Goal: Task Accomplishment & Management: Complete application form

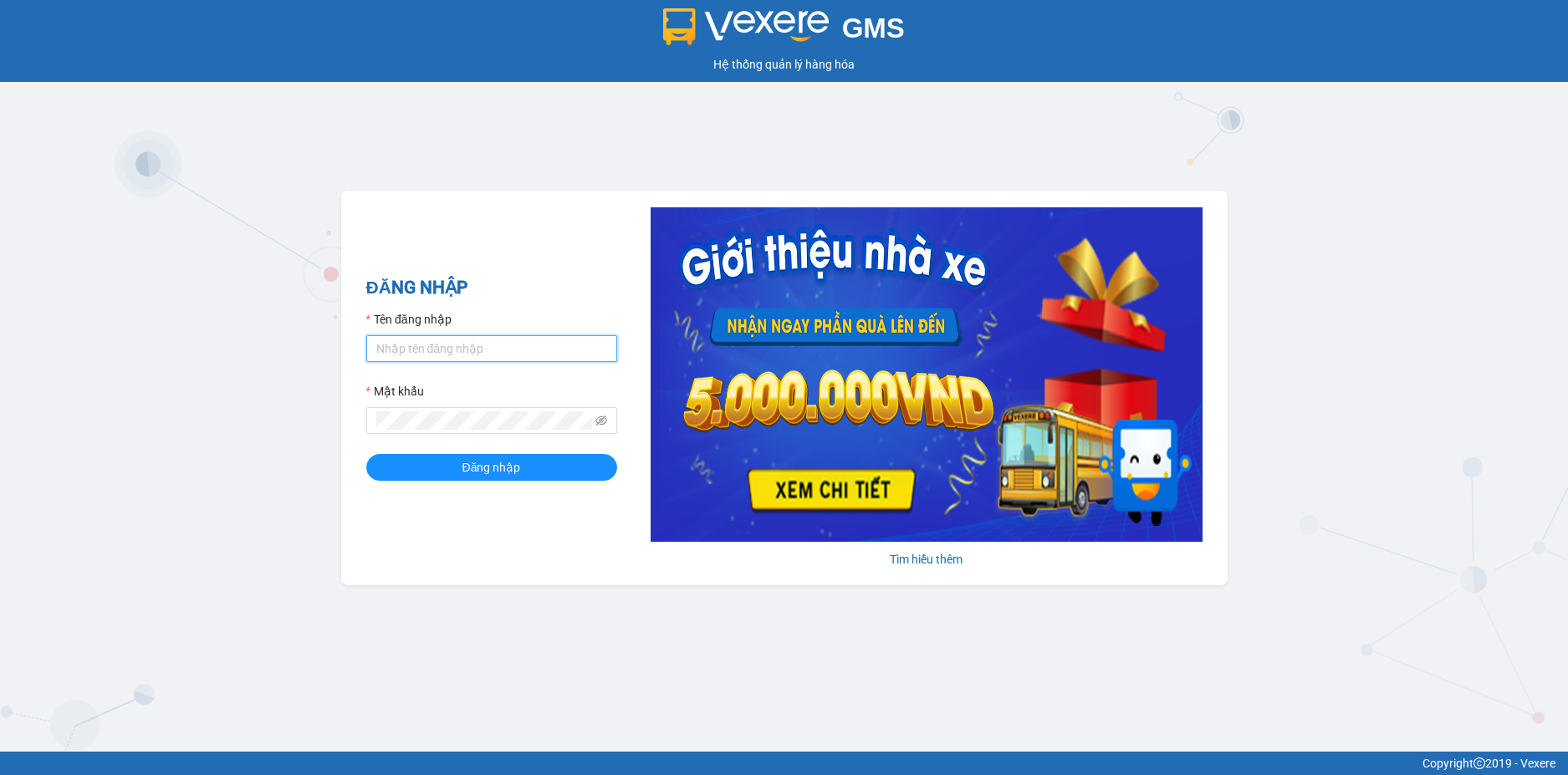
click at [485, 355] on input "Tên đăng nhập" at bounding box center [492, 348] width 251 height 26
type input "vphklinhsp.hkot"
click at [366, 454] on button "Đăng nhập" at bounding box center [492, 467] width 251 height 26
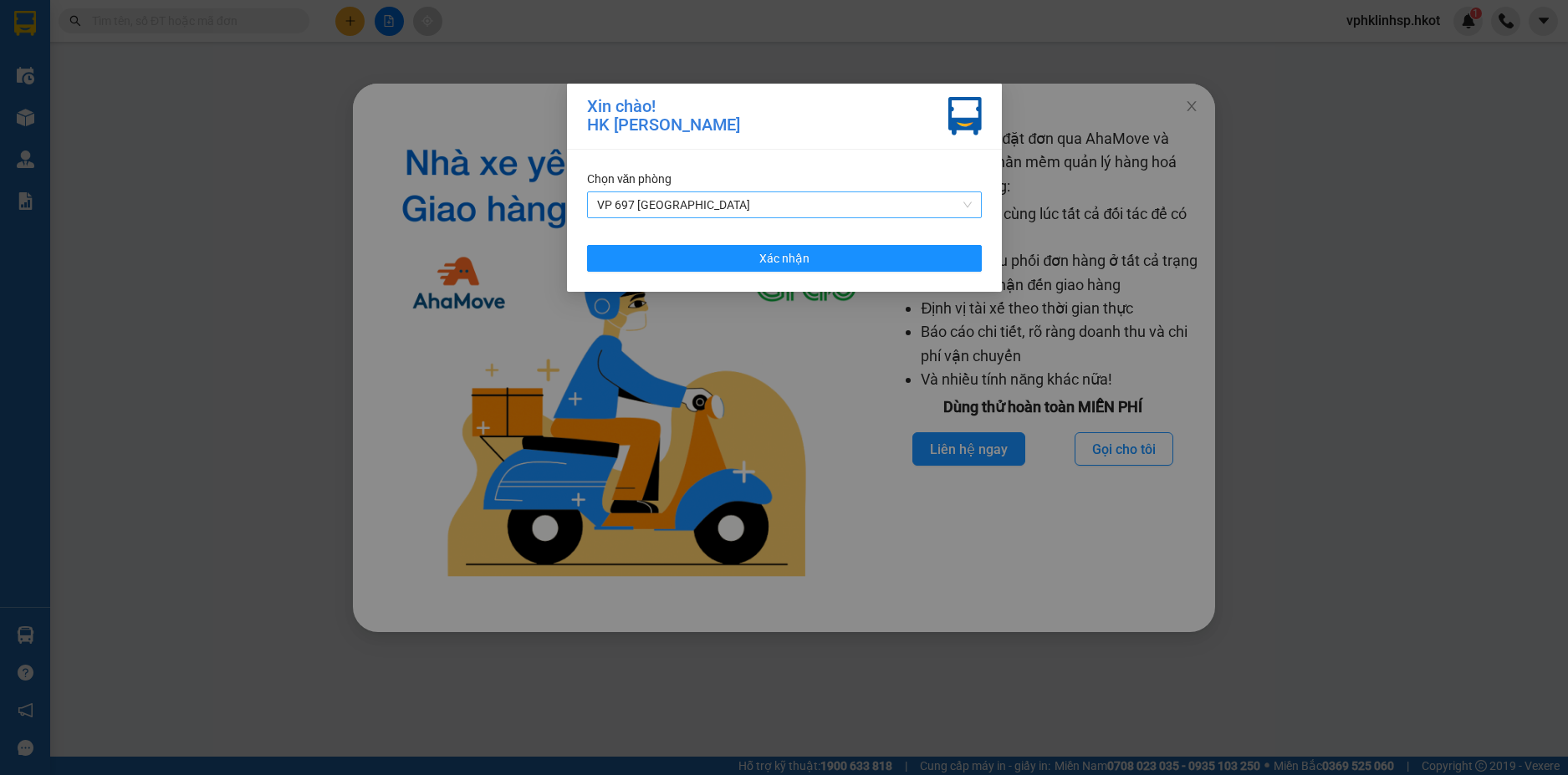
click at [893, 194] on span "VP 697 [GEOGRAPHIC_DATA]" at bounding box center [784, 204] width 375 height 25
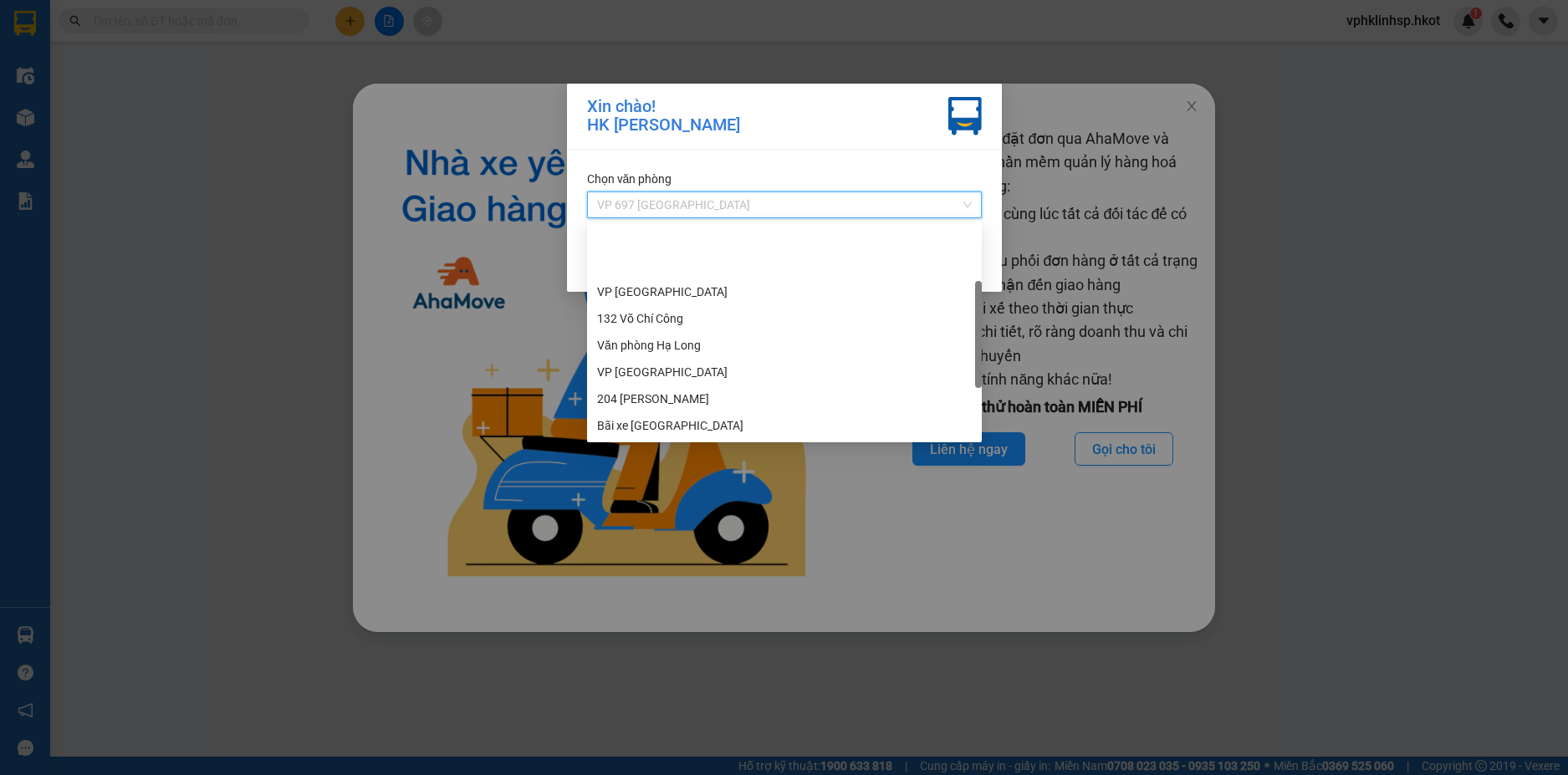
scroll to position [80, 0]
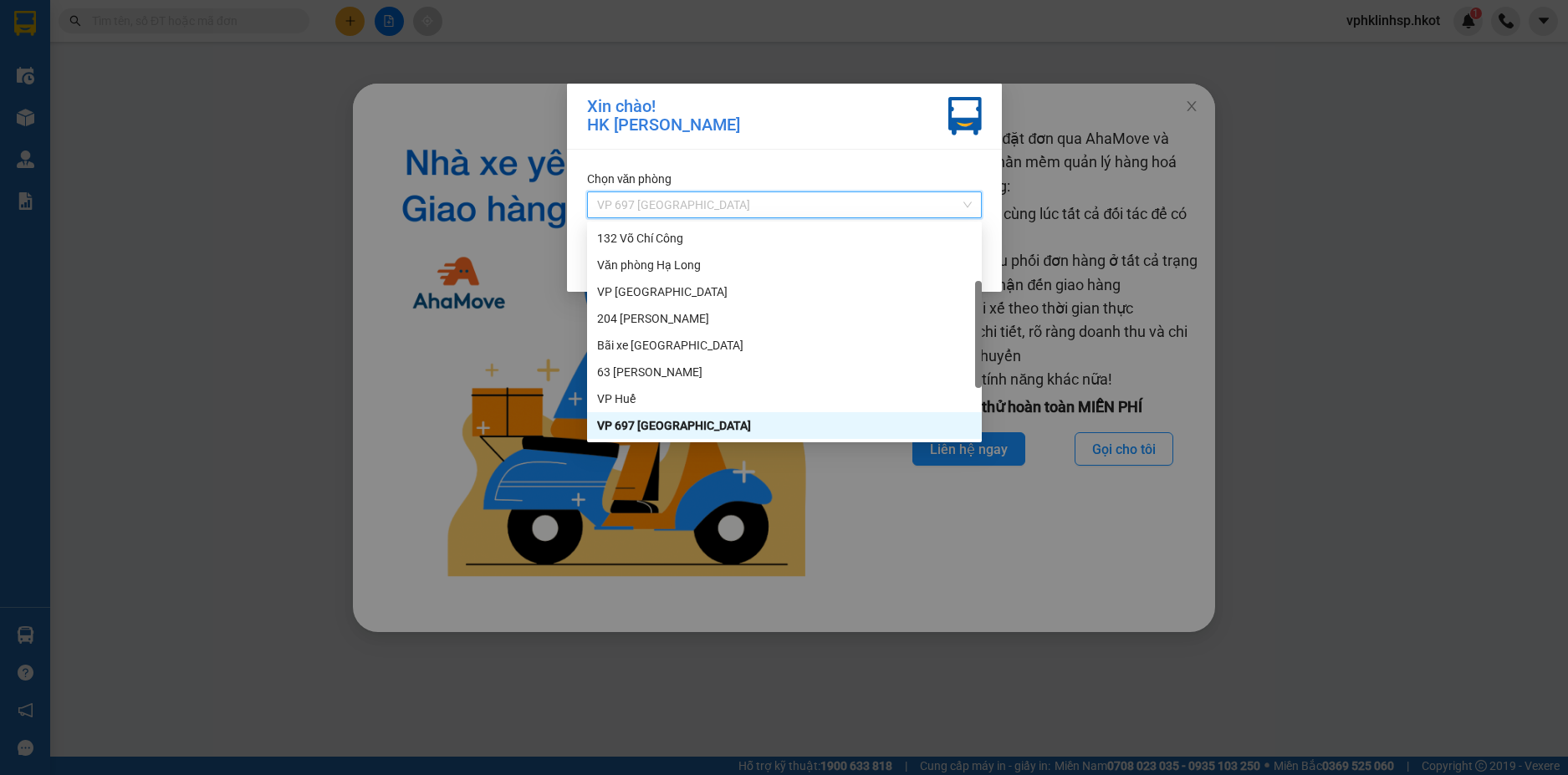
click at [889, 198] on span "VP 697 [GEOGRAPHIC_DATA]" at bounding box center [784, 204] width 375 height 25
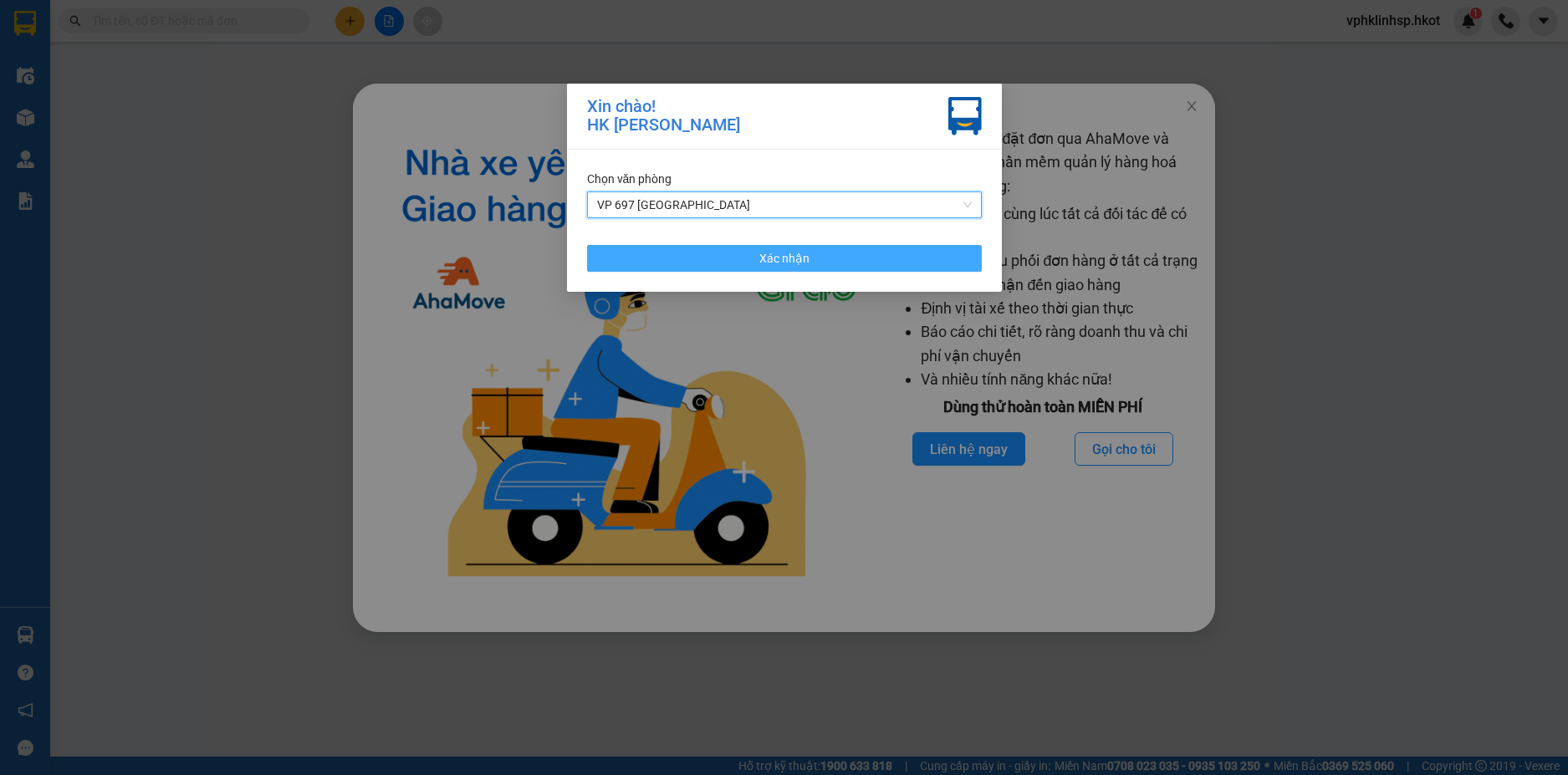
click at [885, 245] on button "Xác nhận" at bounding box center [784, 258] width 395 height 26
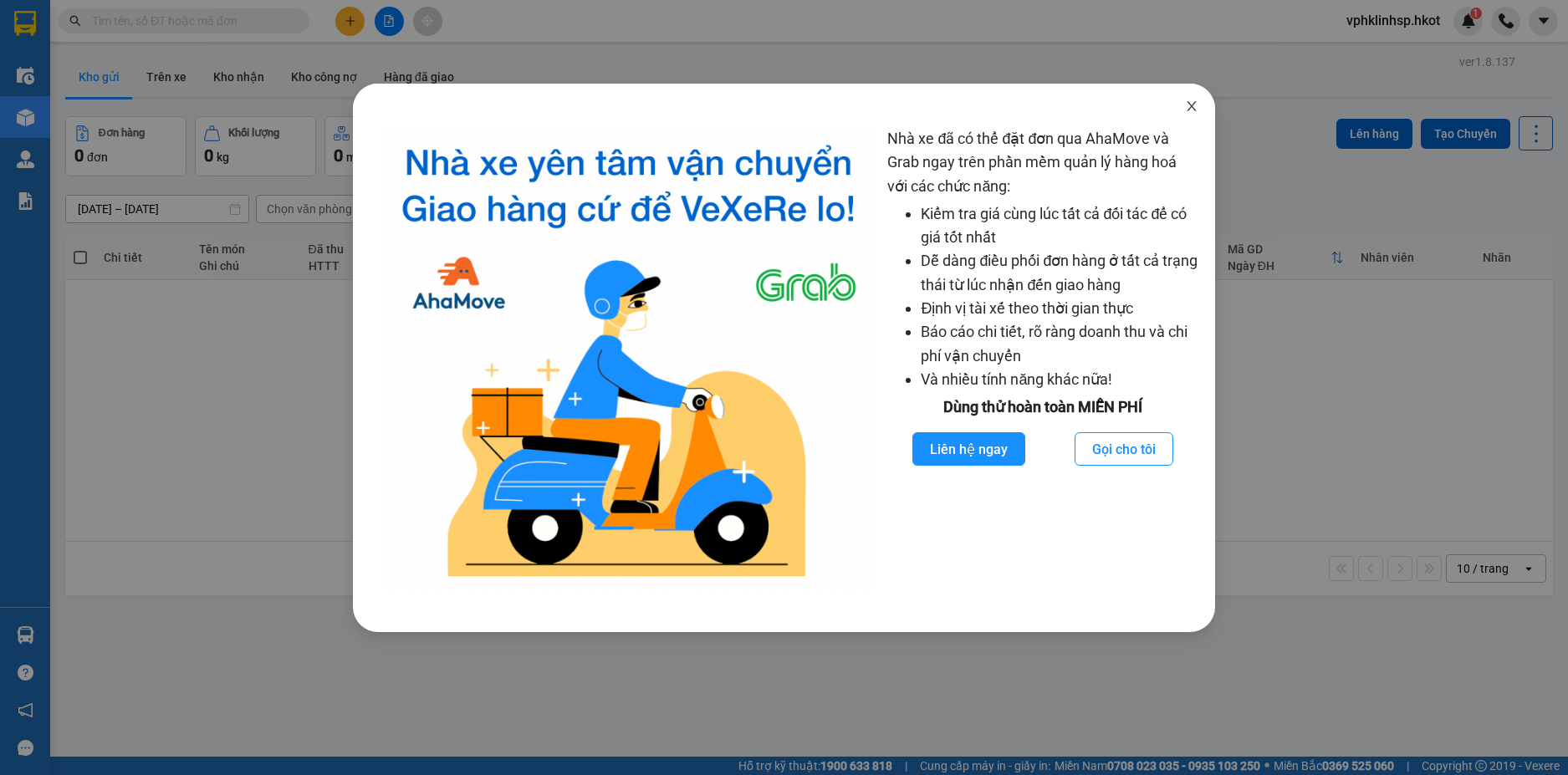
click at [1191, 107] on icon "close" at bounding box center [1192, 106] width 13 height 13
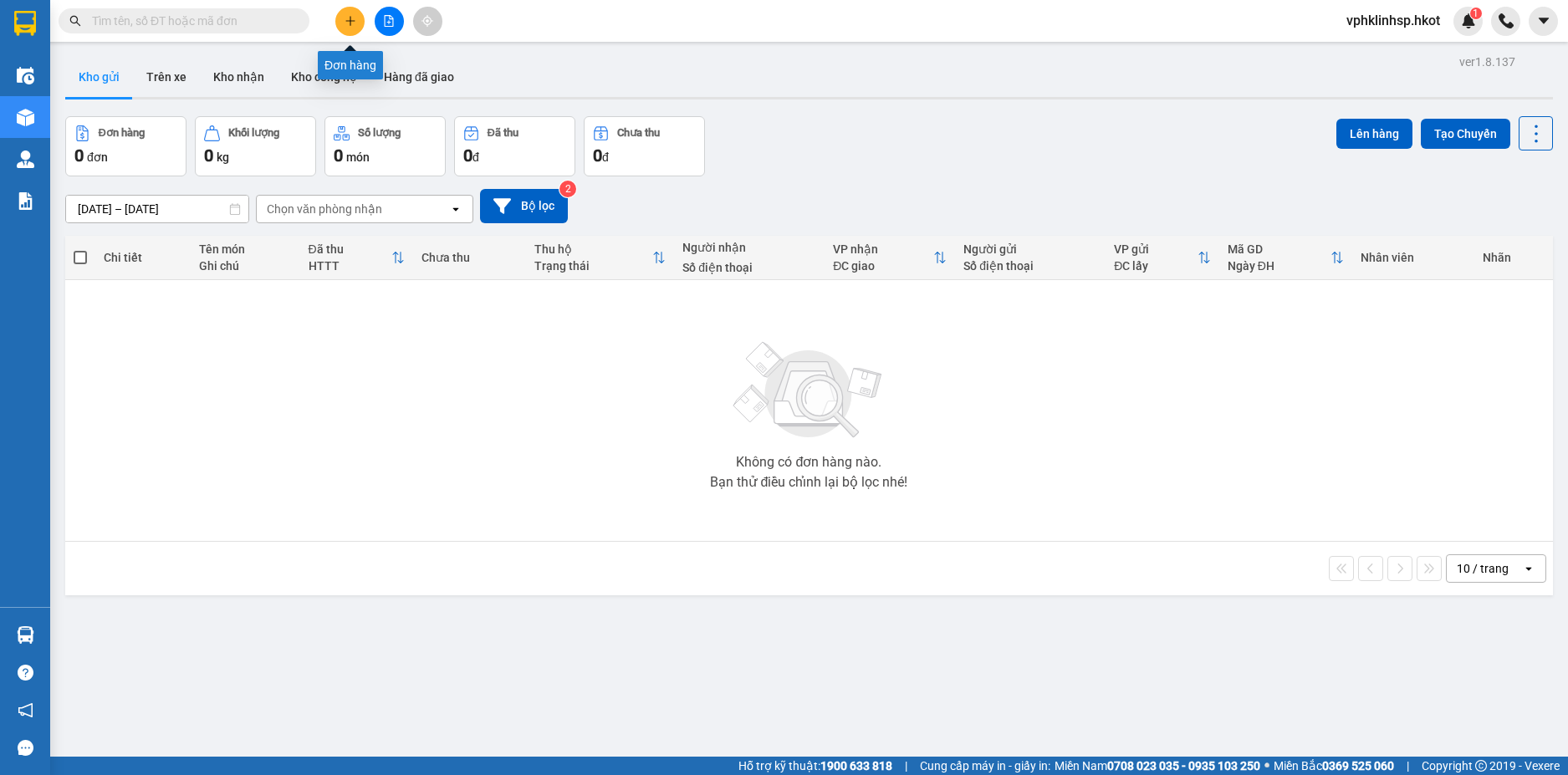
click at [356, 16] on icon "plus" at bounding box center [350, 21] width 11 height 11
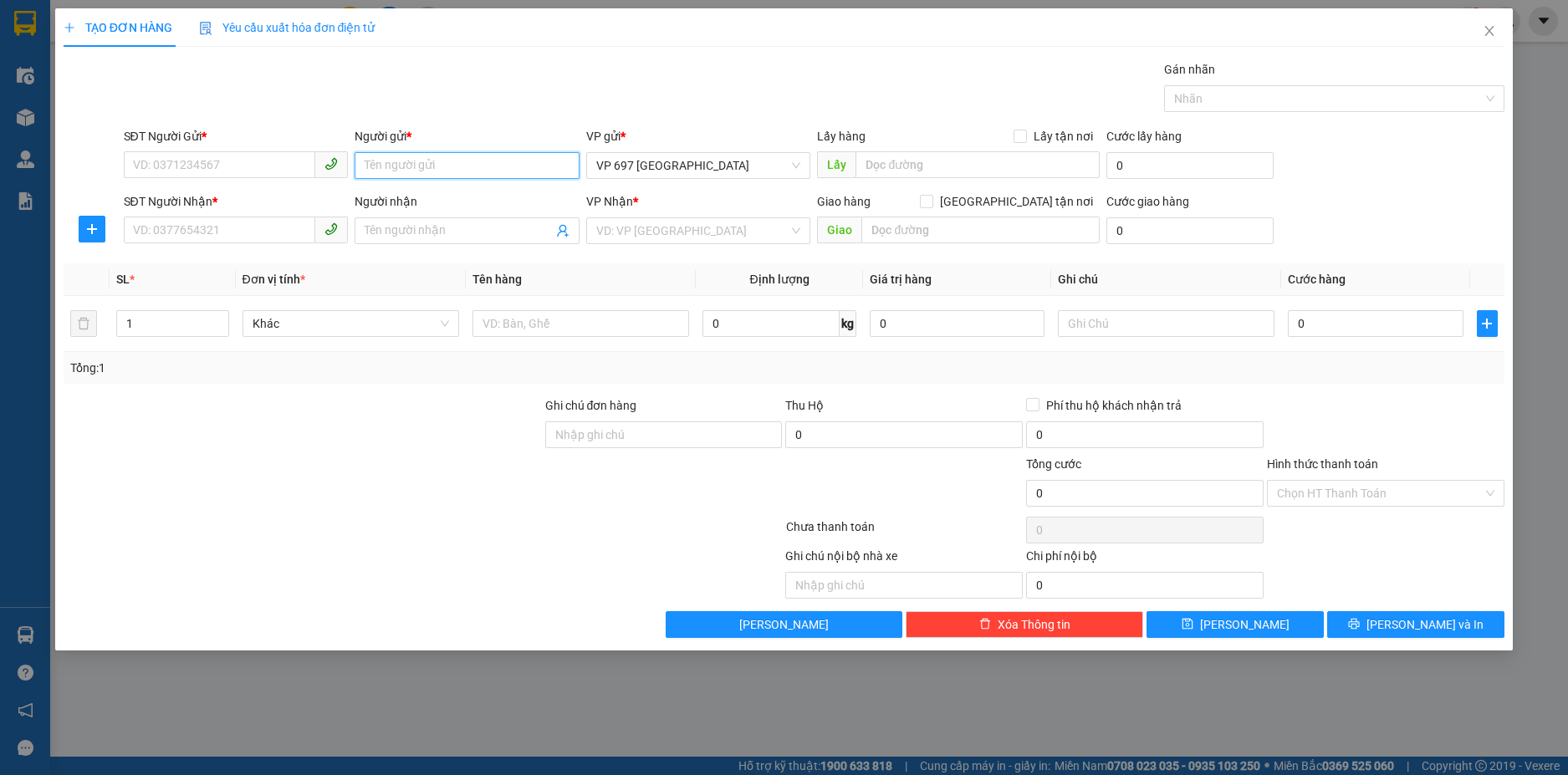
click at [445, 169] on input "Người gửi *" at bounding box center [467, 166] width 225 height 26
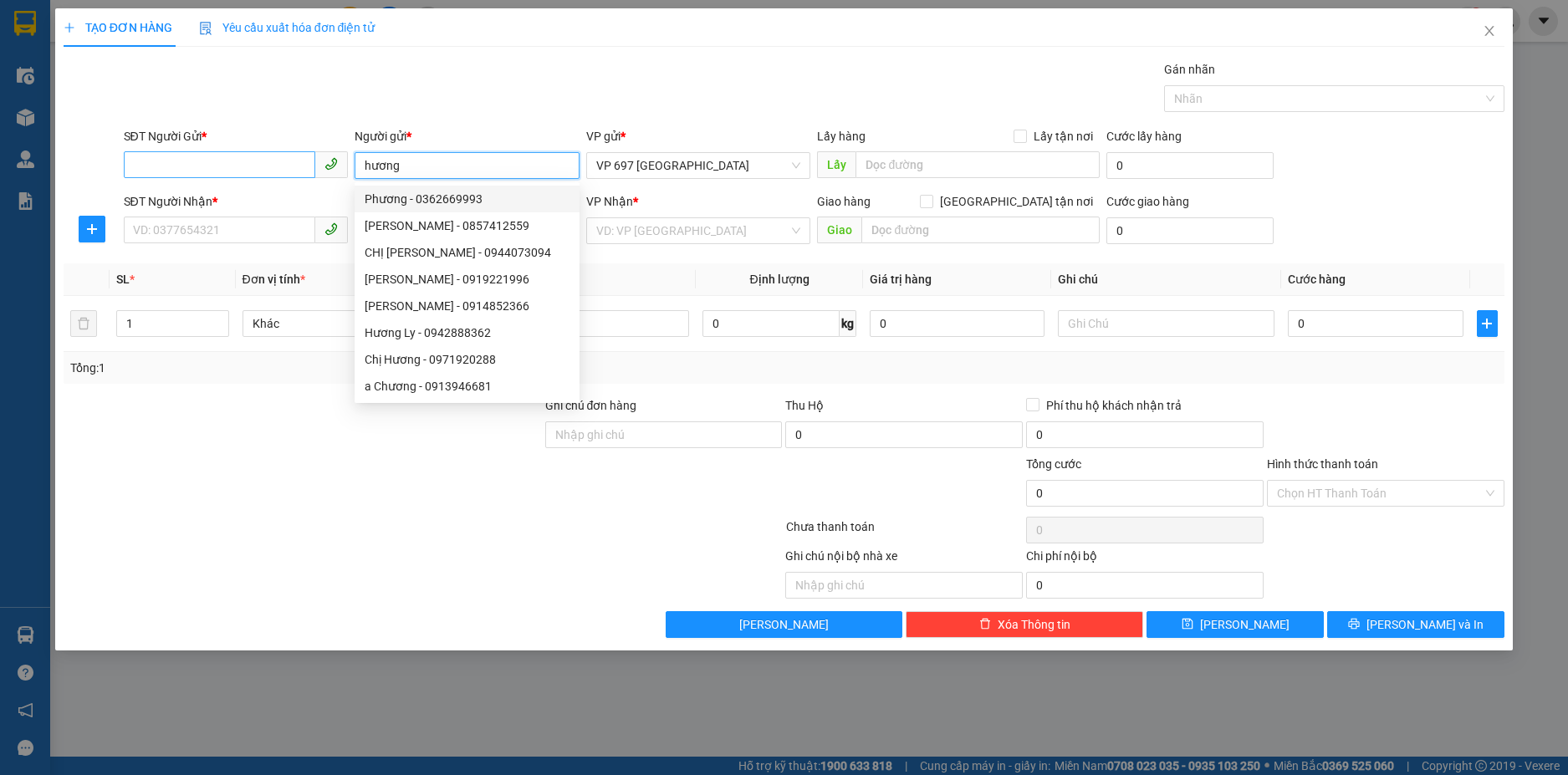
type input "hương"
click at [267, 156] on input "SĐT Người Gửi *" at bounding box center [219, 165] width 192 height 26
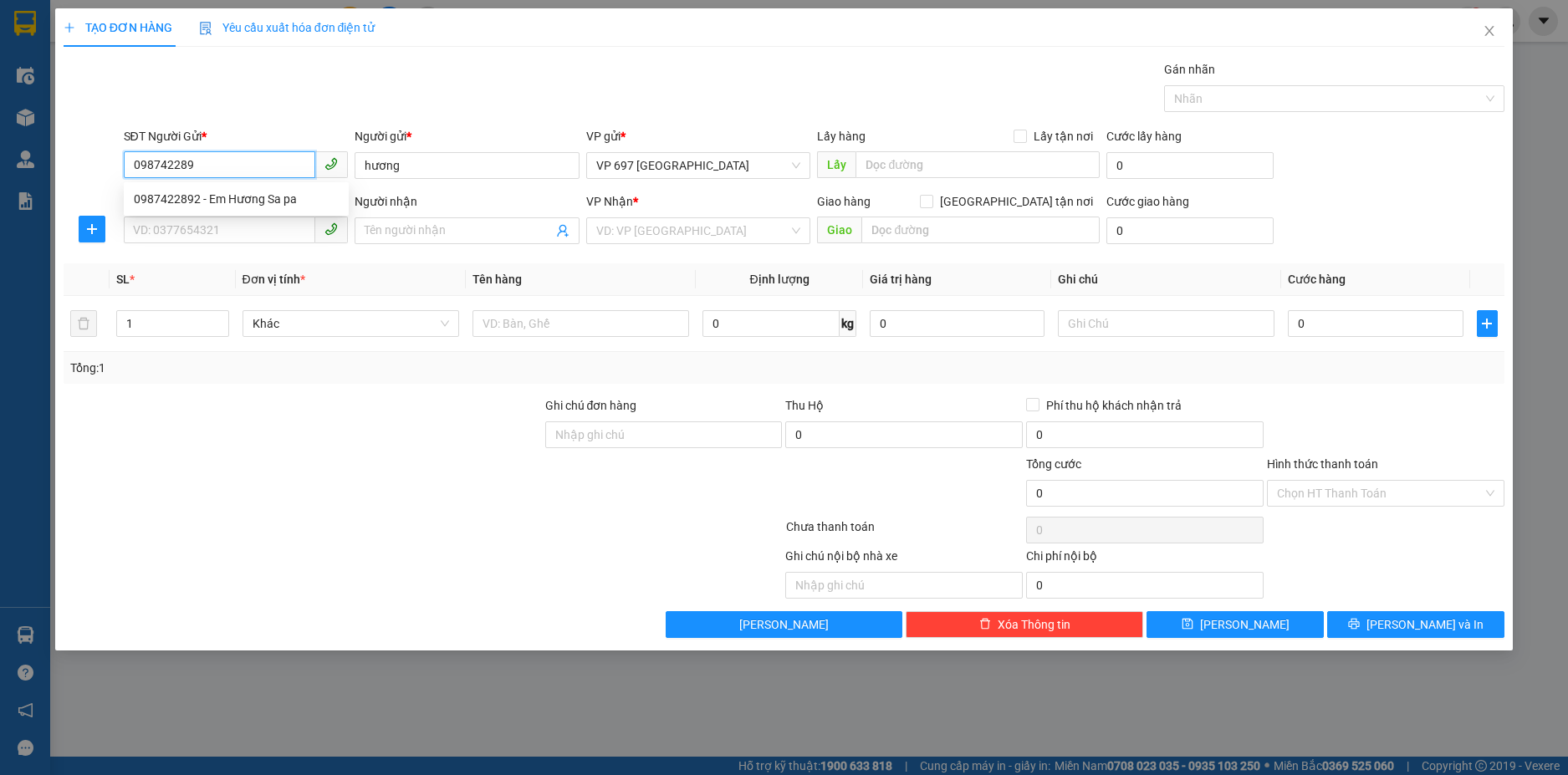
type input "0987422892"
click at [263, 192] on div "0987422892 - Em Hương Sa pa" at bounding box center [236, 200] width 205 height 19
type input "Em Hương Sa pa"
type input "0987422892"
click at [422, 225] on input "Người nhận" at bounding box center [459, 231] width 188 height 19
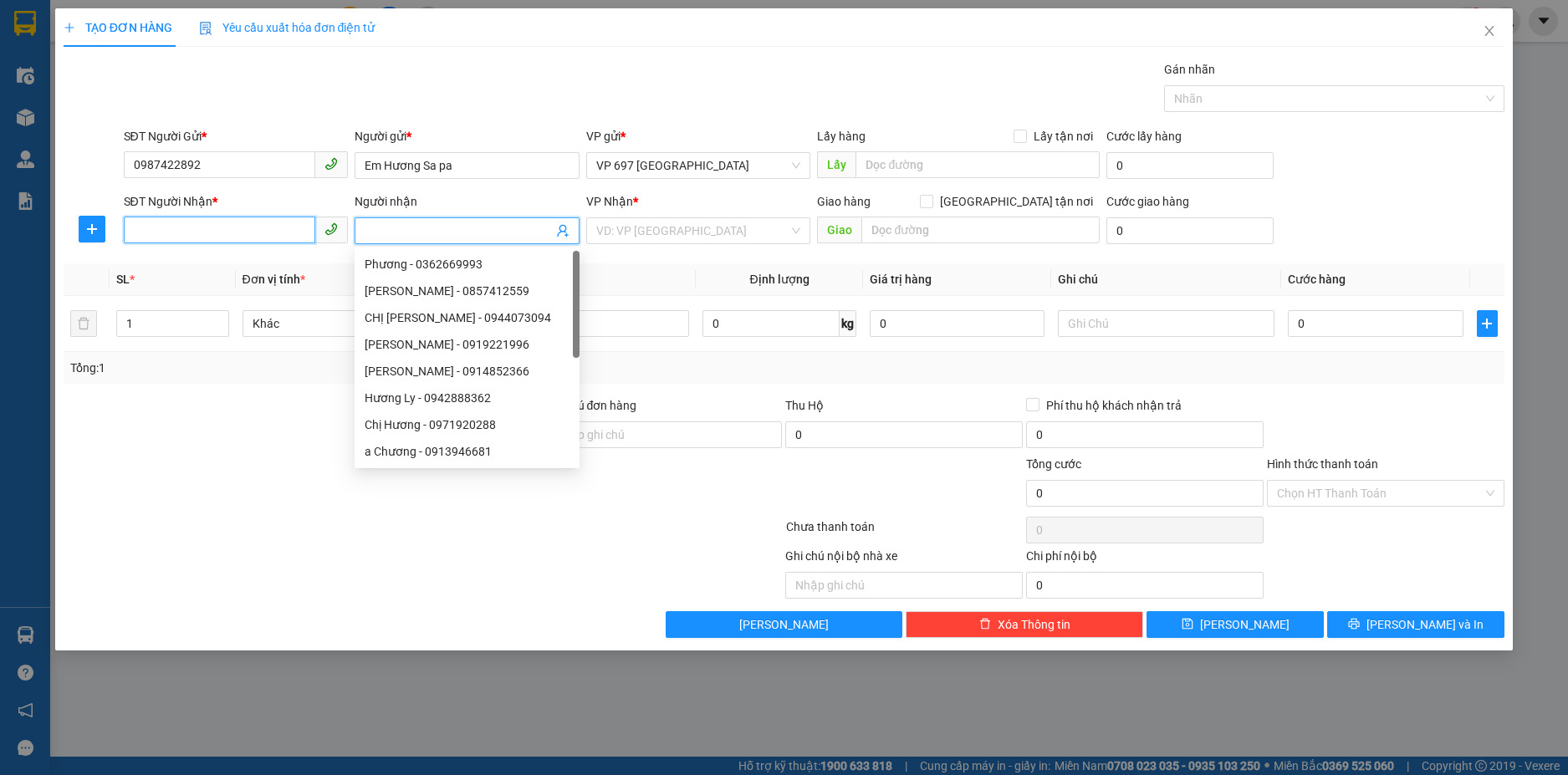
click at [240, 226] on input "SĐT Người Nhận *" at bounding box center [219, 230] width 192 height 26
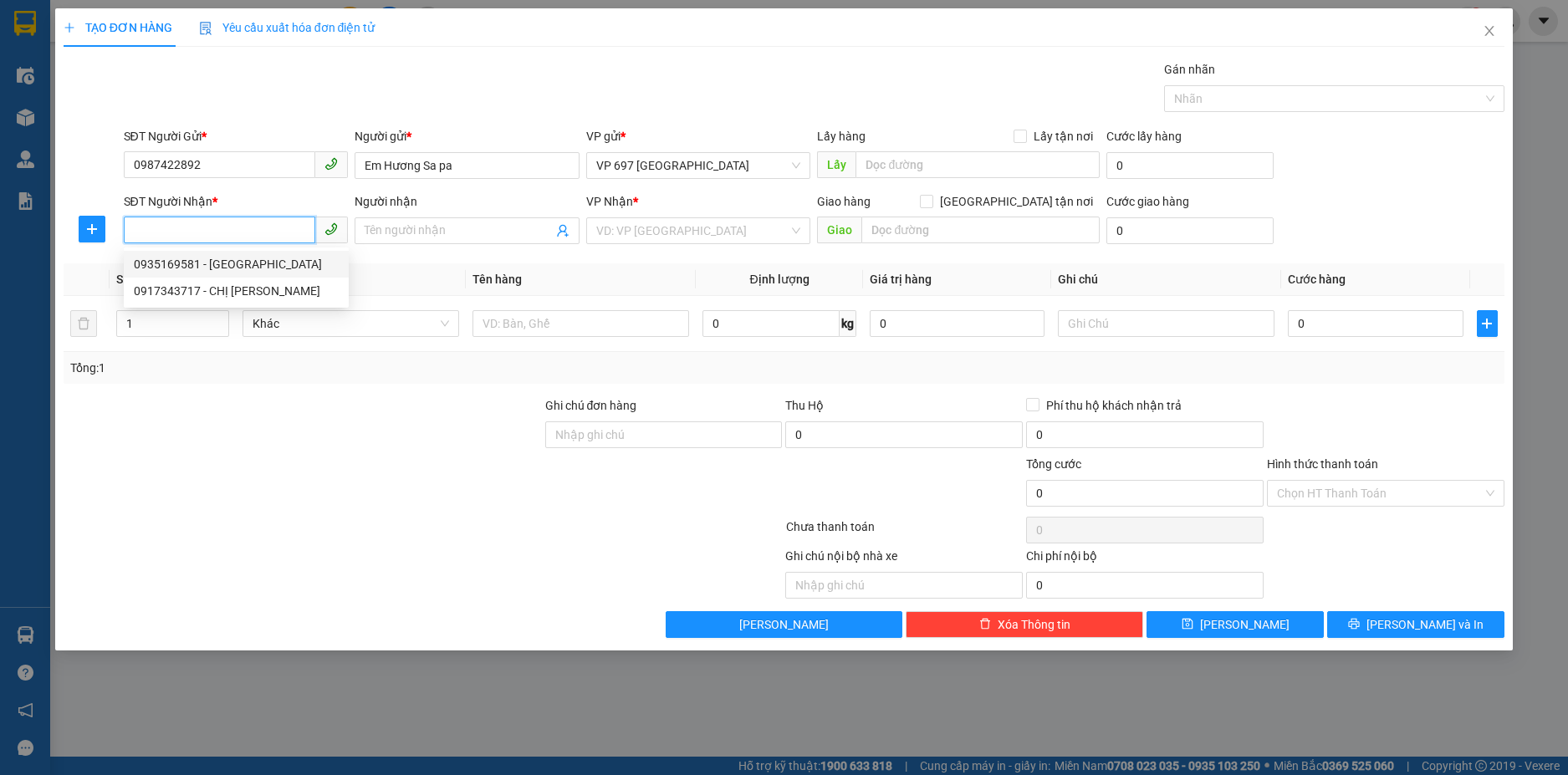
click at [231, 263] on div "0935169581 - [GEOGRAPHIC_DATA]" at bounding box center [236, 265] width 205 height 19
type input "0935169581"
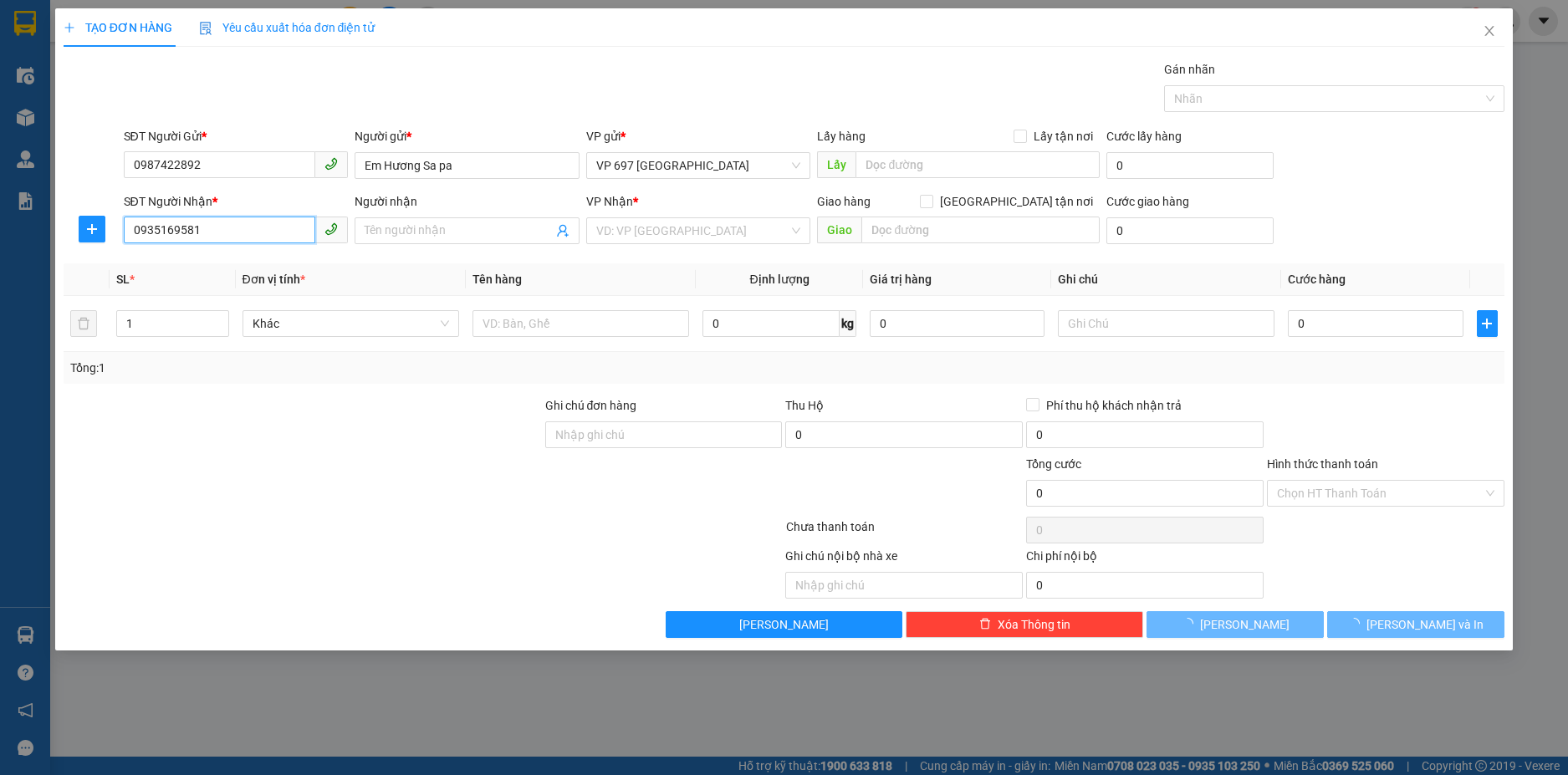
type input "Thu Lý"
checkbox input "true"
type input "Cây Xăng Ngô Đồng - Bến Xe Phía [GEOGRAPHIC_DATA]"
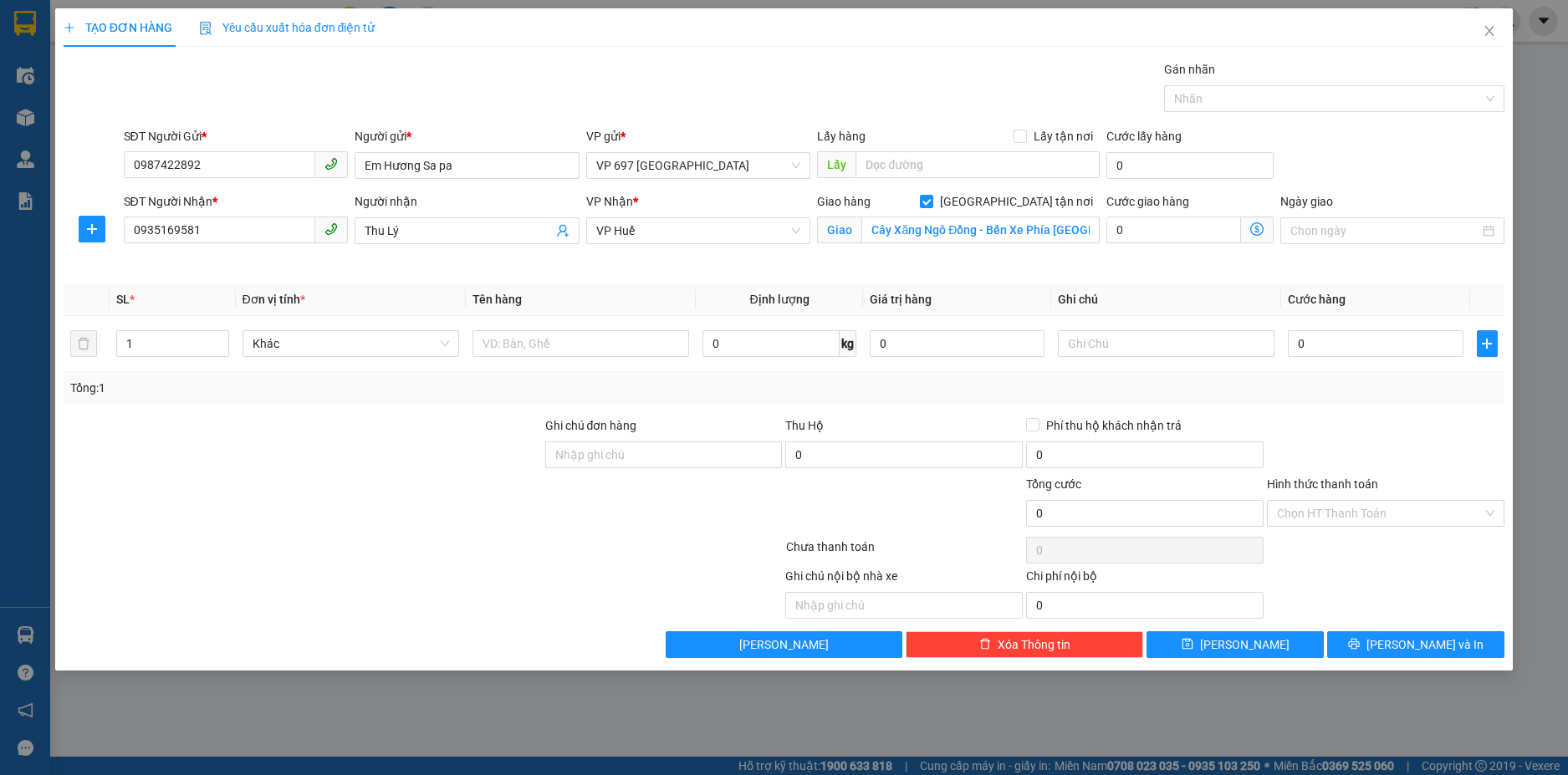
click at [457, 202] on div "Người nhận" at bounding box center [467, 202] width 225 height 19
click at [457, 221] on input "Thu Lý" at bounding box center [459, 231] width 188 height 19
click at [651, 269] on div "VP Nhận * VP Huế" at bounding box center [699, 231] width 232 height 78
click at [495, 333] on input "text" at bounding box center [581, 344] width 217 height 26
type input "Cá"
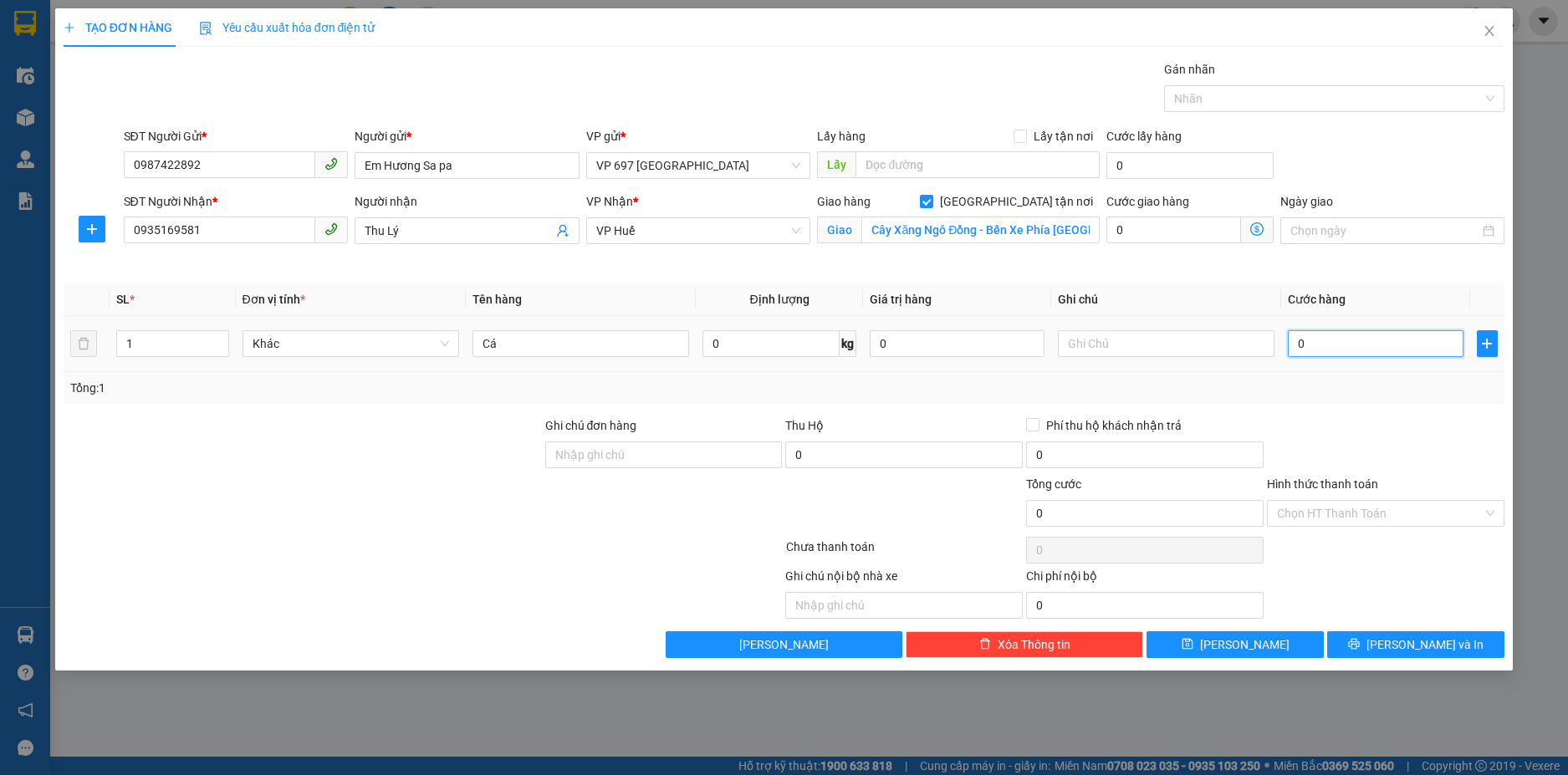
click at [1335, 346] on input "0" at bounding box center [1376, 344] width 175 height 26
type input "2"
type input "25"
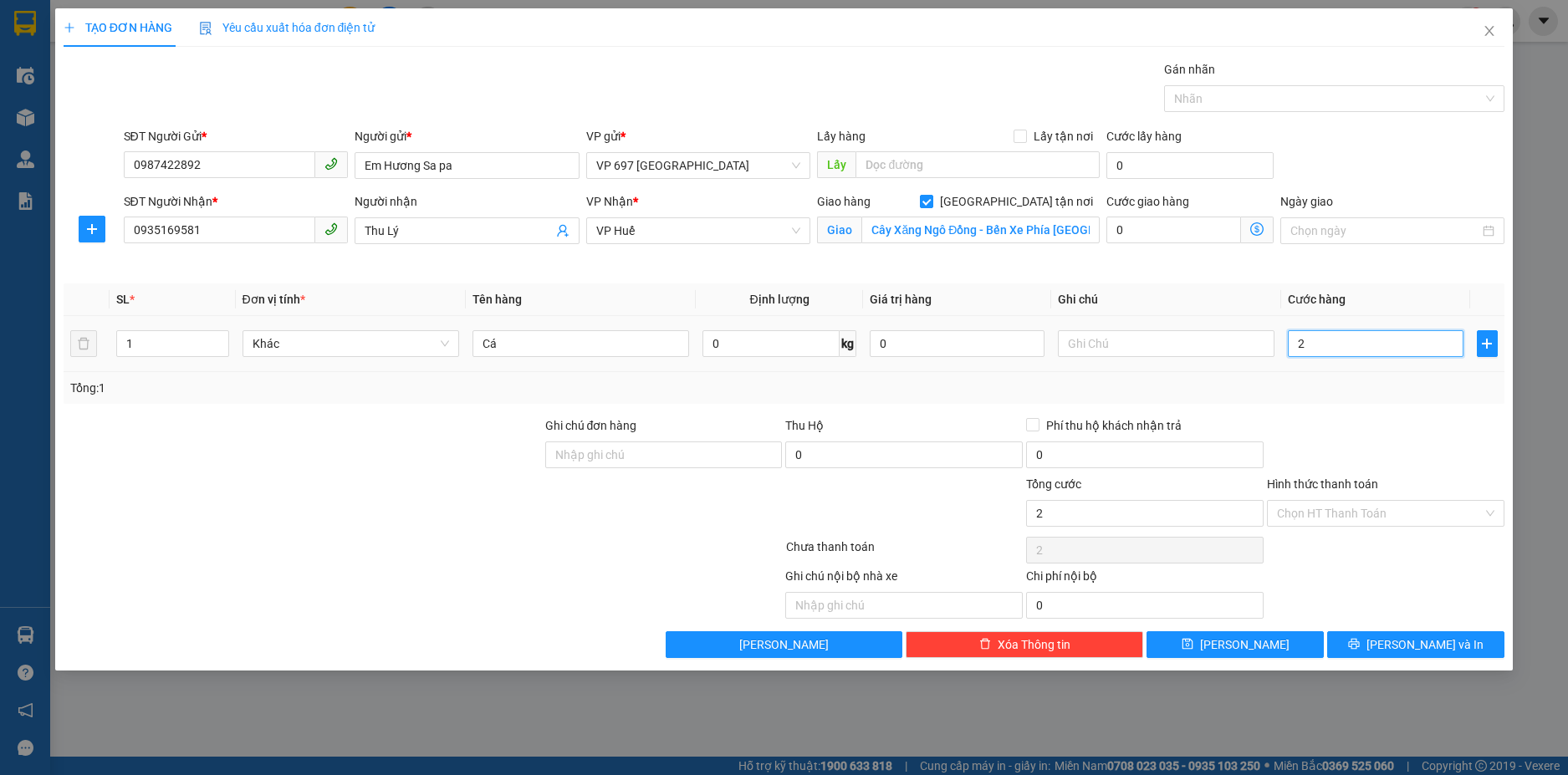
type input "25"
type input "250"
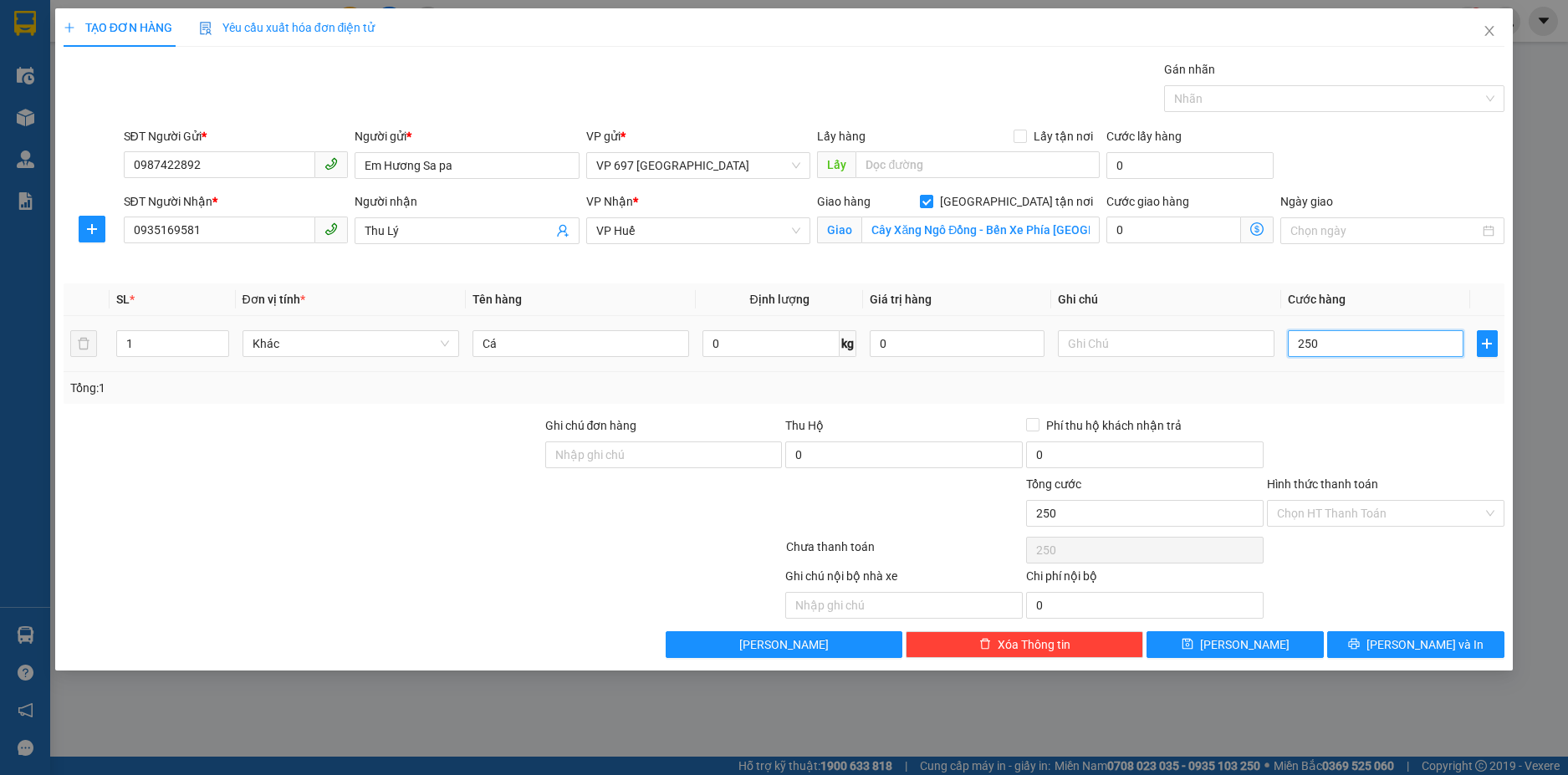
type input "2.500"
type input "25.000"
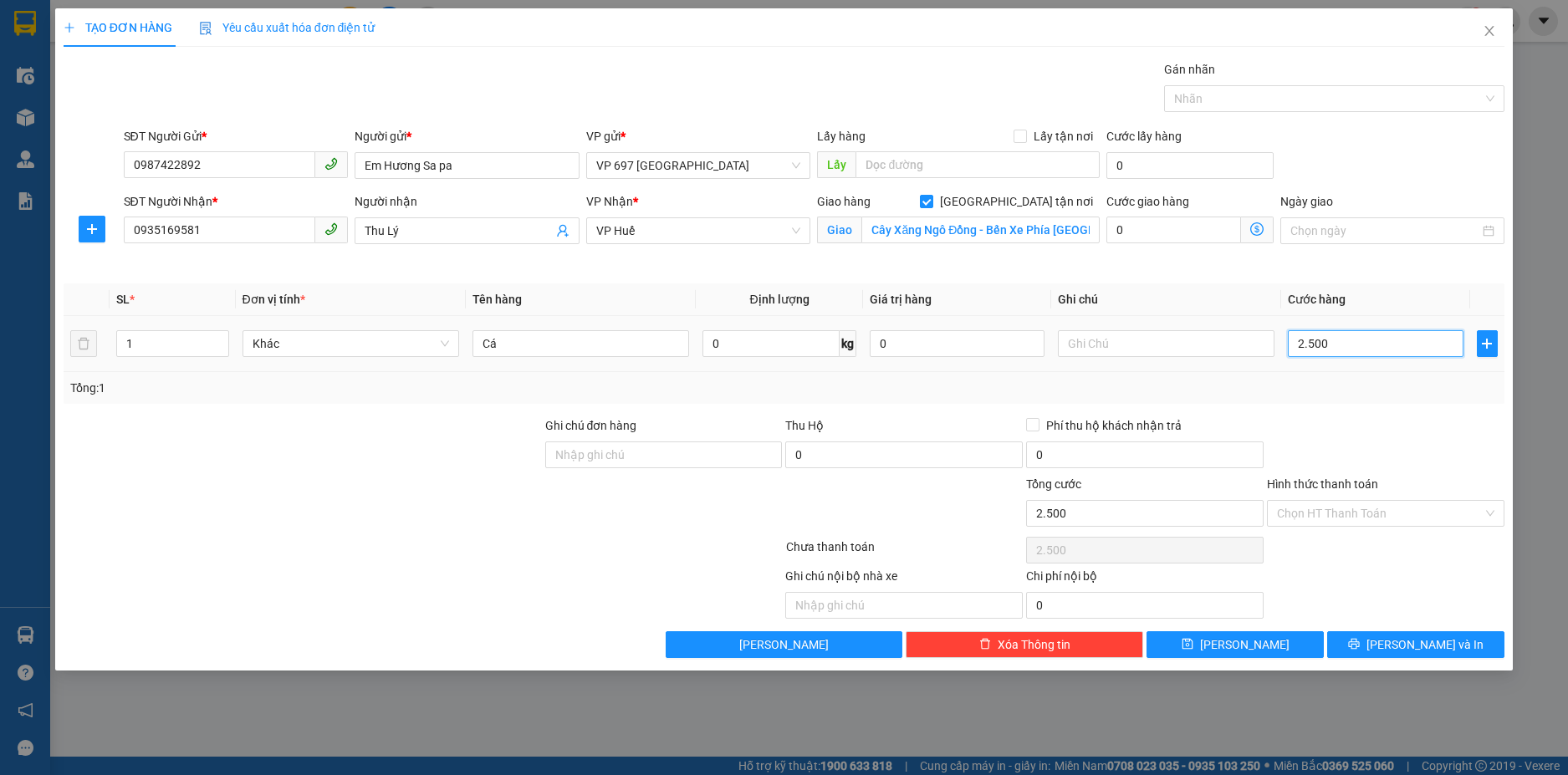
type input "25.000"
type input "250.000"
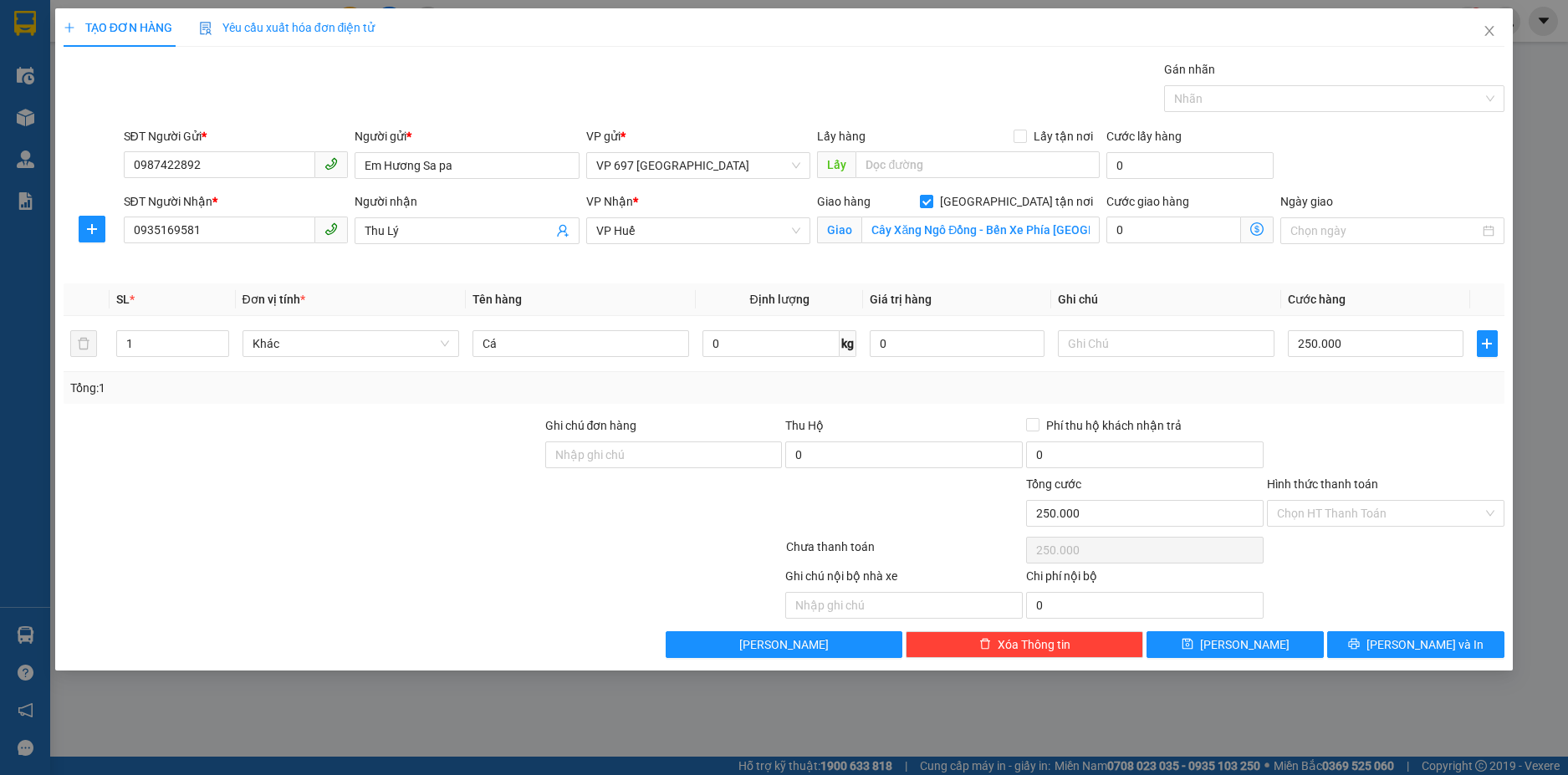
click at [1349, 591] on div "Ghi chú nội bộ nhà xe Chi phí nội bộ 0" at bounding box center [784, 592] width 1446 height 52
click at [1360, 640] on icon "printer" at bounding box center [1354, 644] width 11 height 11
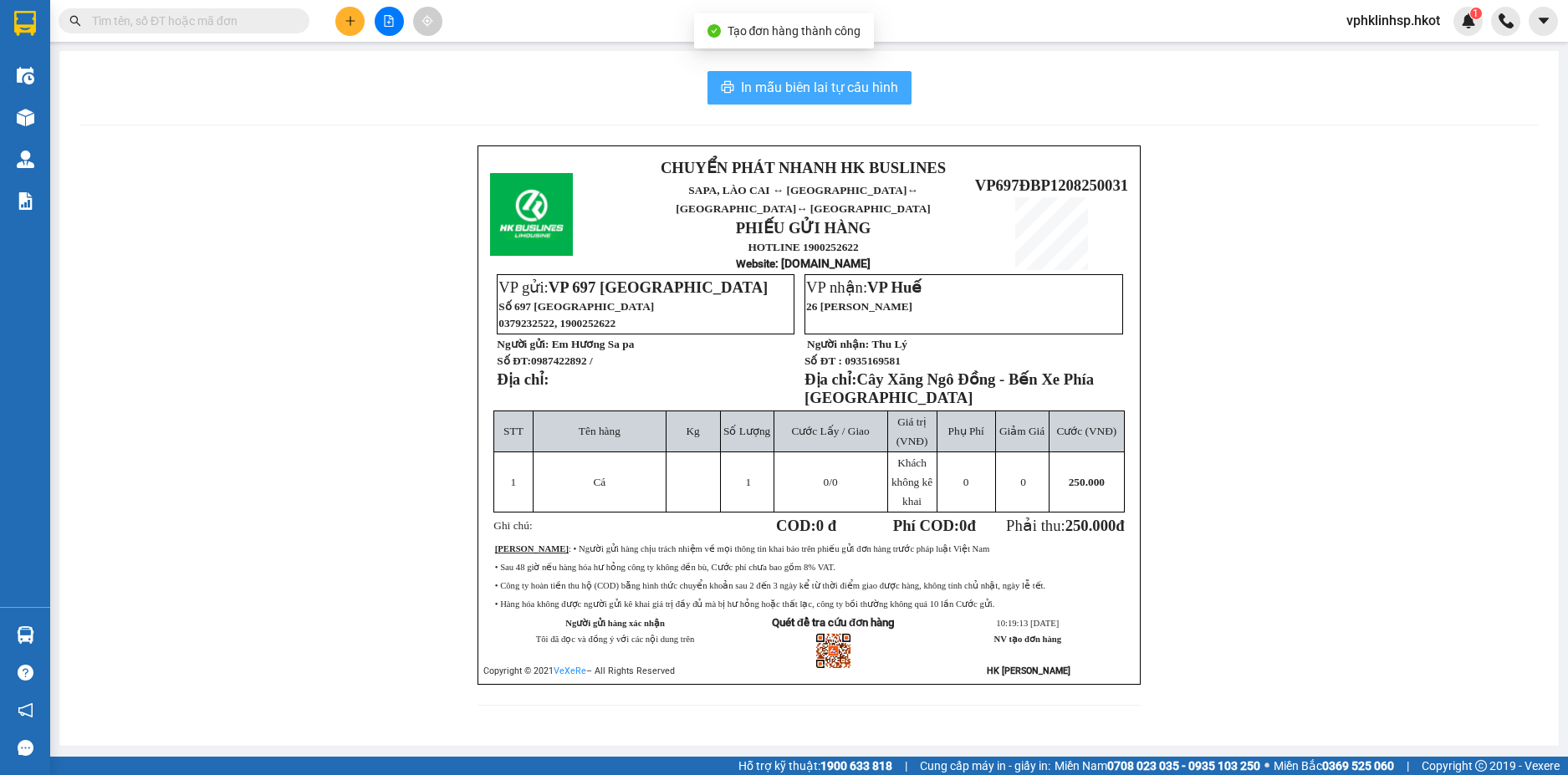
click at [809, 96] on span "In mẫu biên lai tự cấu hình" at bounding box center [819, 88] width 157 height 21
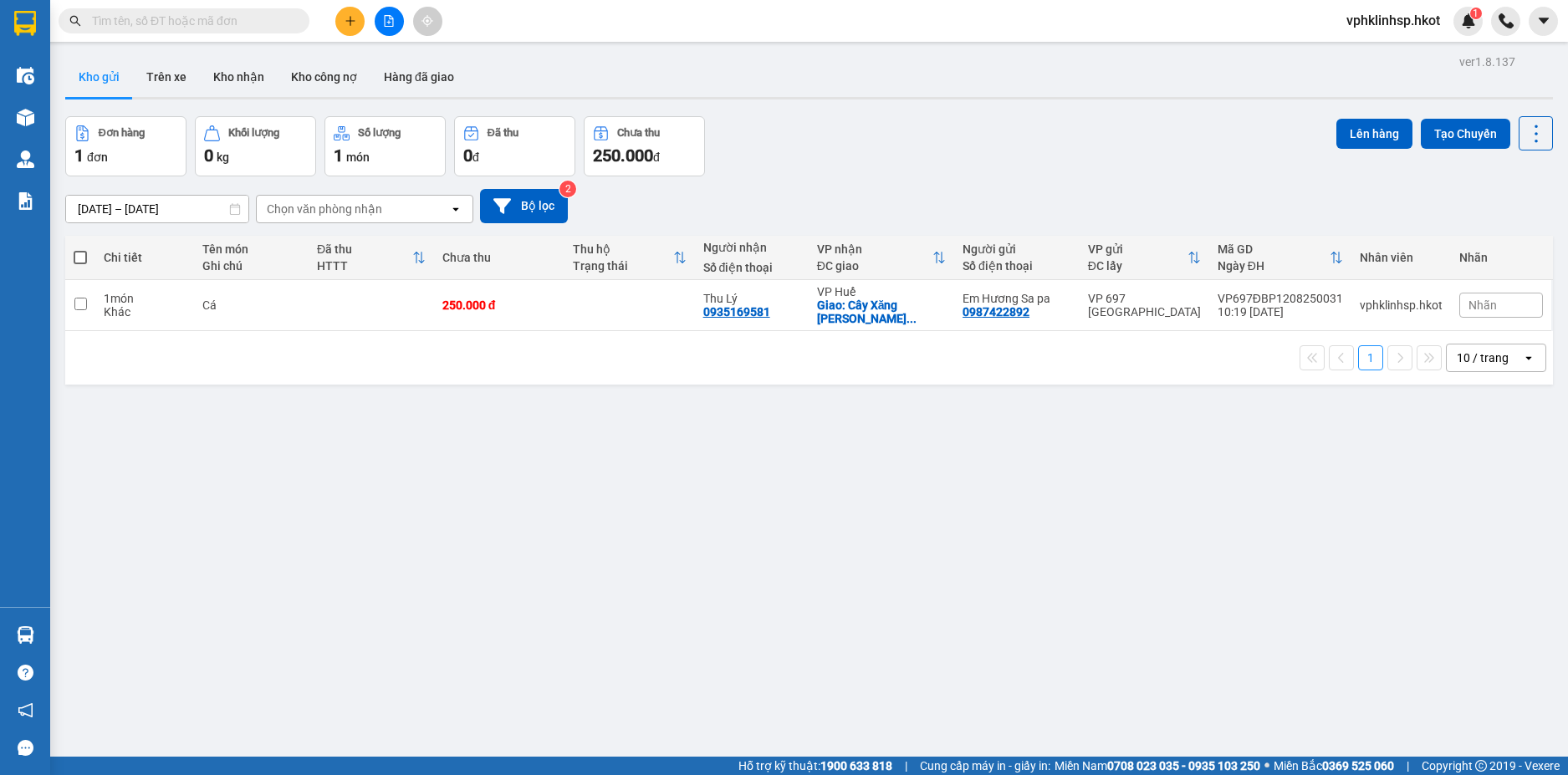
click at [573, 318] on td at bounding box center [630, 306] width 131 height 51
checkbox input "true"
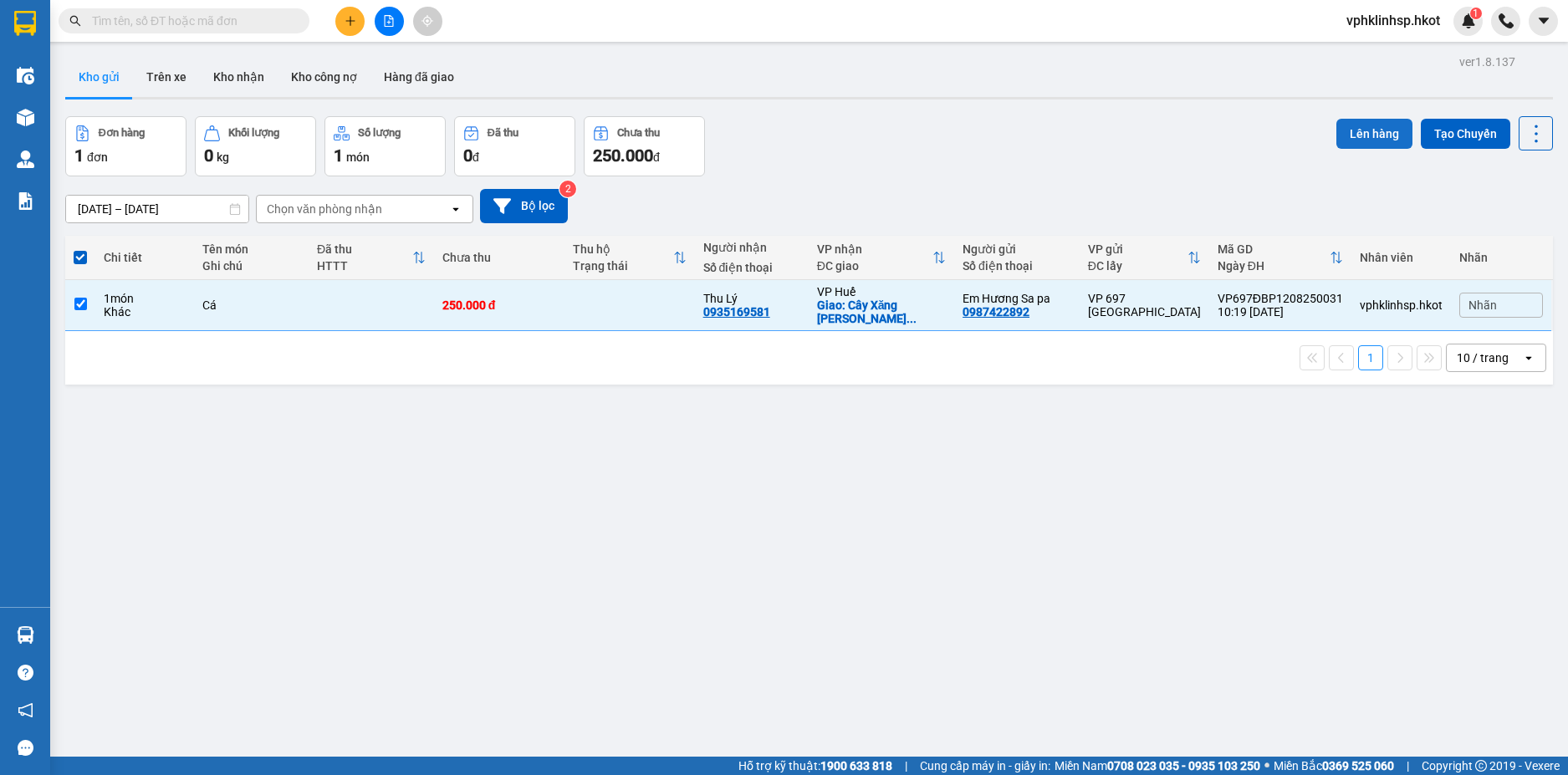
click at [1385, 142] on button "Lên hàng" at bounding box center [1374, 134] width 76 height 30
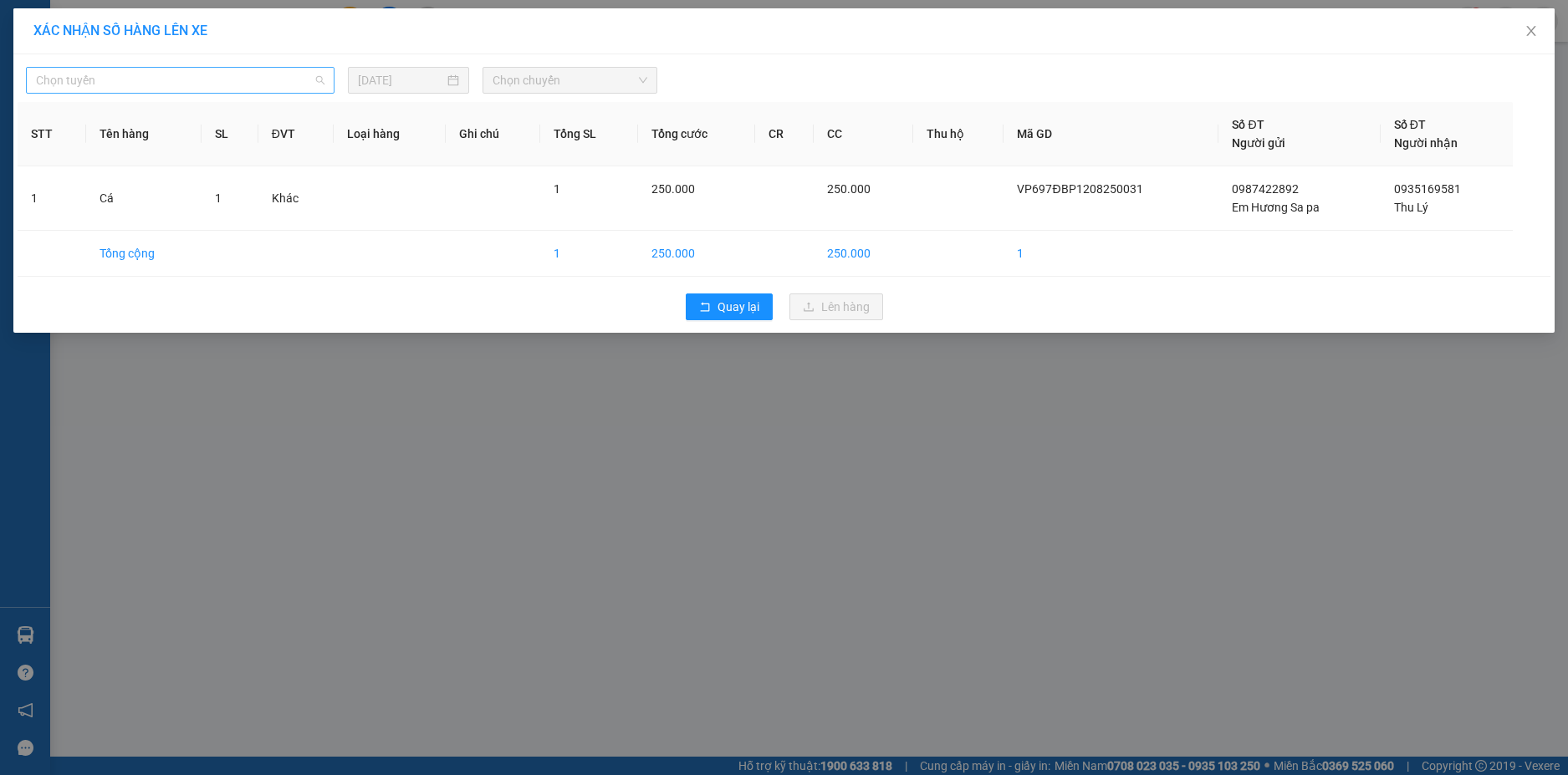
click at [241, 87] on span "Chọn tuyến" at bounding box center [180, 80] width 288 height 25
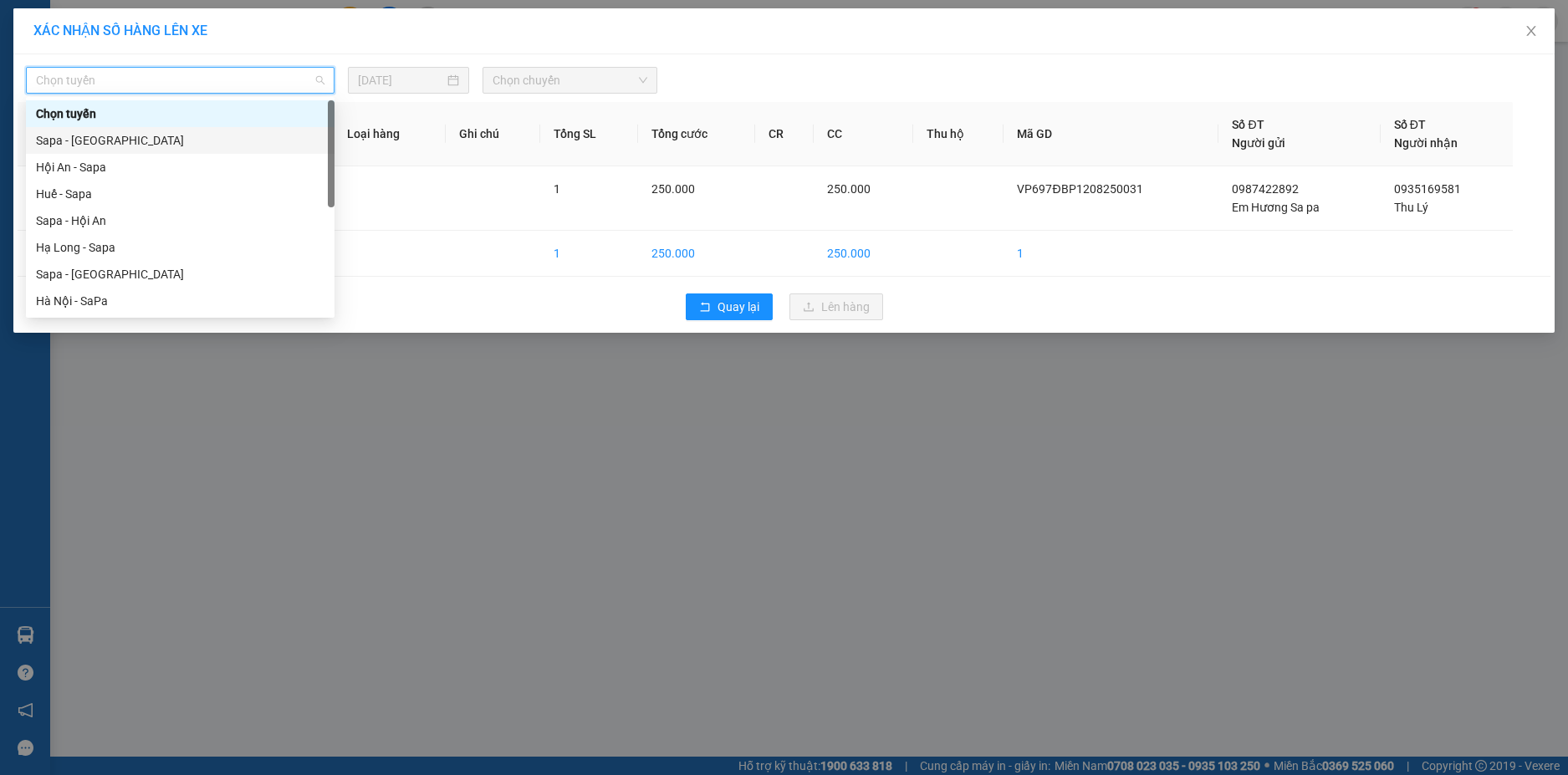
click at [202, 141] on div "Sapa - [GEOGRAPHIC_DATA]" at bounding box center [180, 140] width 288 height 19
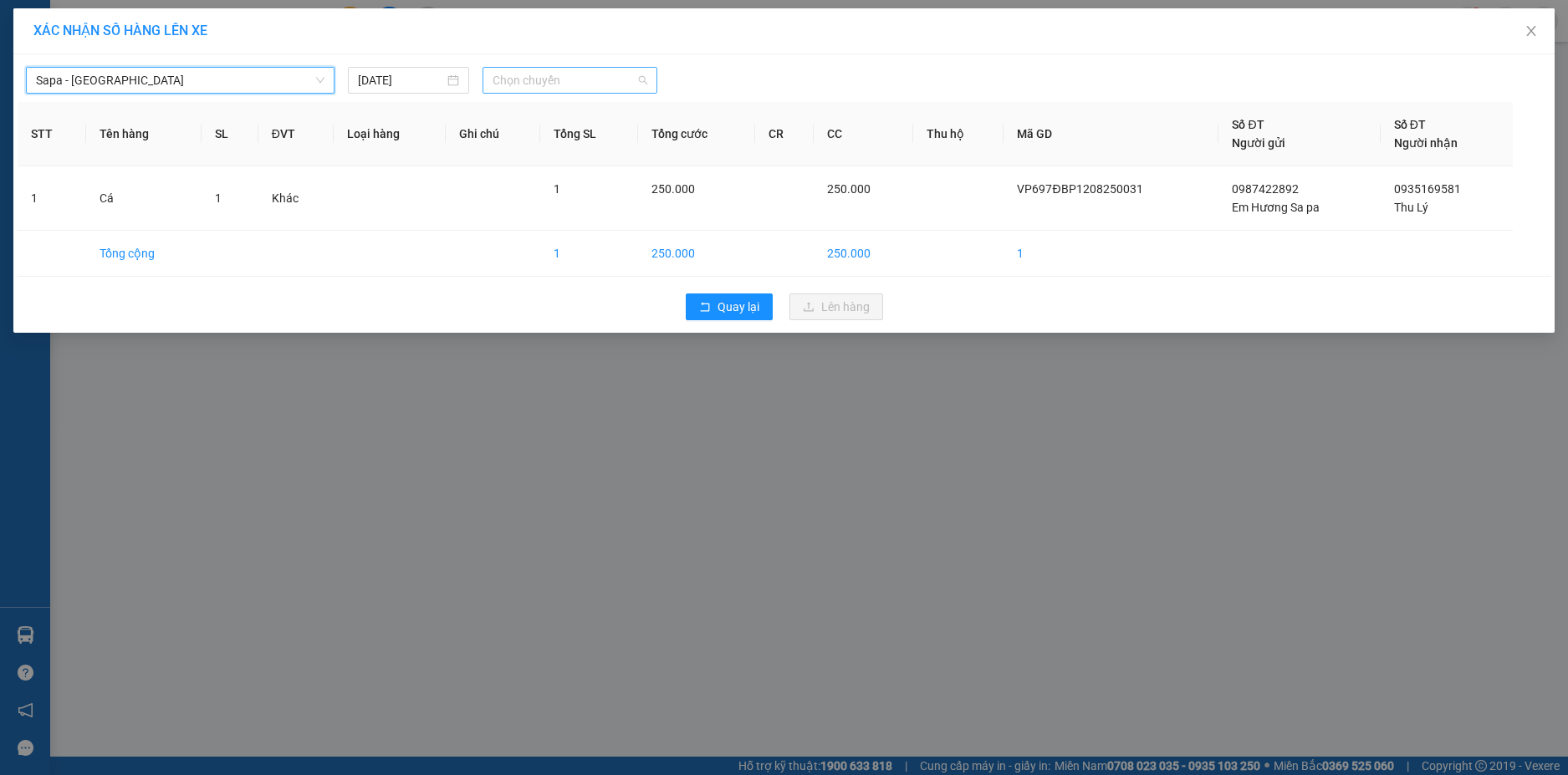
click at [551, 70] on span "Chọn chuyến" at bounding box center [570, 80] width 154 height 25
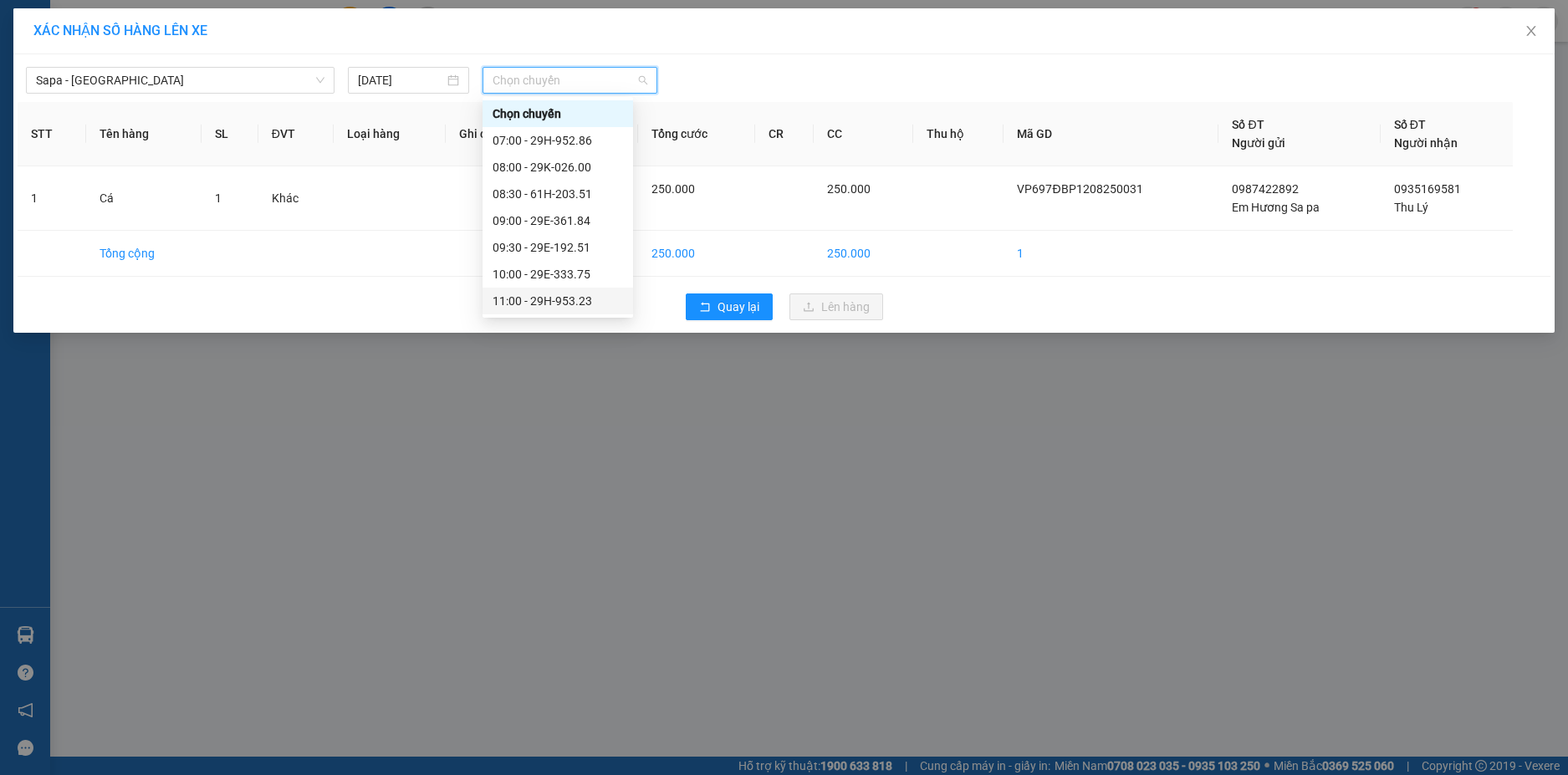
click at [554, 296] on div "11:00 - 29H-953.23" at bounding box center [558, 301] width 131 height 19
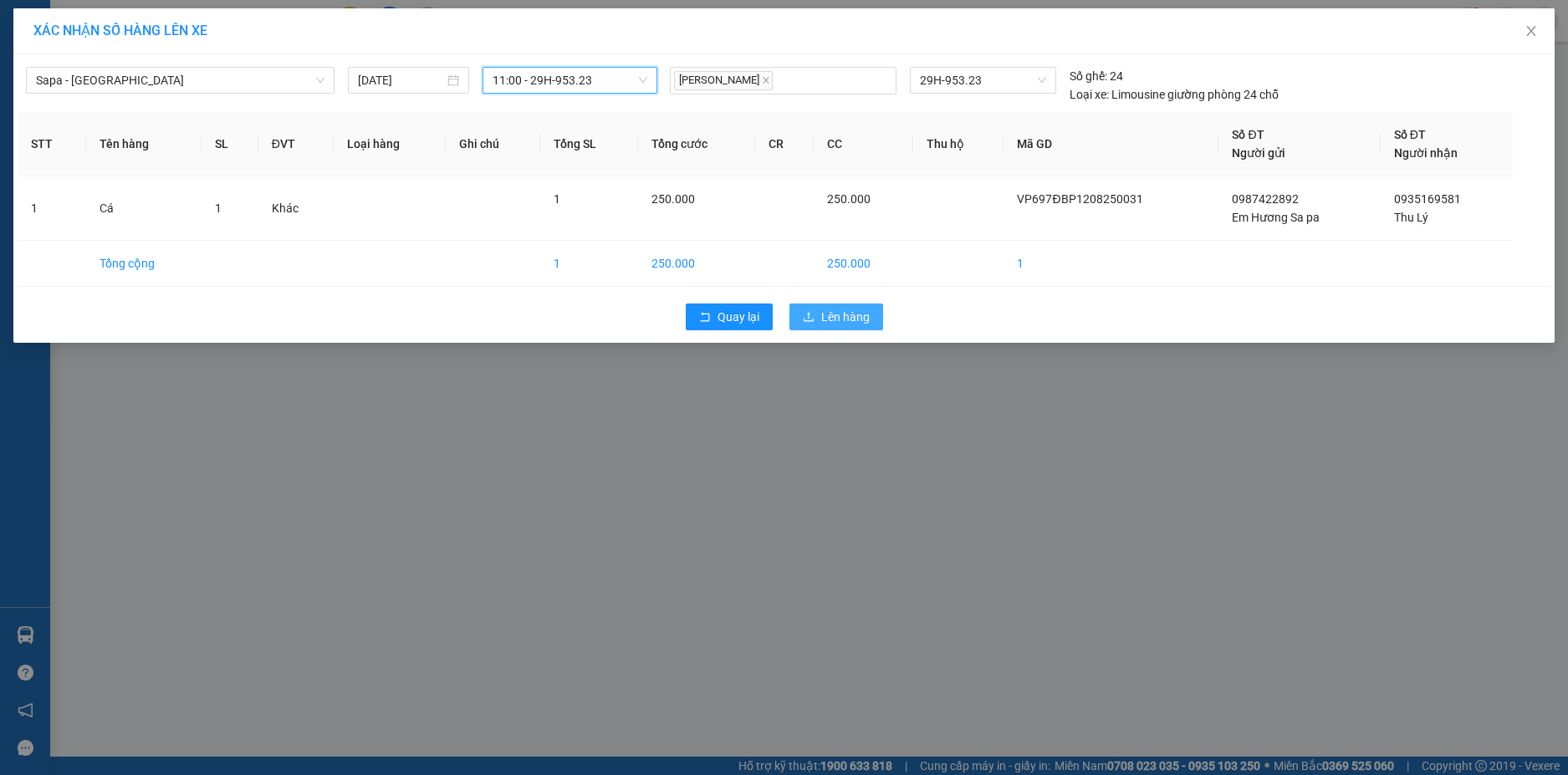
click at [824, 315] on span "Lên hàng" at bounding box center [846, 317] width 49 height 19
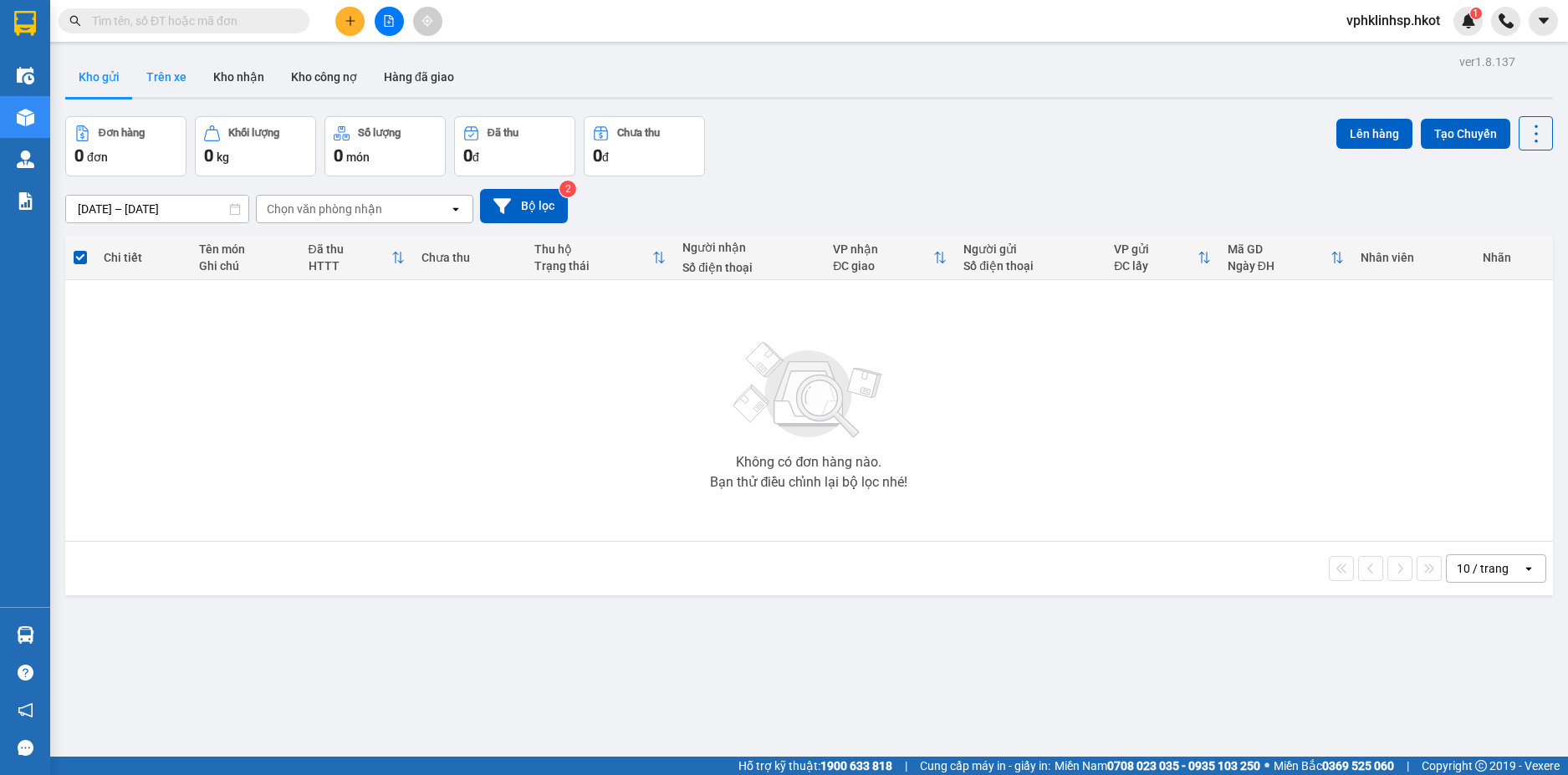
click at [168, 85] on button "Trên xe" at bounding box center [166, 76] width 67 height 40
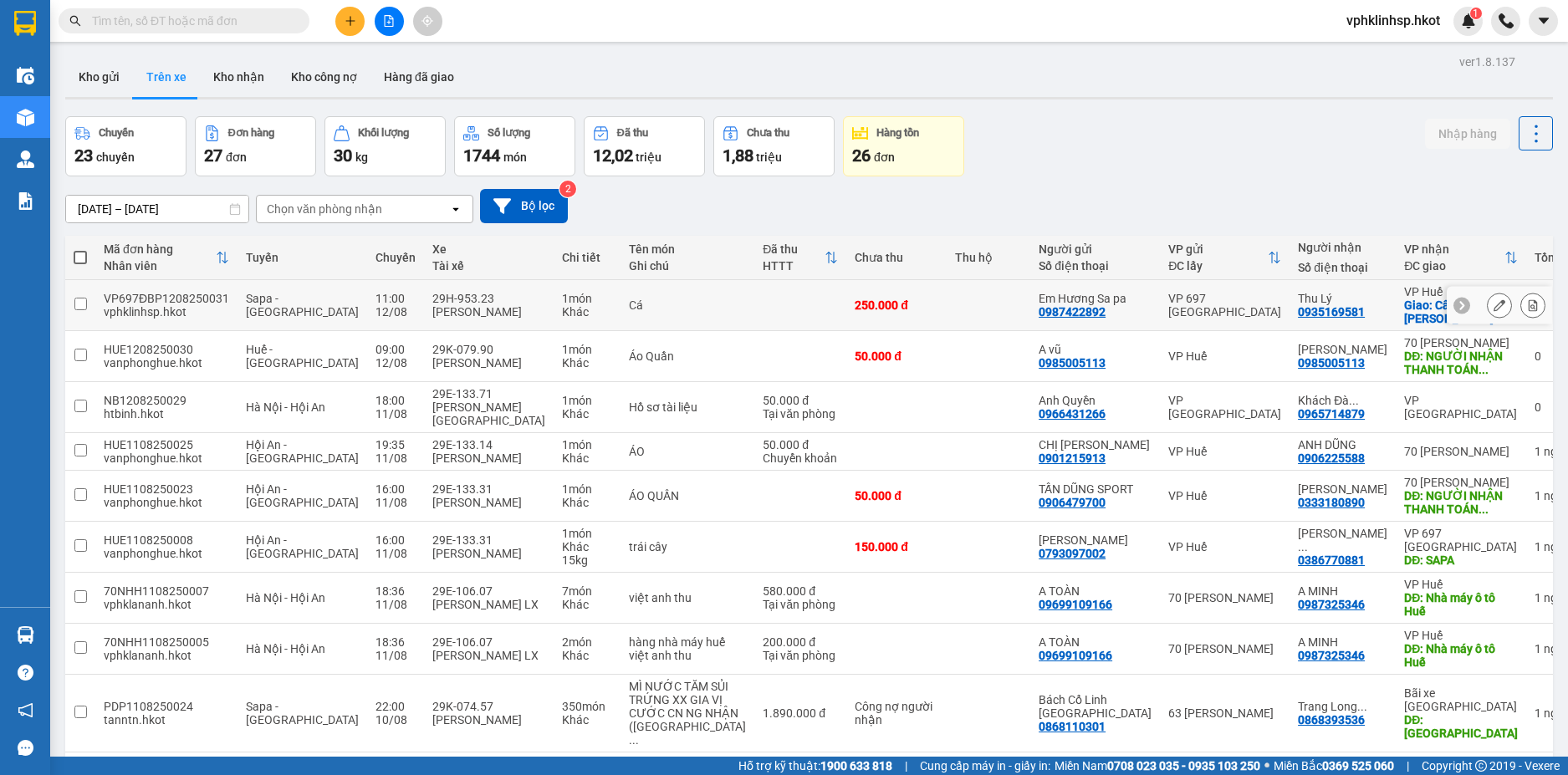
click at [190, 311] on div "vphklinhsp.hkot" at bounding box center [166, 312] width 125 height 13
checkbox input "true"
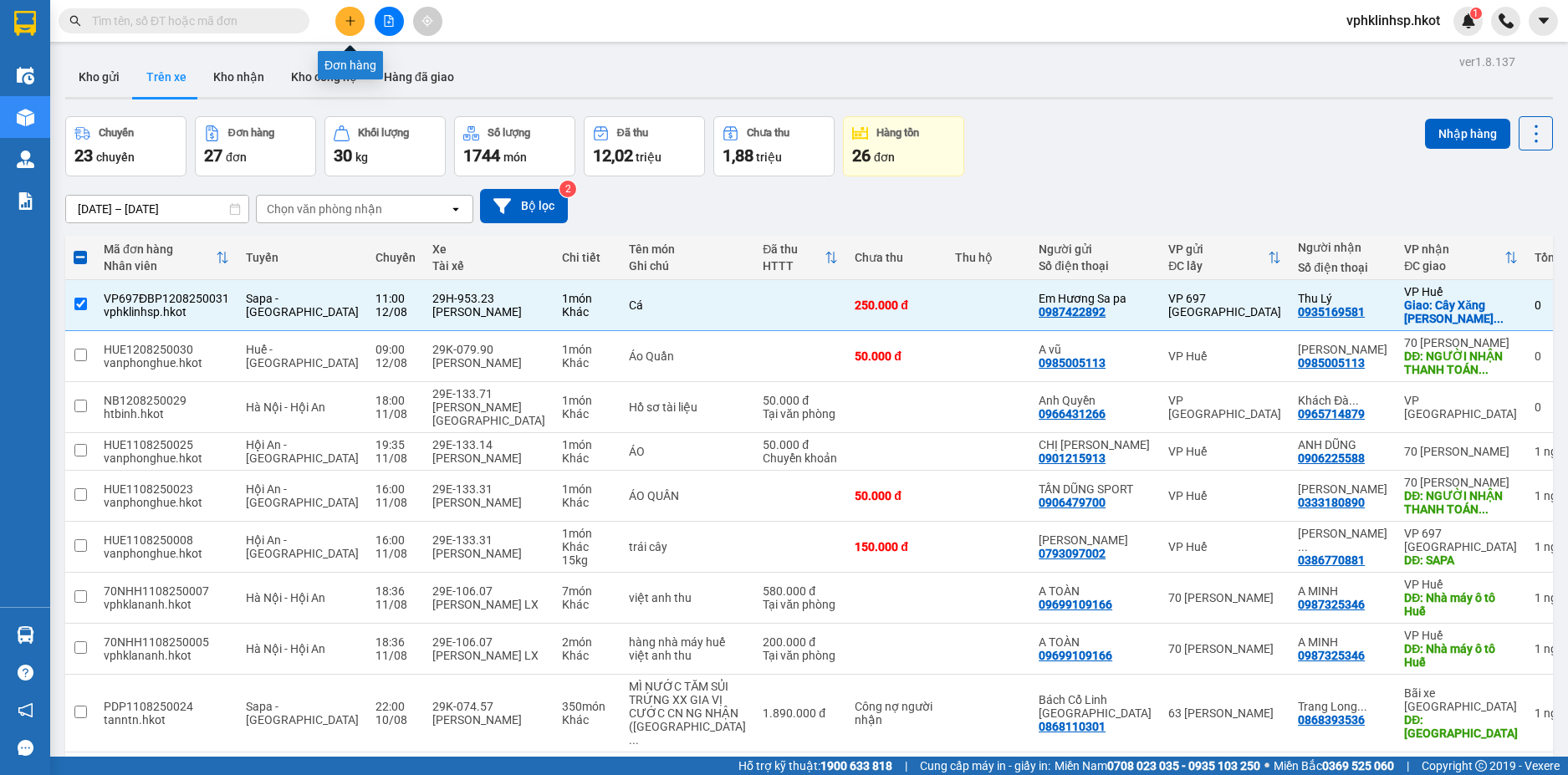
click at [385, 18] on icon "file-add" at bounding box center [390, 21] width 9 height 11
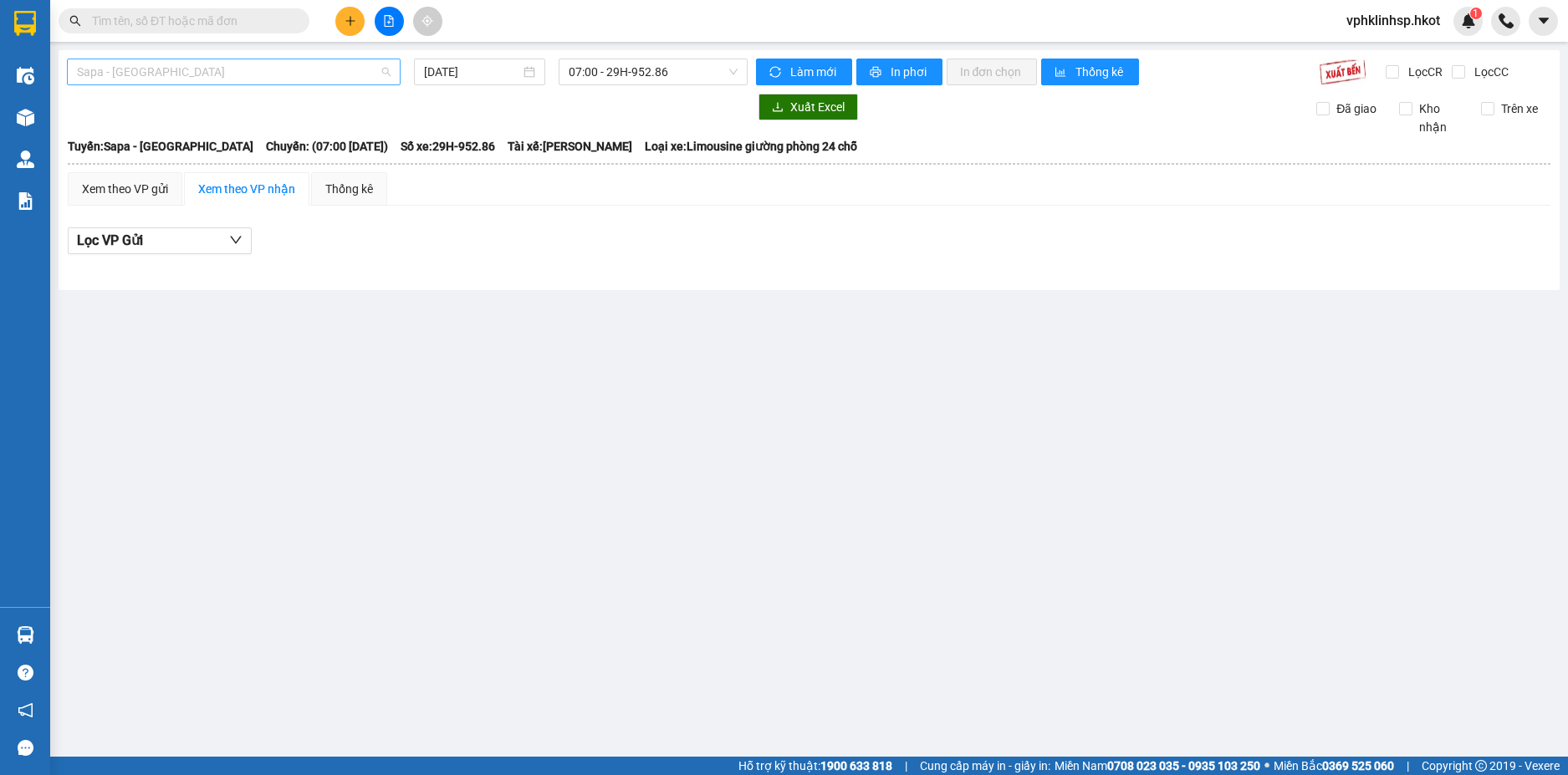
click at [343, 70] on span "Sapa - [GEOGRAPHIC_DATA]" at bounding box center [234, 72] width 314 height 25
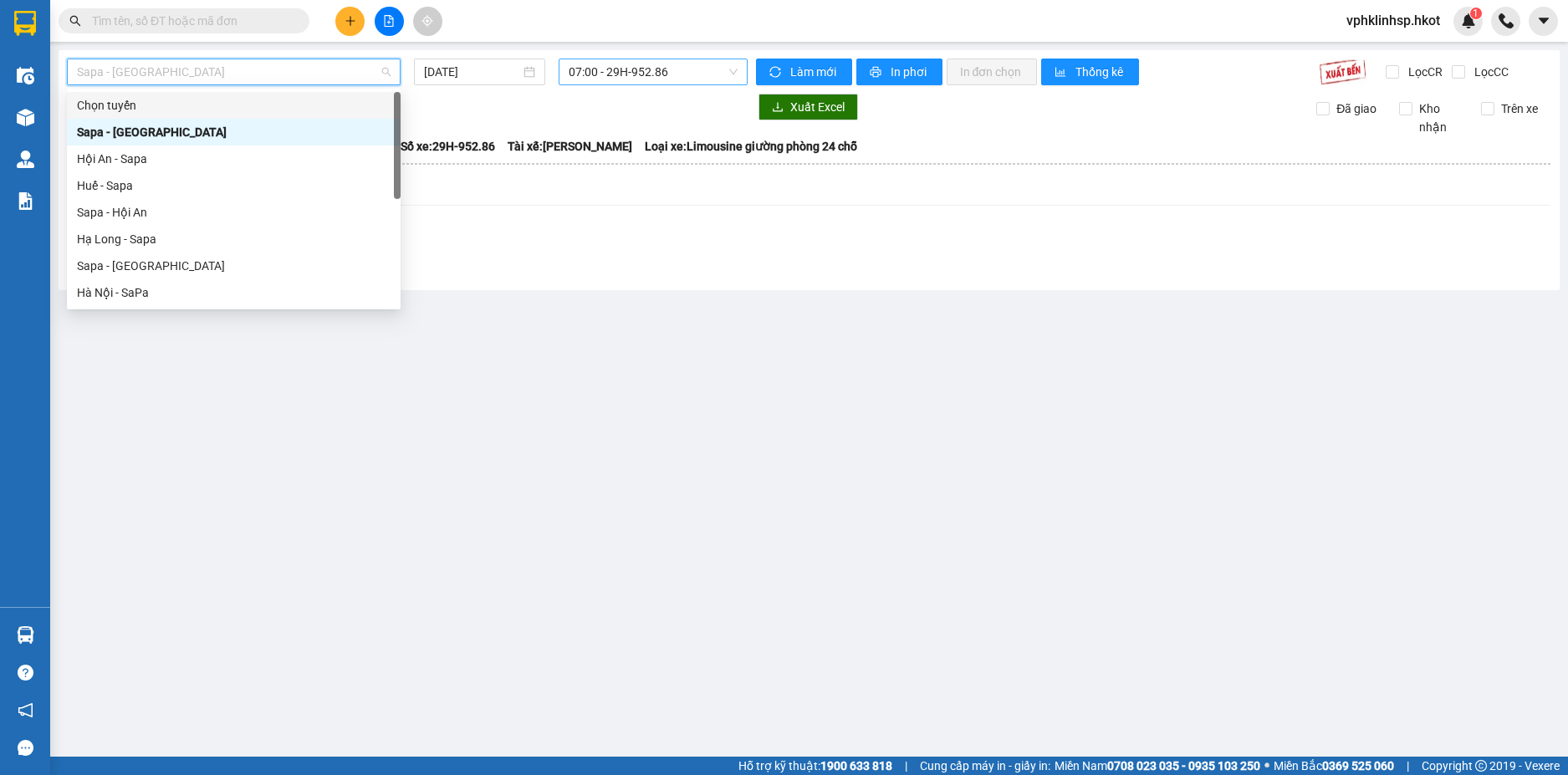
click at [655, 69] on span "07:00 - 29H-952.86" at bounding box center [653, 72] width 169 height 25
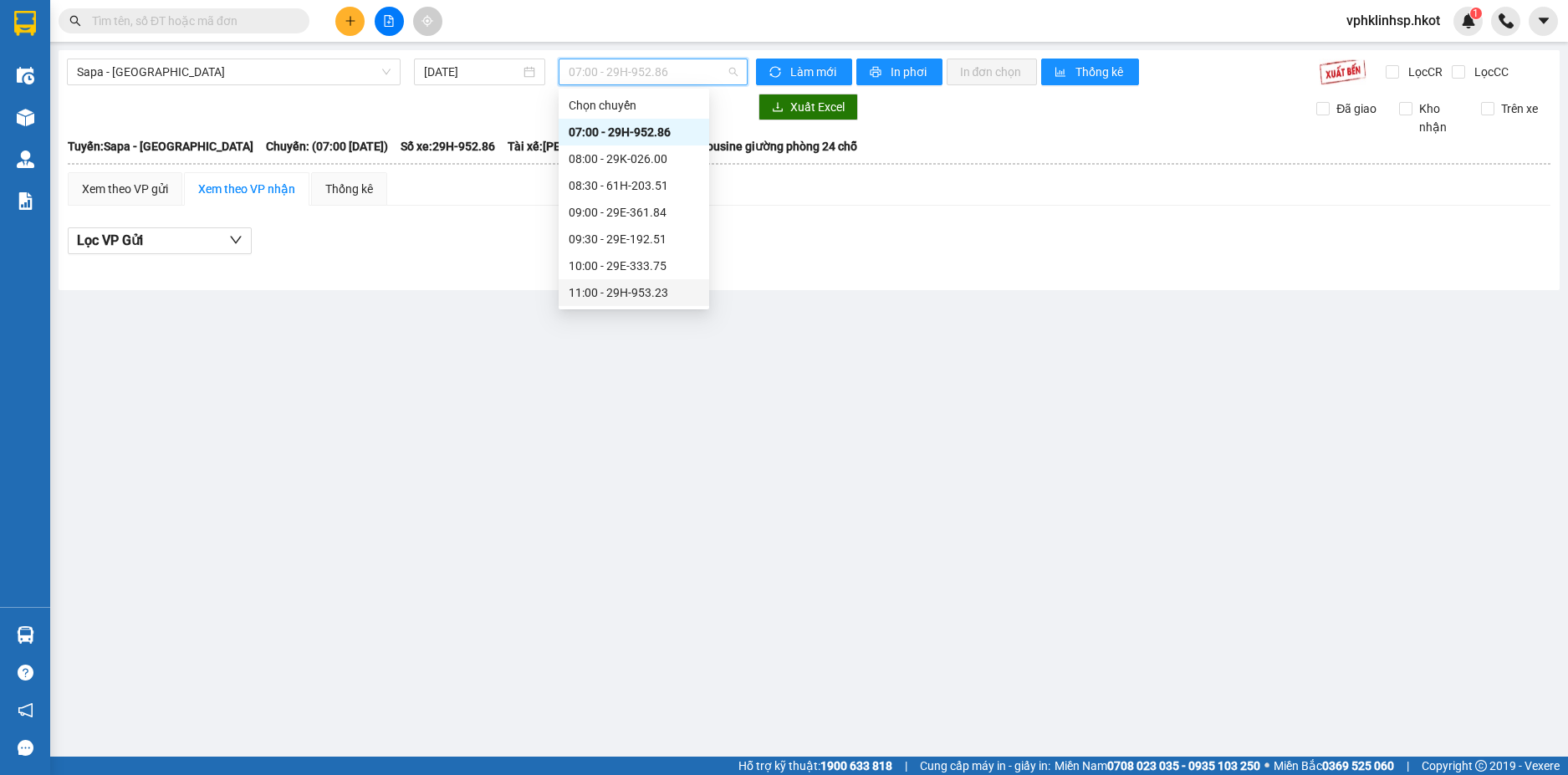
click at [633, 281] on div "11:00 - 29H-953.23" at bounding box center [634, 293] width 151 height 26
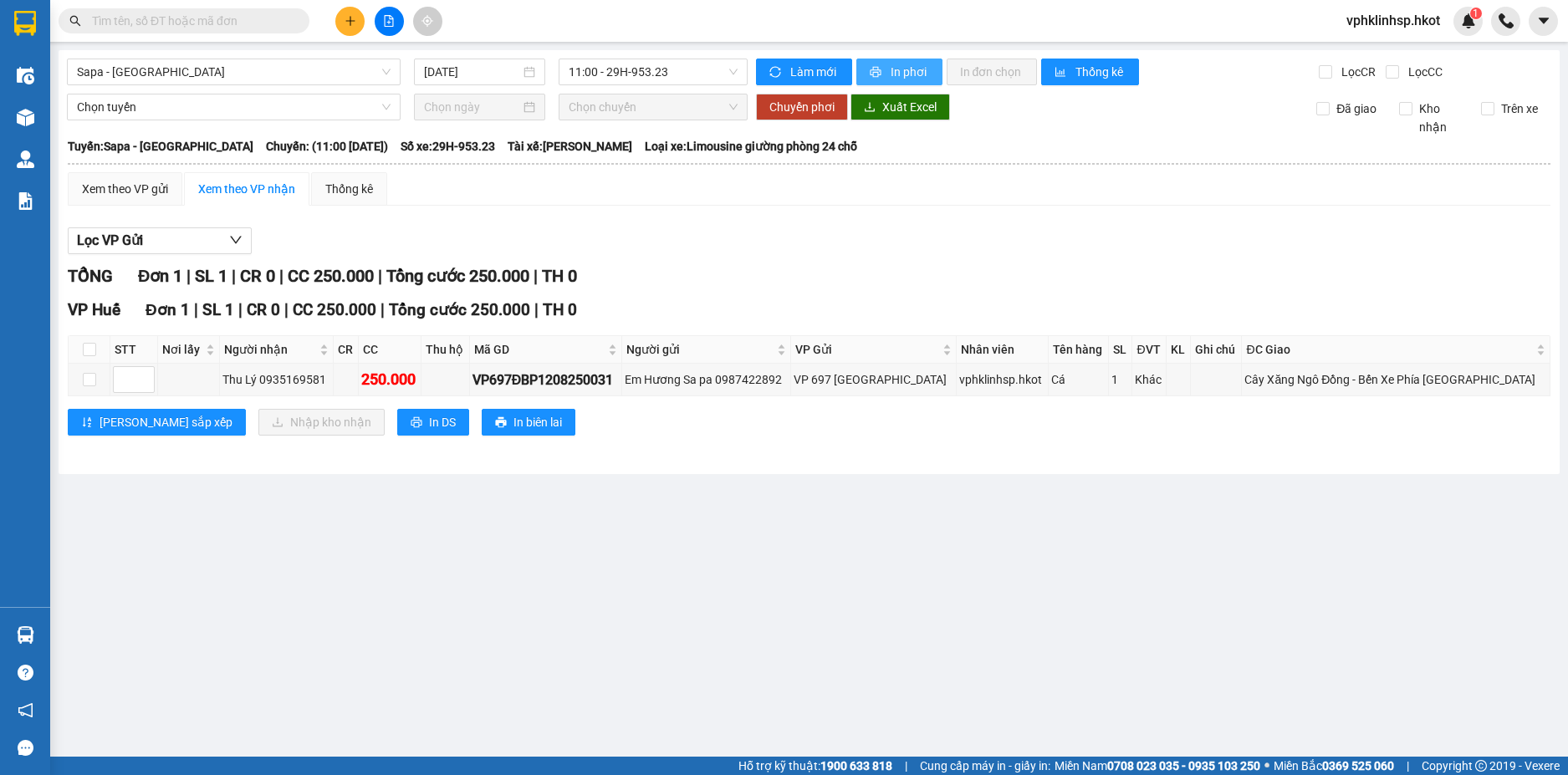
drag, startPoint x: 880, startPoint y: 72, endPoint x: 251, endPoint y: 323, distance: 677.2
click at [299, 315] on div "Sapa - [GEOGRAPHIC_DATA] [DATE] 11:00 - 29H-953.23 Làm mới In phơi In đơn chọn …" at bounding box center [809, 262] width 1501 height 424
click at [87, 379] on input "checkbox" at bounding box center [89, 379] width 13 height 13
checkbox input "true"
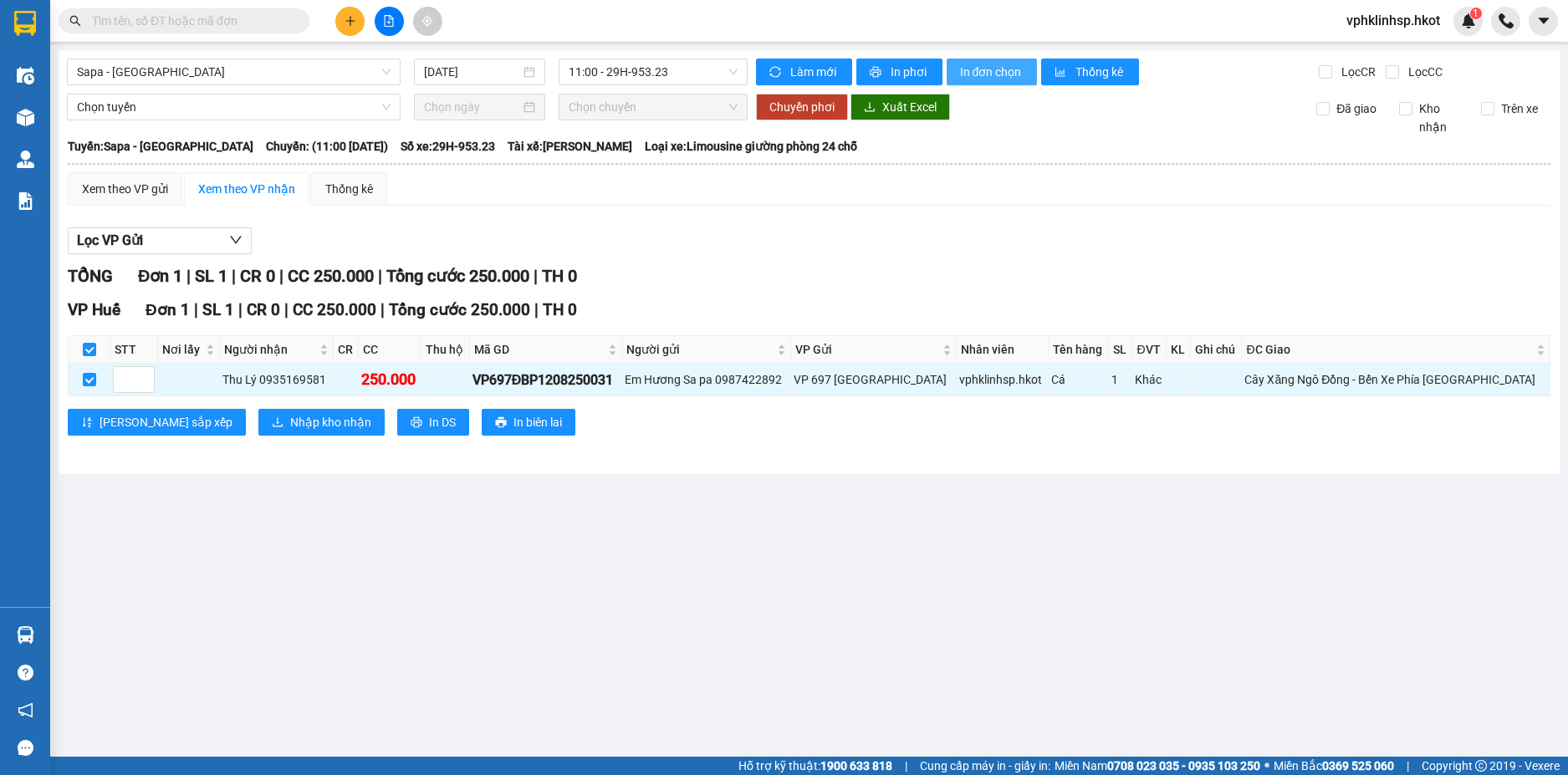
click at [980, 65] on span "In đơn chọn" at bounding box center [993, 73] width 64 height 19
click at [339, 13] on button at bounding box center [349, 21] width 29 height 29
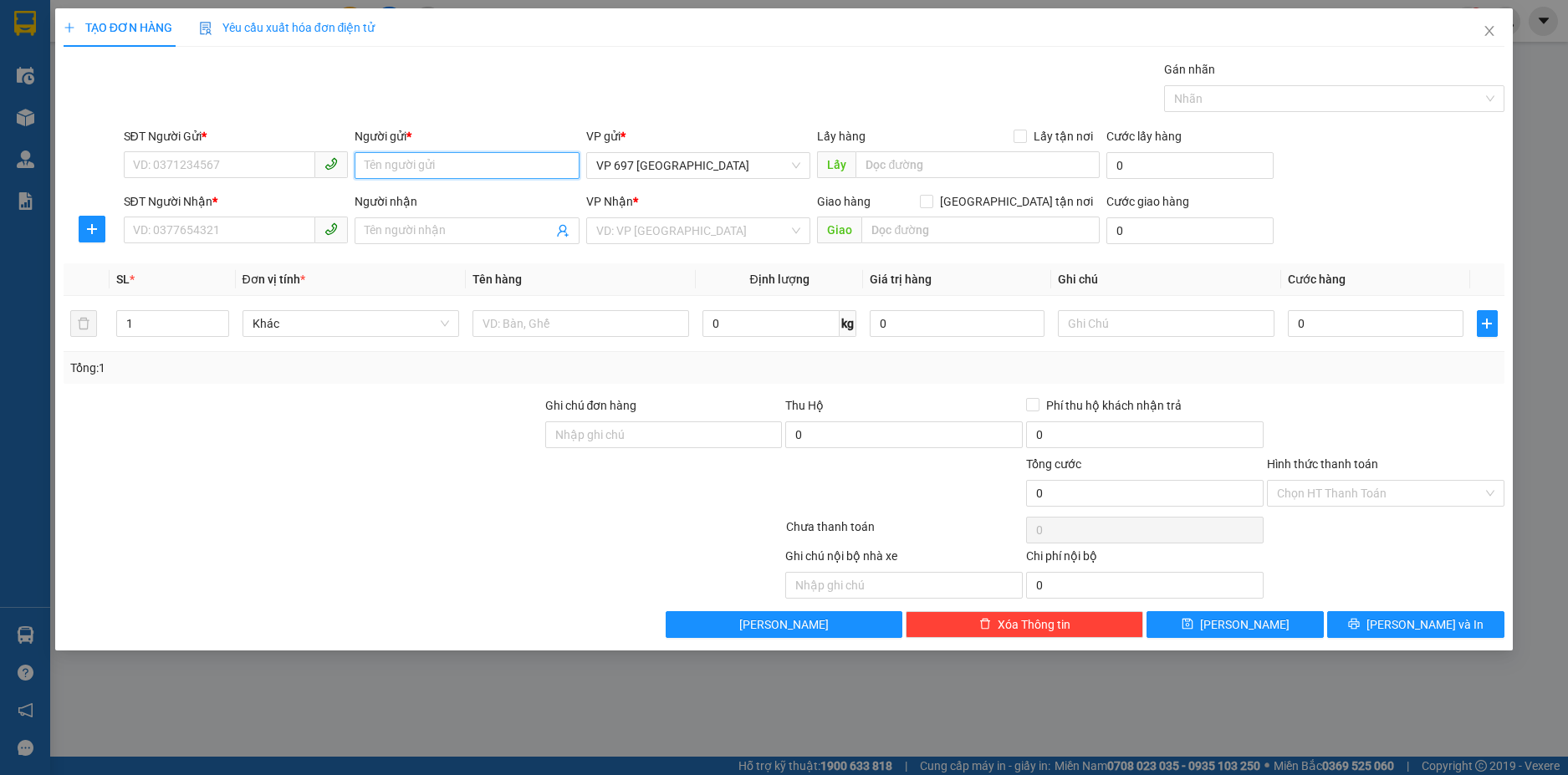
click at [461, 162] on input "Người gửi *" at bounding box center [467, 166] width 225 height 26
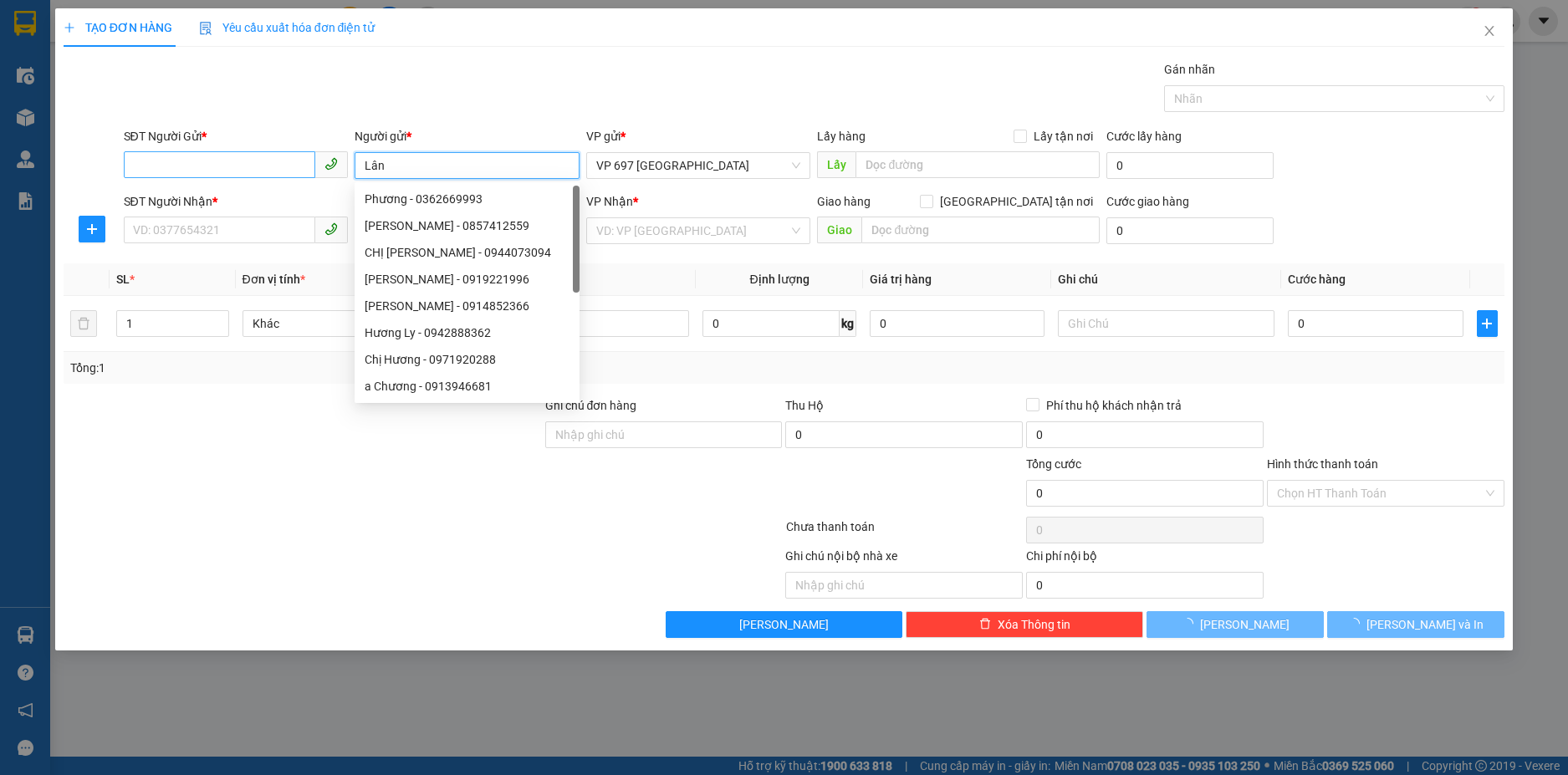
type input "Lân"
click at [218, 174] on input "SĐT Người Gửi *" at bounding box center [219, 165] width 192 height 26
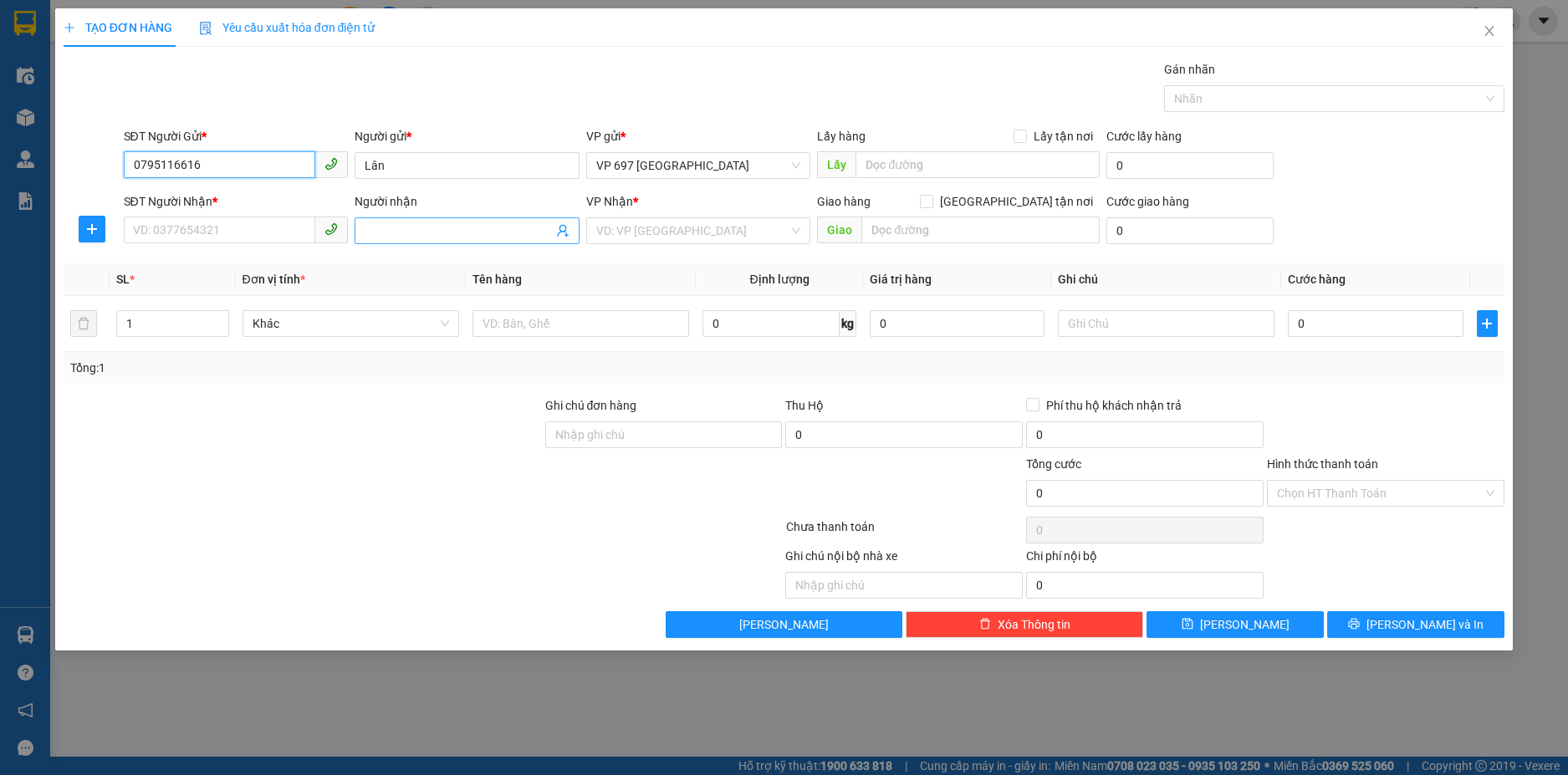
type input "0795116616"
click at [418, 234] on input "Người nhận" at bounding box center [459, 231] width 188 height 19
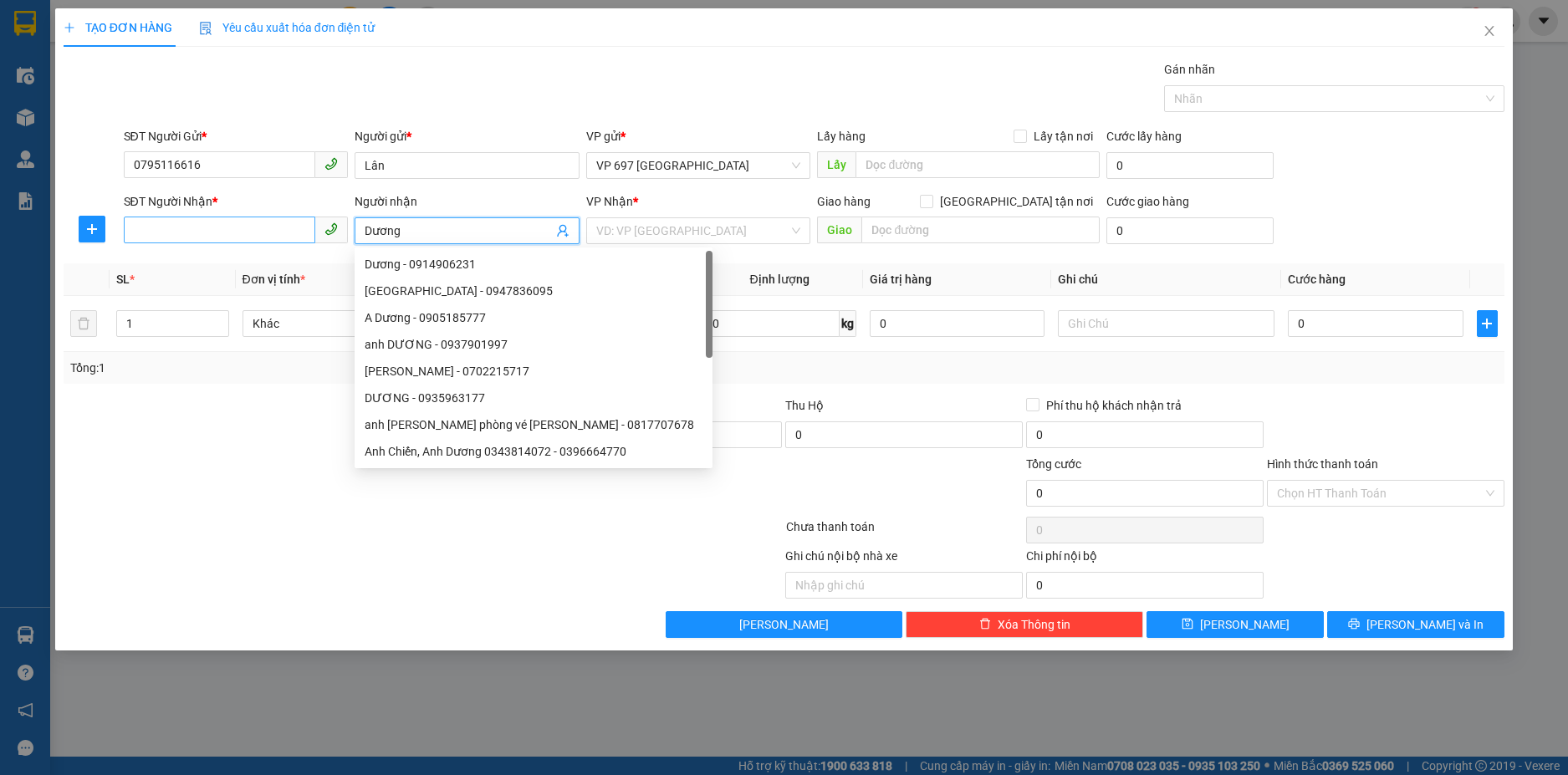
type input "Dương"
click at [276, 224] on input "SĐT Người Nhận *" at bounding box center [219, 230] width 192 height 26
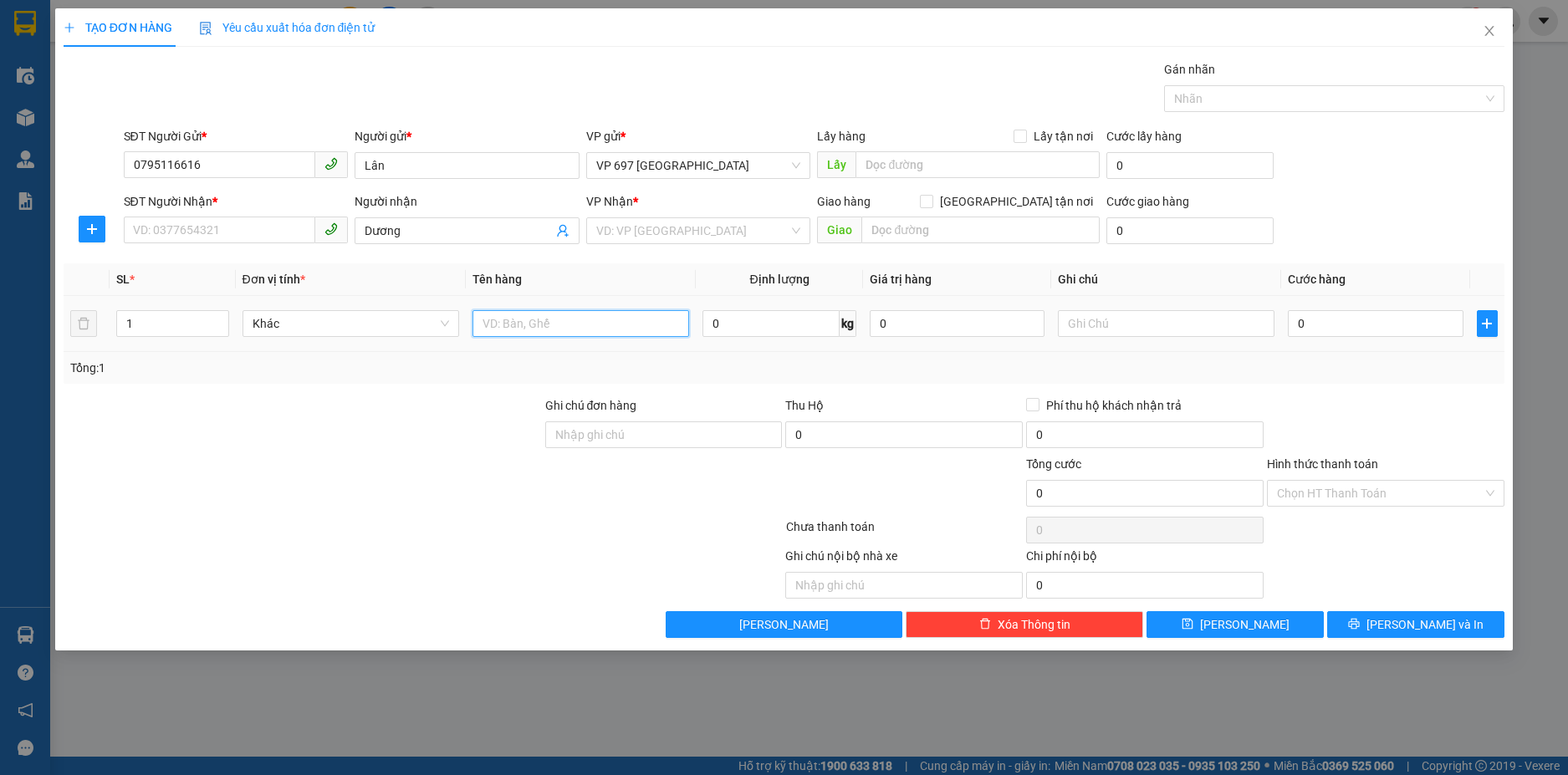
click at [560, 335] on input "text" at bounding box center [581, 324] width 217 height 26
click at [293, 238] on input "SĐT Người Nhận *" at bounding box center [219, 230] width 192 height 26
type input "0356001805"
click at [615, 311] on input "text" at bounding box center [581, 324] width 217 height 26
type input "Balo đồ dùng cá nhân"
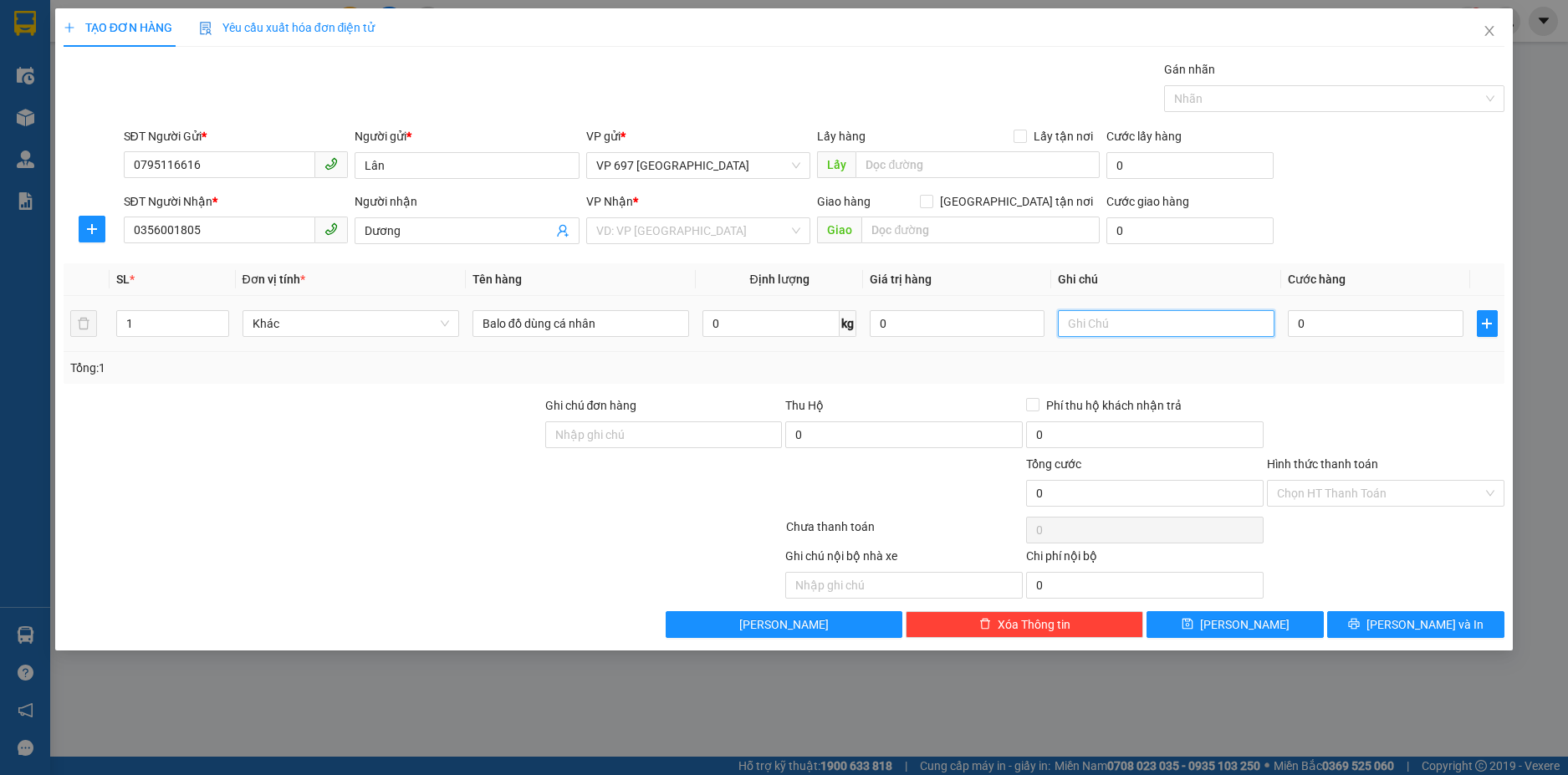
click at [1104, 327] on input "text" at bounding box center [1167, 324] width 217 height 26
click at [1336, 318] on input "0" at bounding box center [1376, 324] width 175 height 26
type input "5"
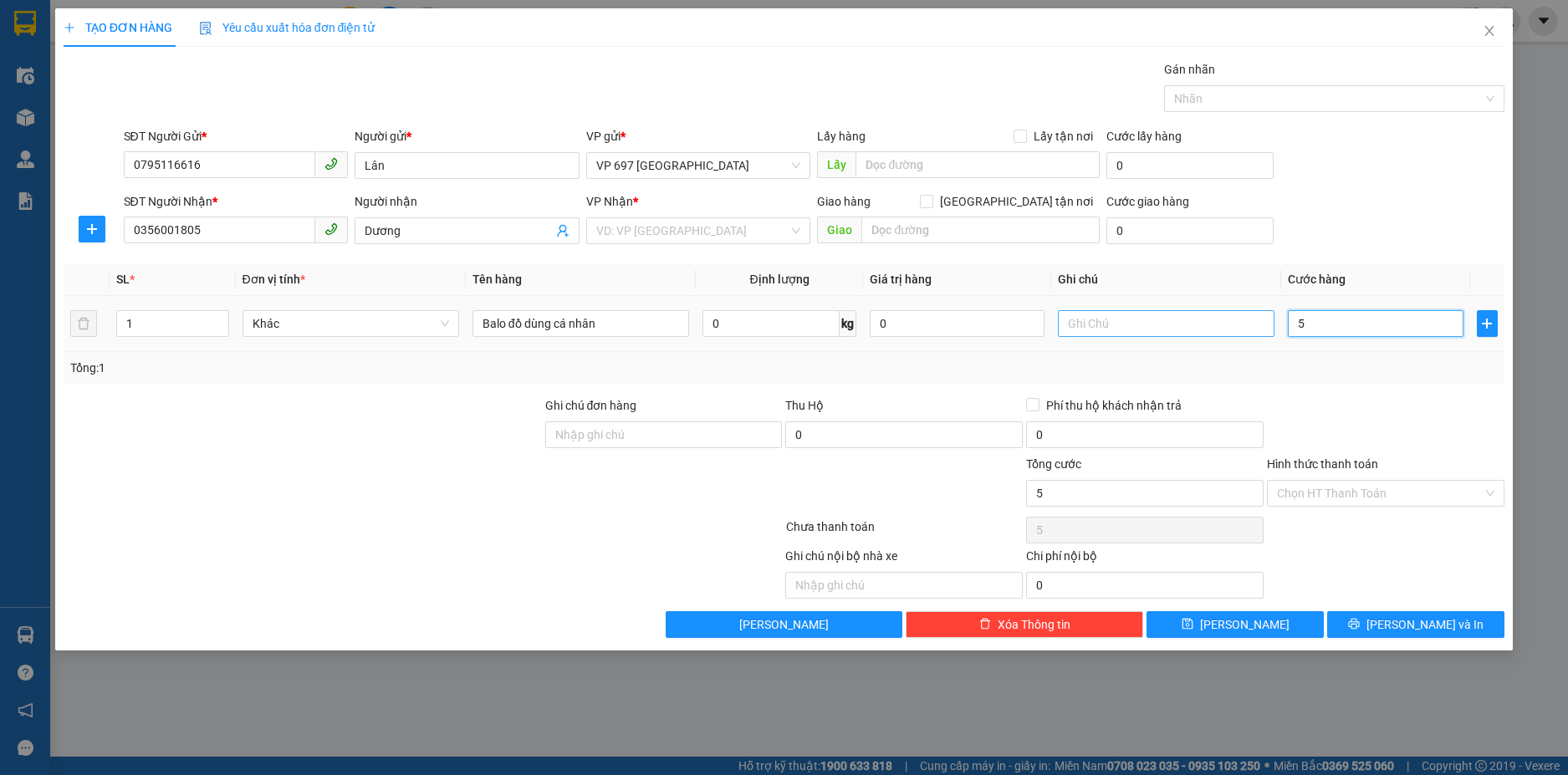
type input "50"
type input "500"
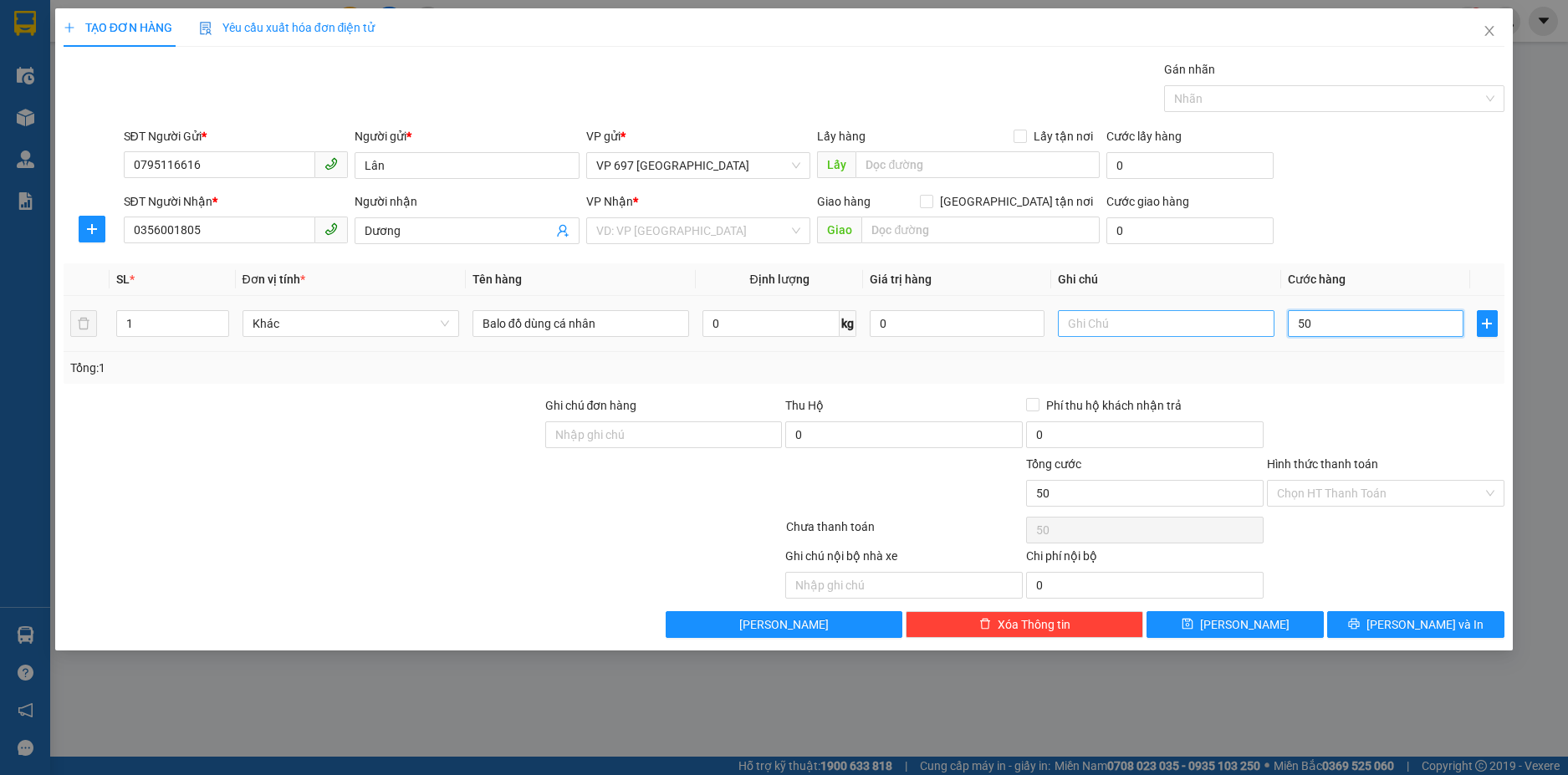
type input "500"
type input "5.000"
type input "50.000"
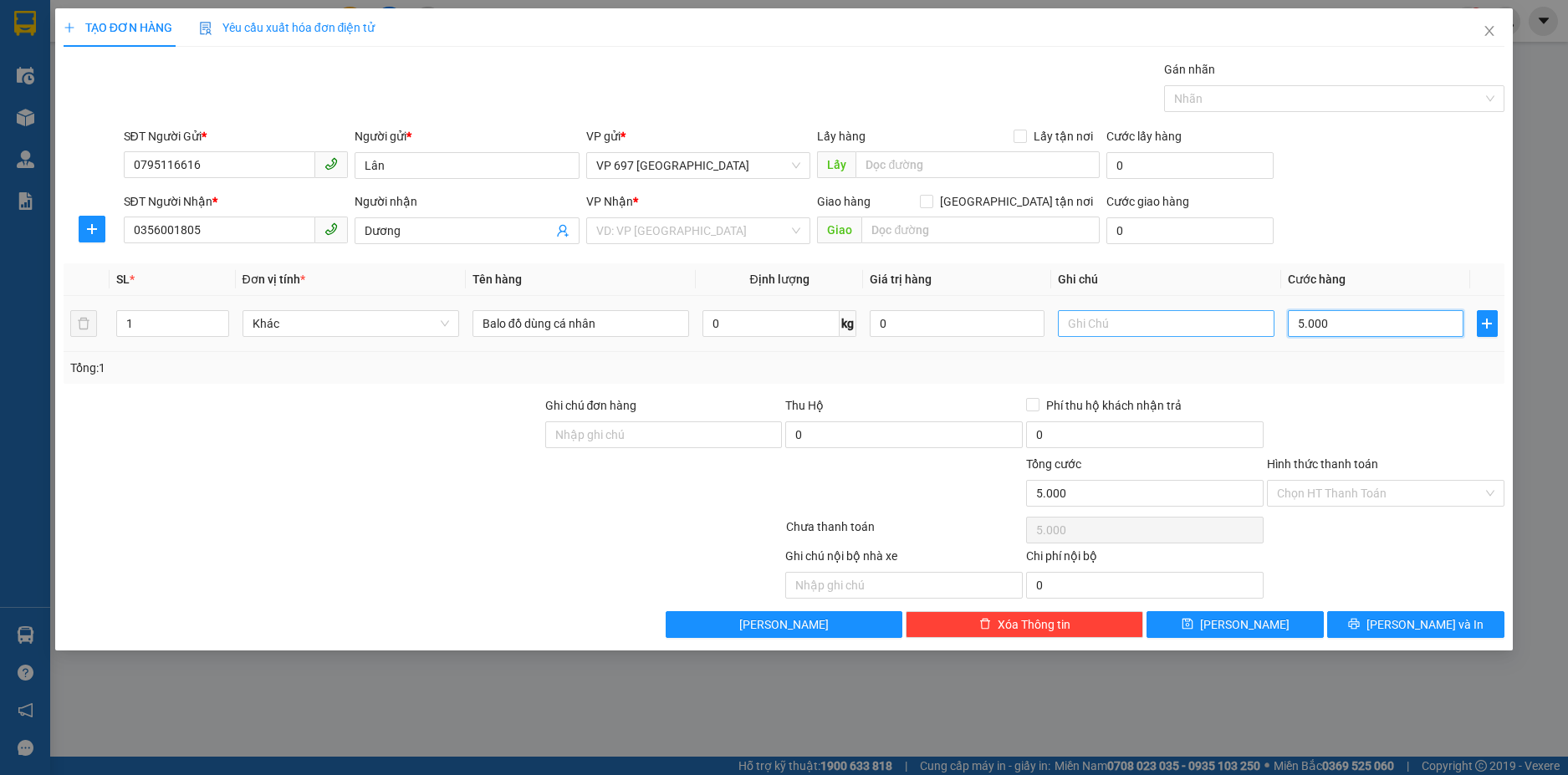
type input "50.000"
click at [1334, 489] on input "Hình thức thanh toán" at bounding box center [1380, 493] width 206 height 25
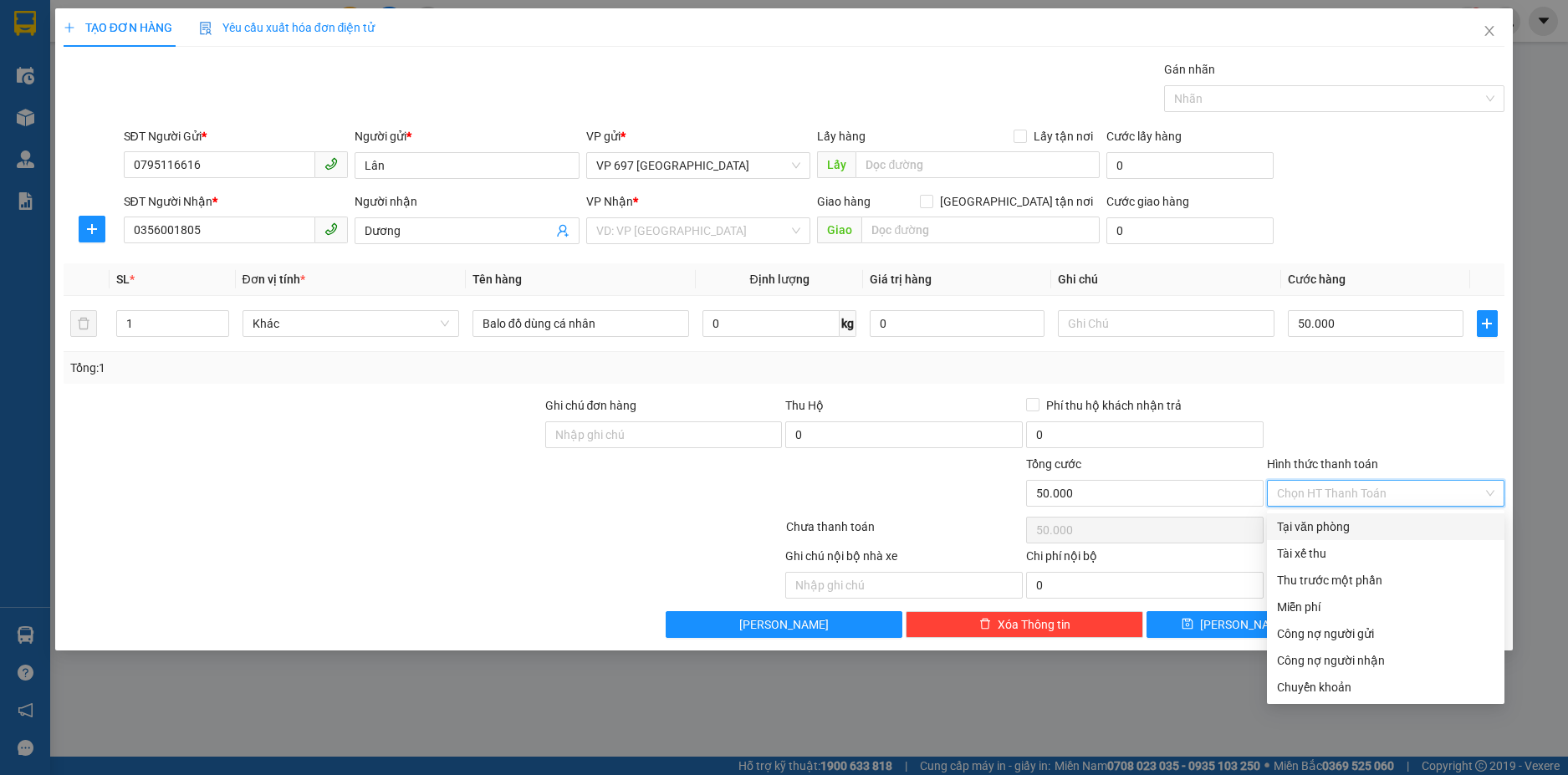
click at [1354, 422] on div at bounding box center [1386, 426] width 241 height 58
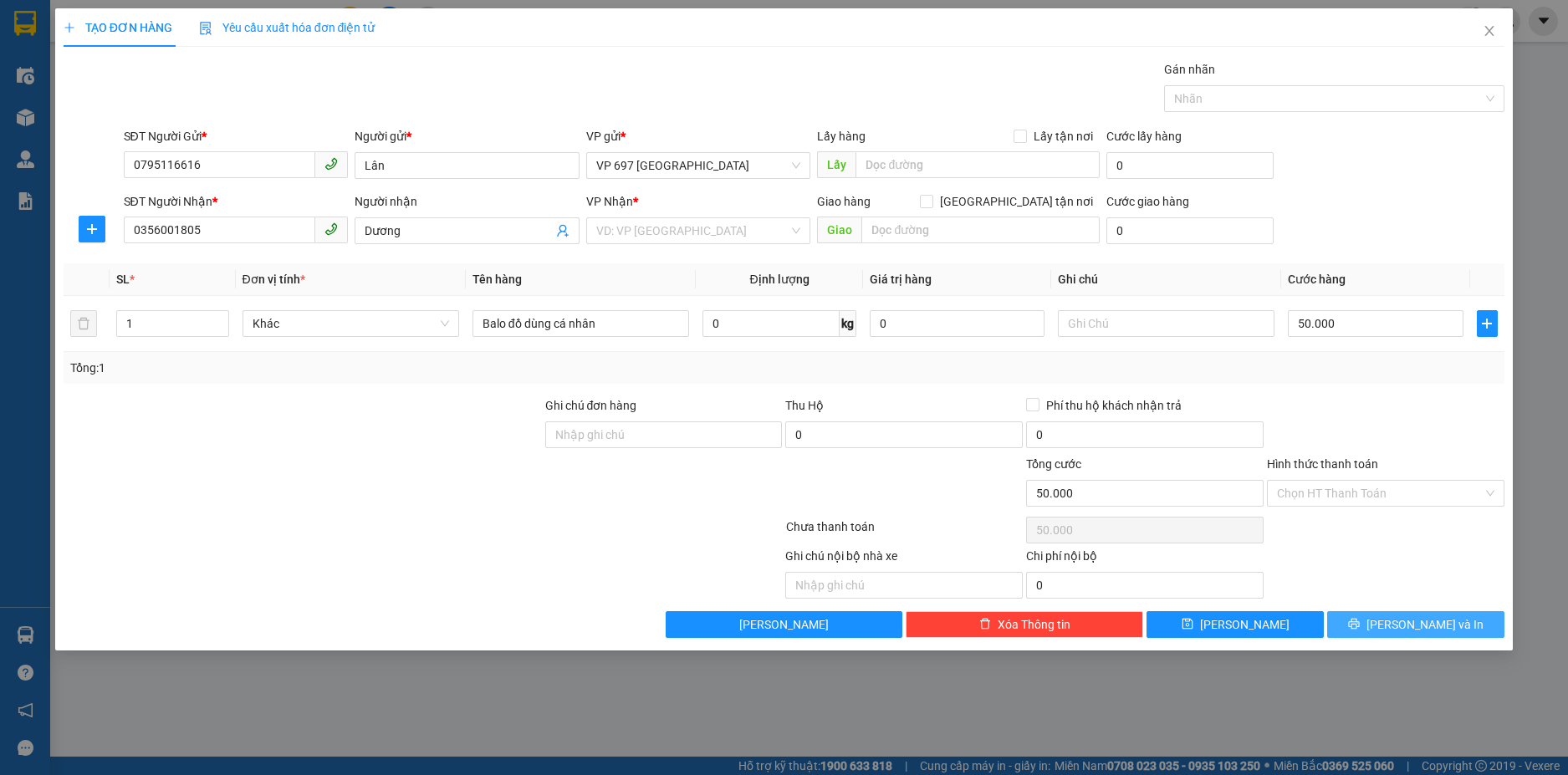
click at [1370, 619] on button "[PERSON_NAME] và In" at bounding box center [1416, 624] width 177 height 26
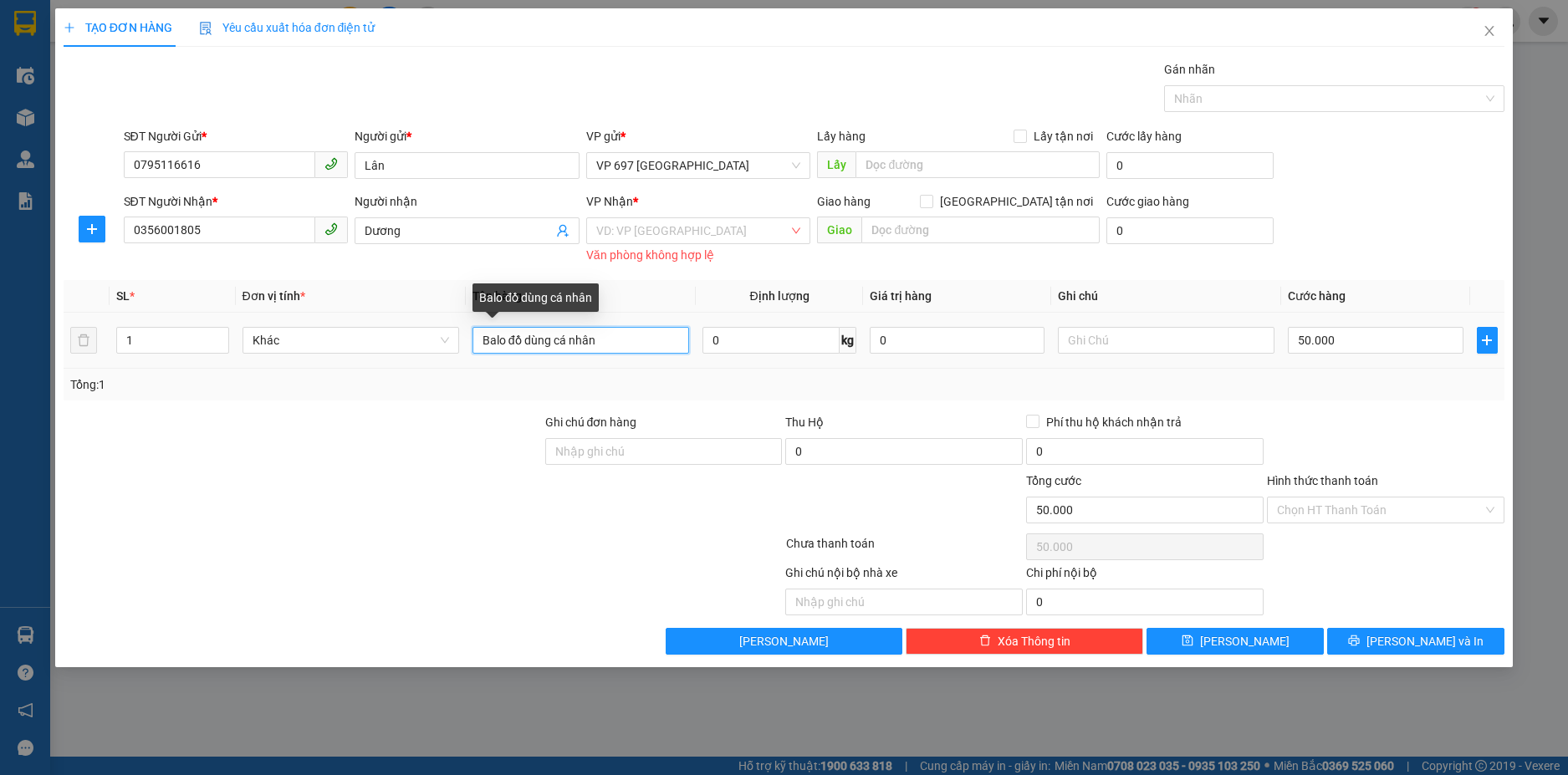
drag, startPoint x: 622, startPoint y: 346, endPoint x: 528, endPoint y: 348, distance: 94.0
click at [528, 348] on input "Balo đồ dùng cá nhân" at bounding box center [581, 340] width 217 height 26
type input "Balo Laptop + Ipad"
click at [868, 386] on div "Tổng: 1" at bounding box center [784, 385] width 1429 height 19
click at [717, 233] on input "search" at bounding box center [692, 231] width 193 height 25
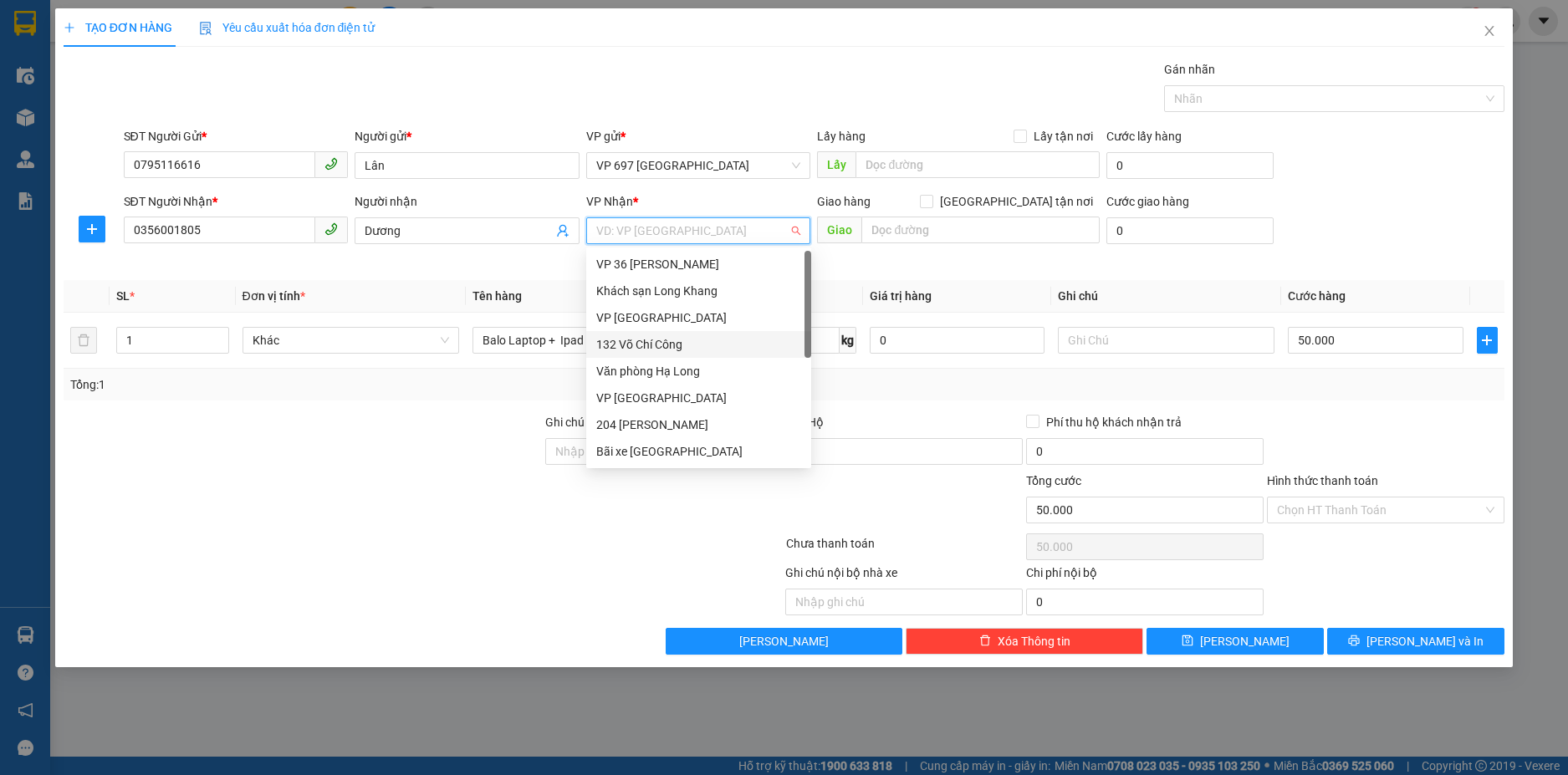
click at [663, 337] on div "132 Võ Chí Công" at bounding box center [699, 345] width 205 height 19
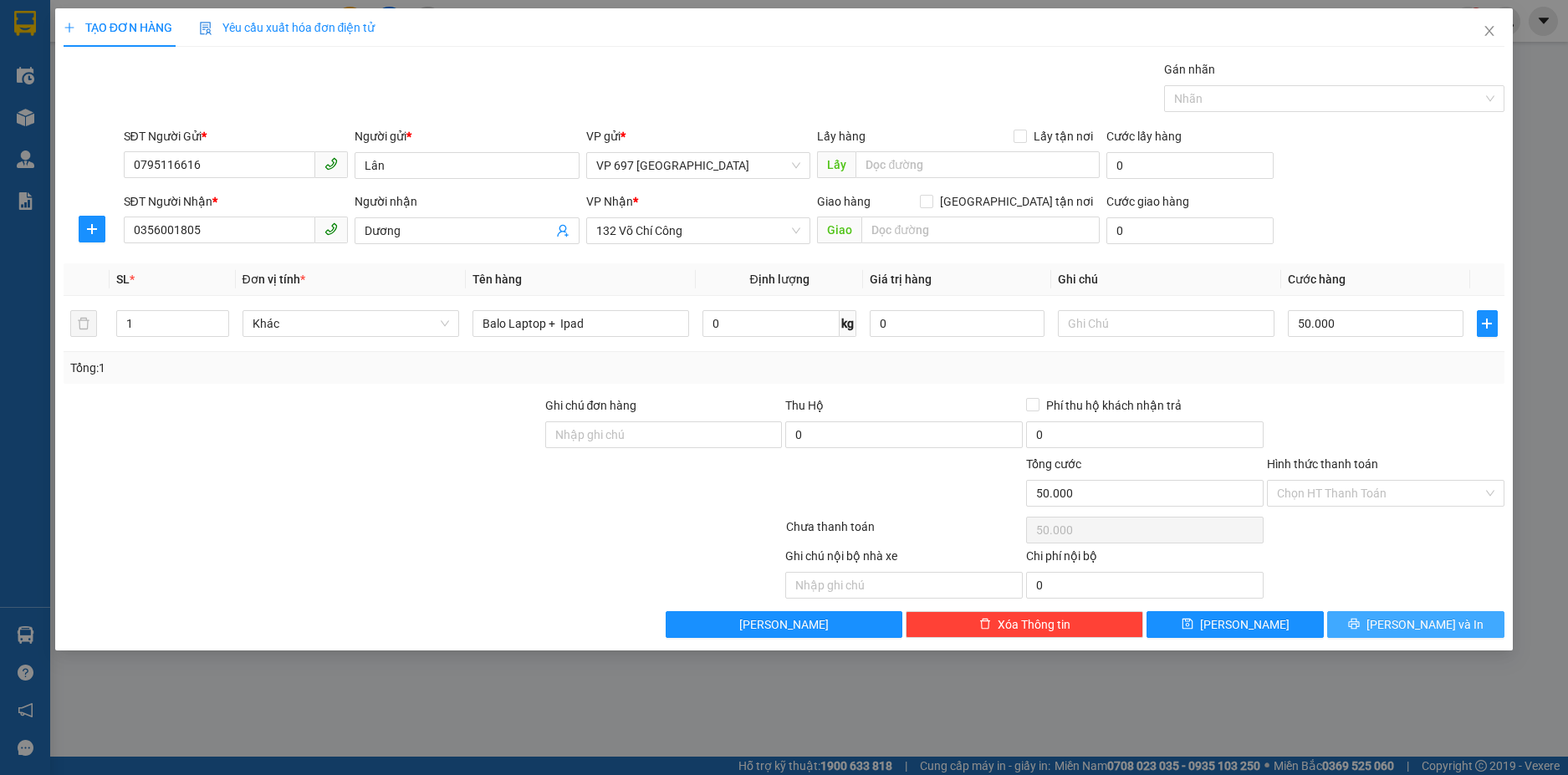
click at [1360, 627] on icon "printer" at bounding box center [1354, 623] width 11 height 11
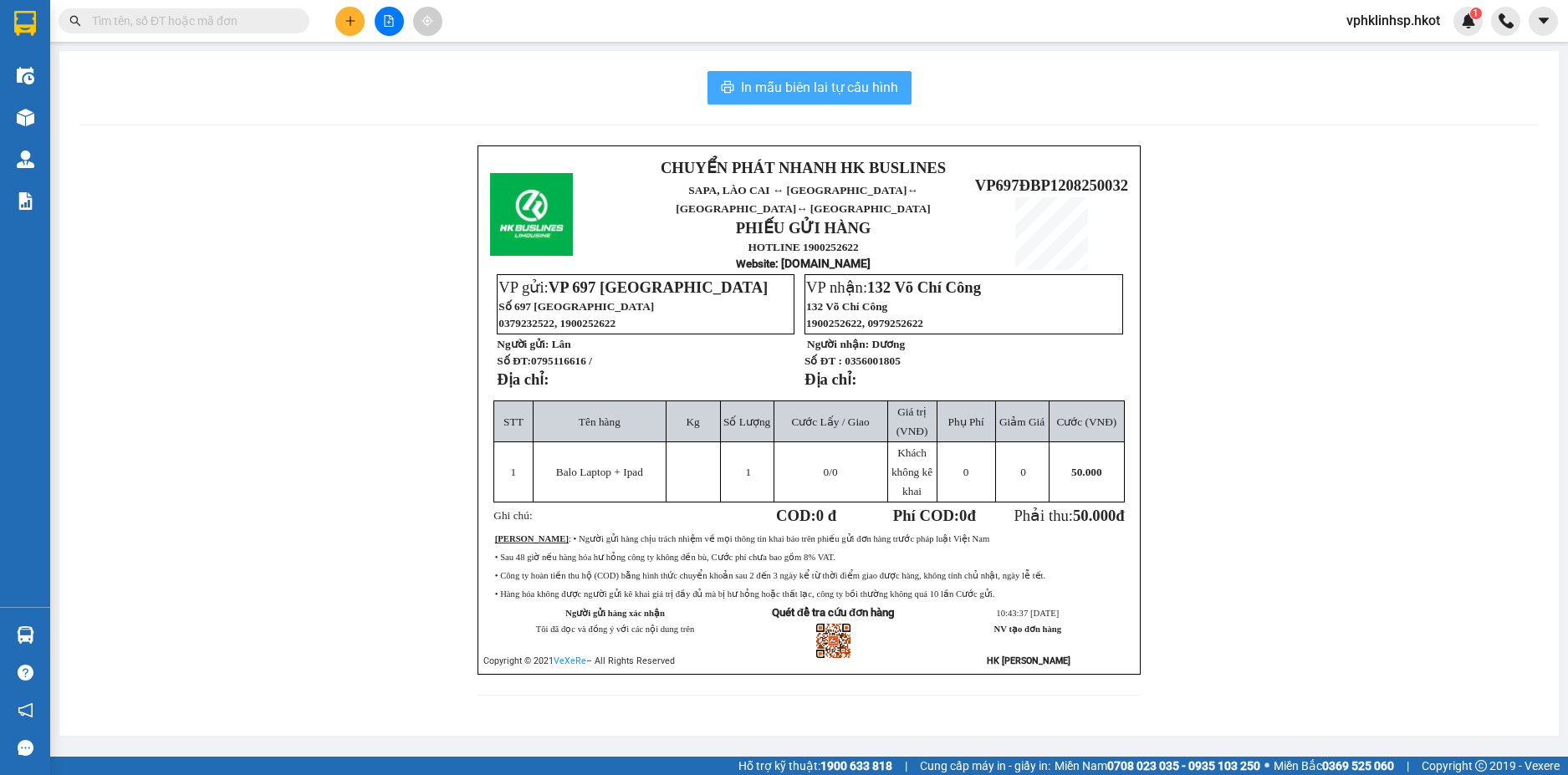
drag, startPoint x: 798, startPoint y: 93, endPoint x: 783, endPoint y: 89, distance: 15.5
click at [798, 93] on span "In mẫu biên lai tự cấu hình" at bounding box center [819, 88] width 157 height 21
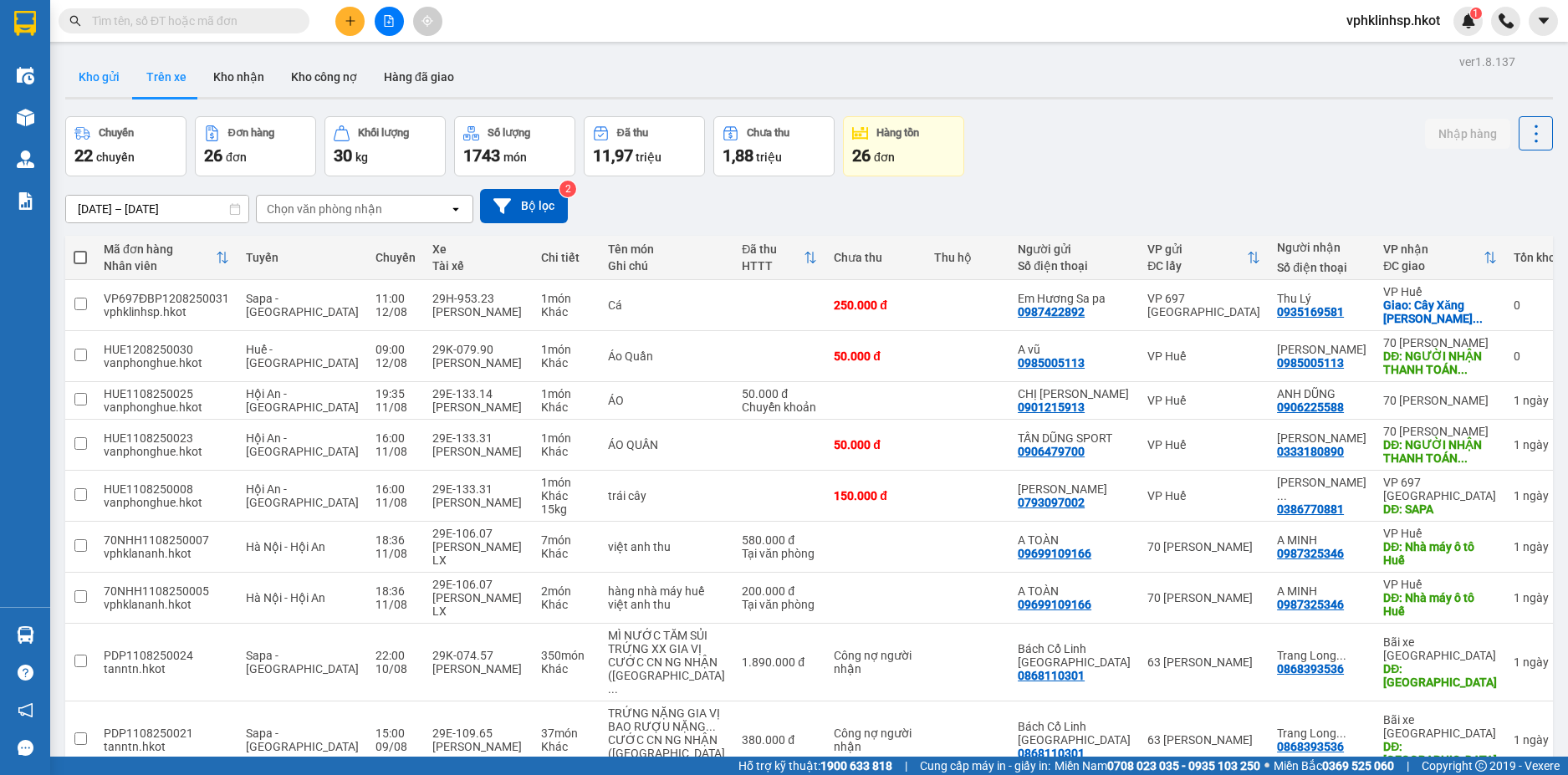
click at [106, 69] on button "Kho gửi" at bounding box center [99, 76] width 68 height 40
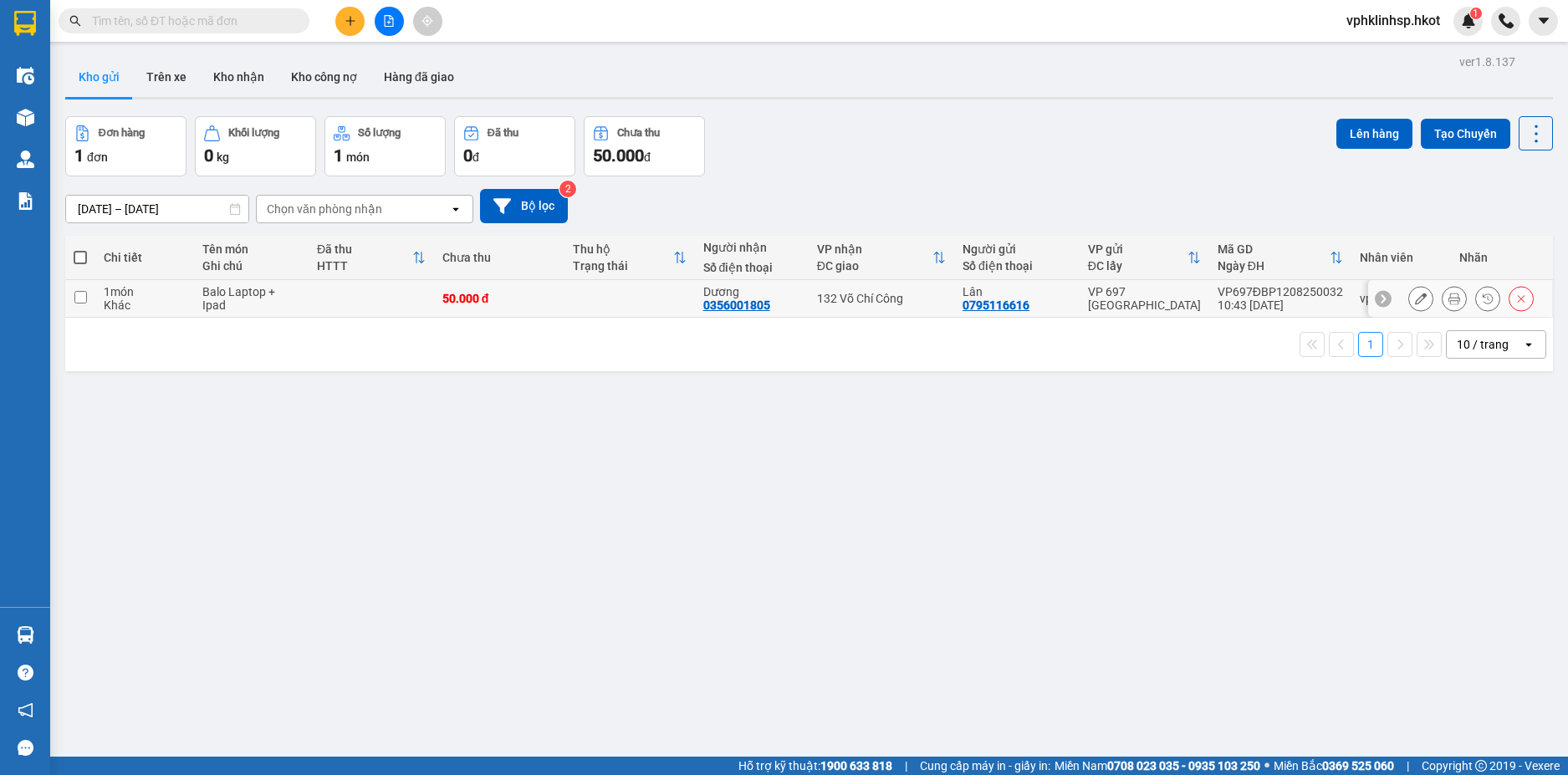
click at [525, 292] on div "50.000 đ" at bounding box center [499, 299] width 114 height 13
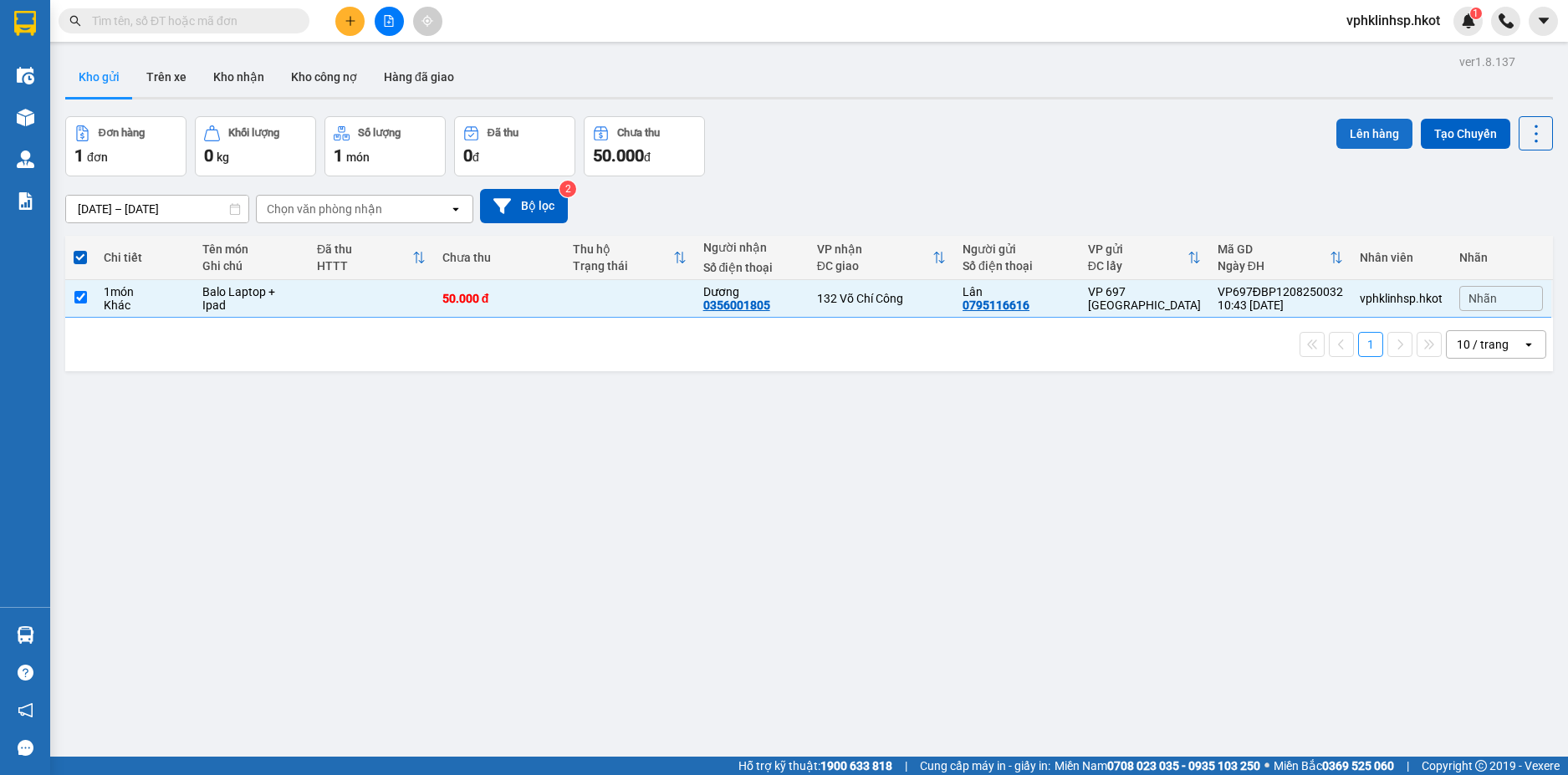
click at [1374, 126] on button "Lên hàng" at bounding box center [1374, 134] width 76 height 30
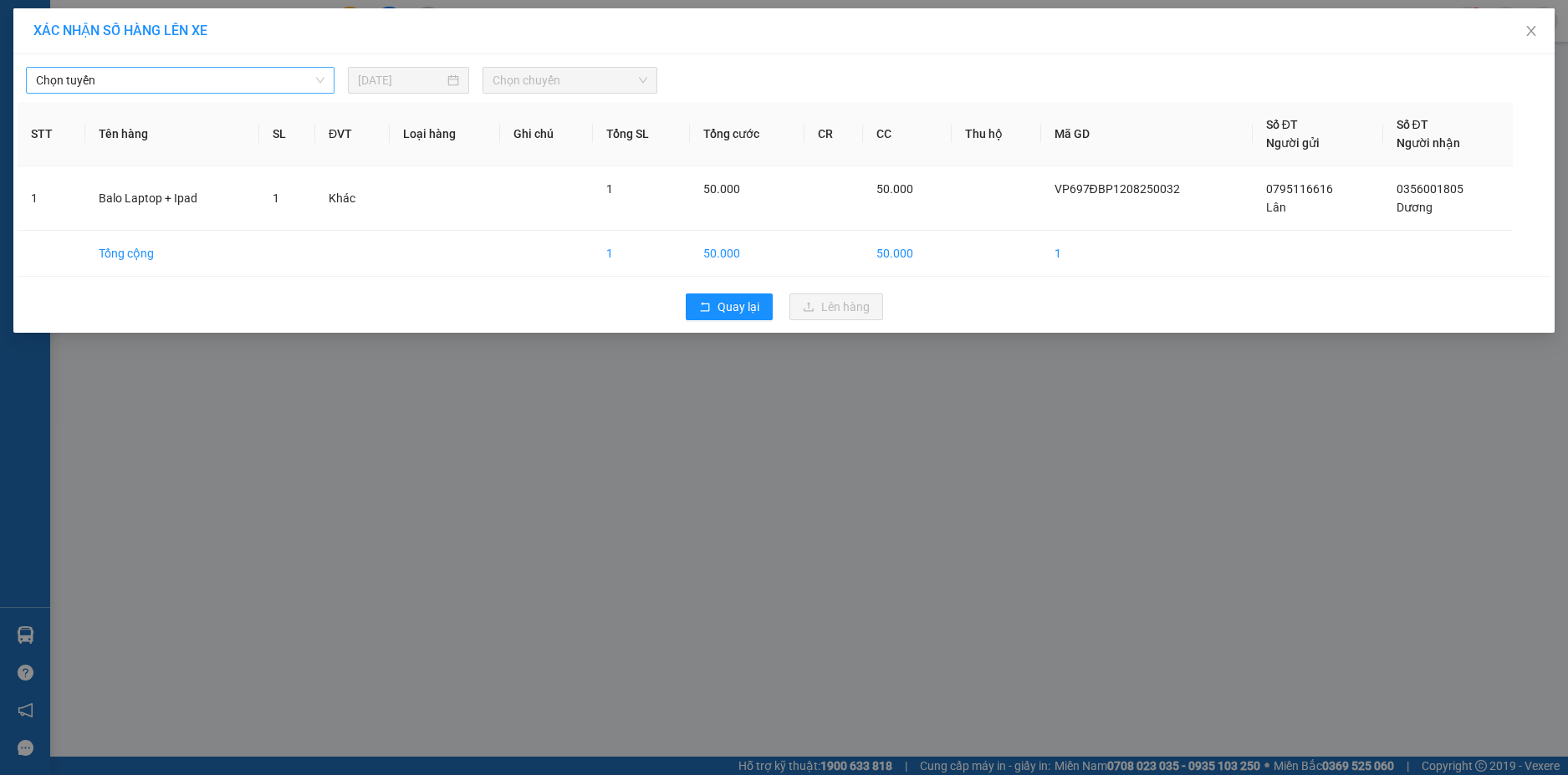
click at [268, 82] on span "Chọn tuyến" at bounding box center [180, 80] width 288 height 25
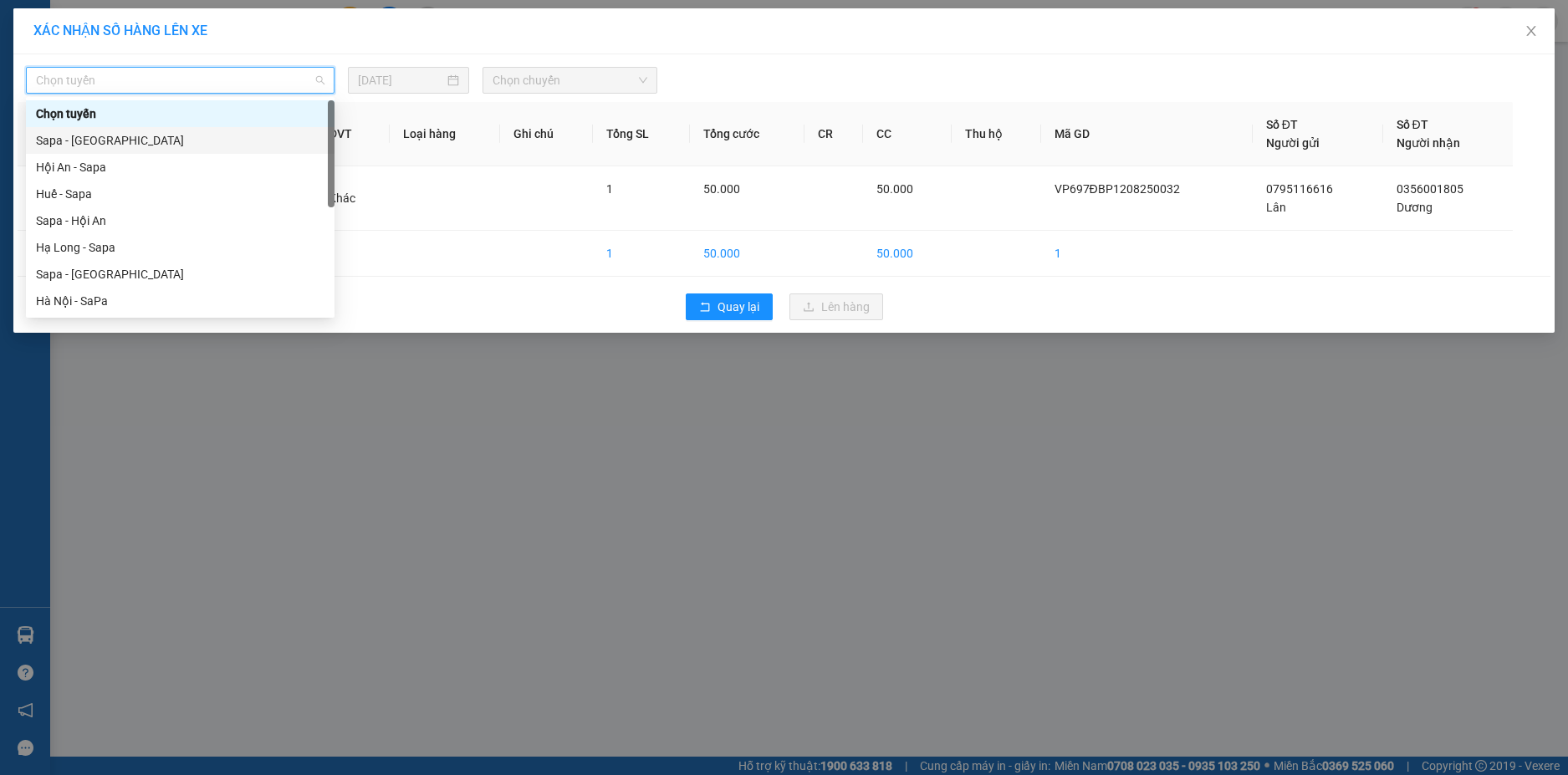
click at [183, 143] on div "Sapa - [GEOGRAPHIC_DATA]" at bounding box center [180, 140] width 288 height 19
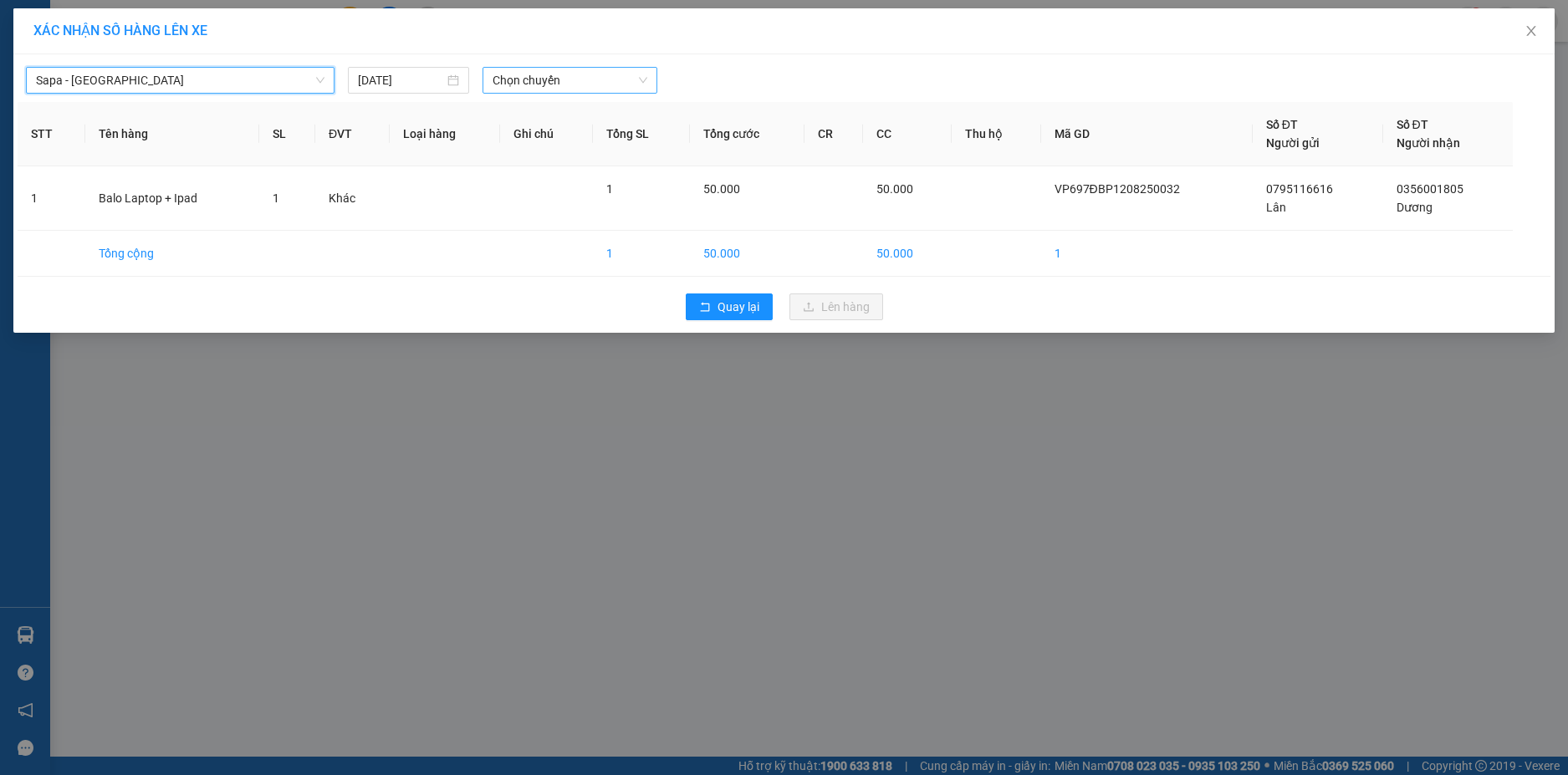
click at [570, 78] on span "Chọn chuyến" at bounding box center [570, 80] width 154 height 25
click at [165, 79] on span "Sapa - [GEOGRAPHIC_DATA]" at bounding box center [180, 80] width 288 height 25
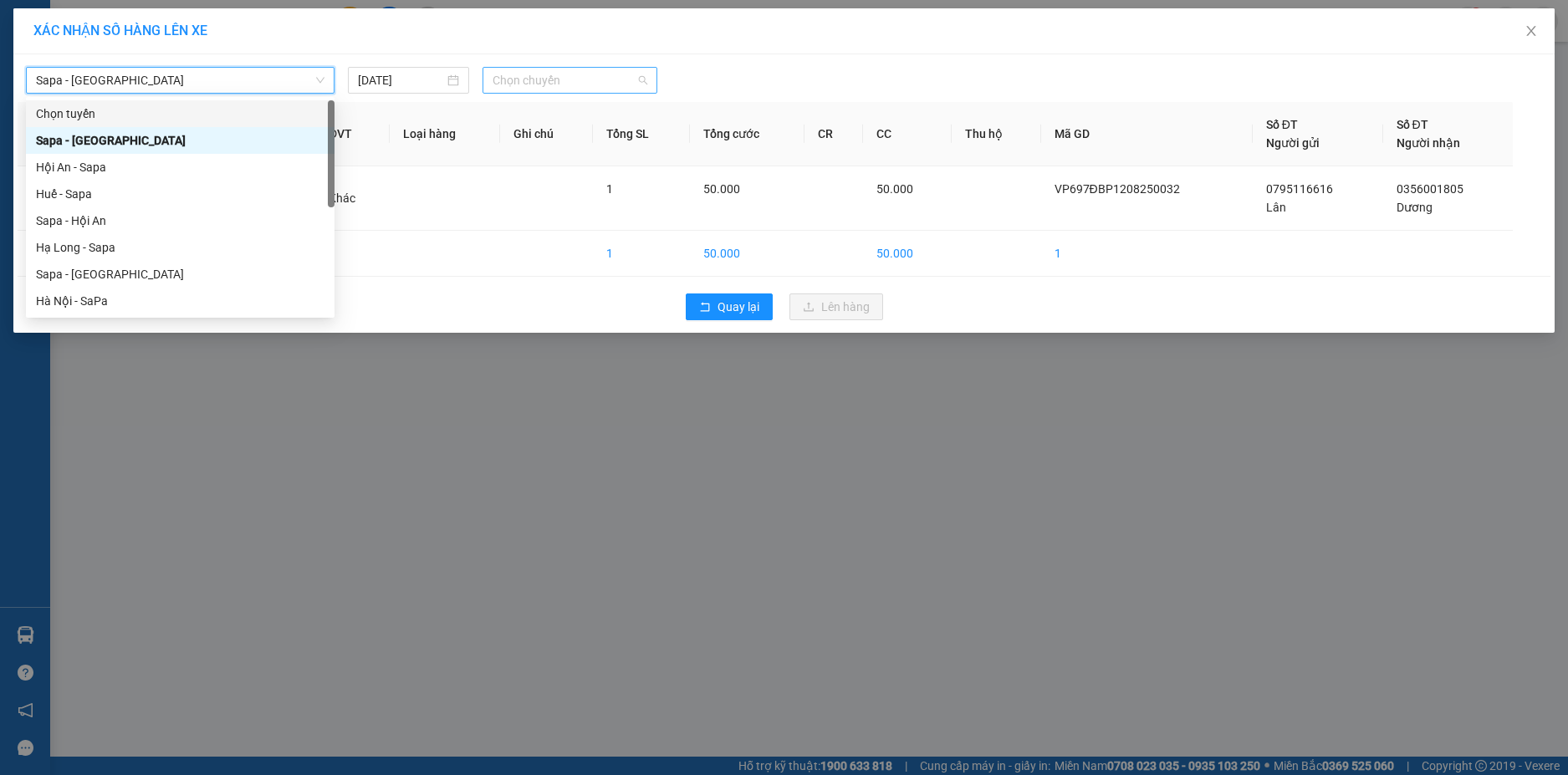
click at [556, 86] on span "Chọn chuyến" at bounding box center [570, 80] width 154 height 25
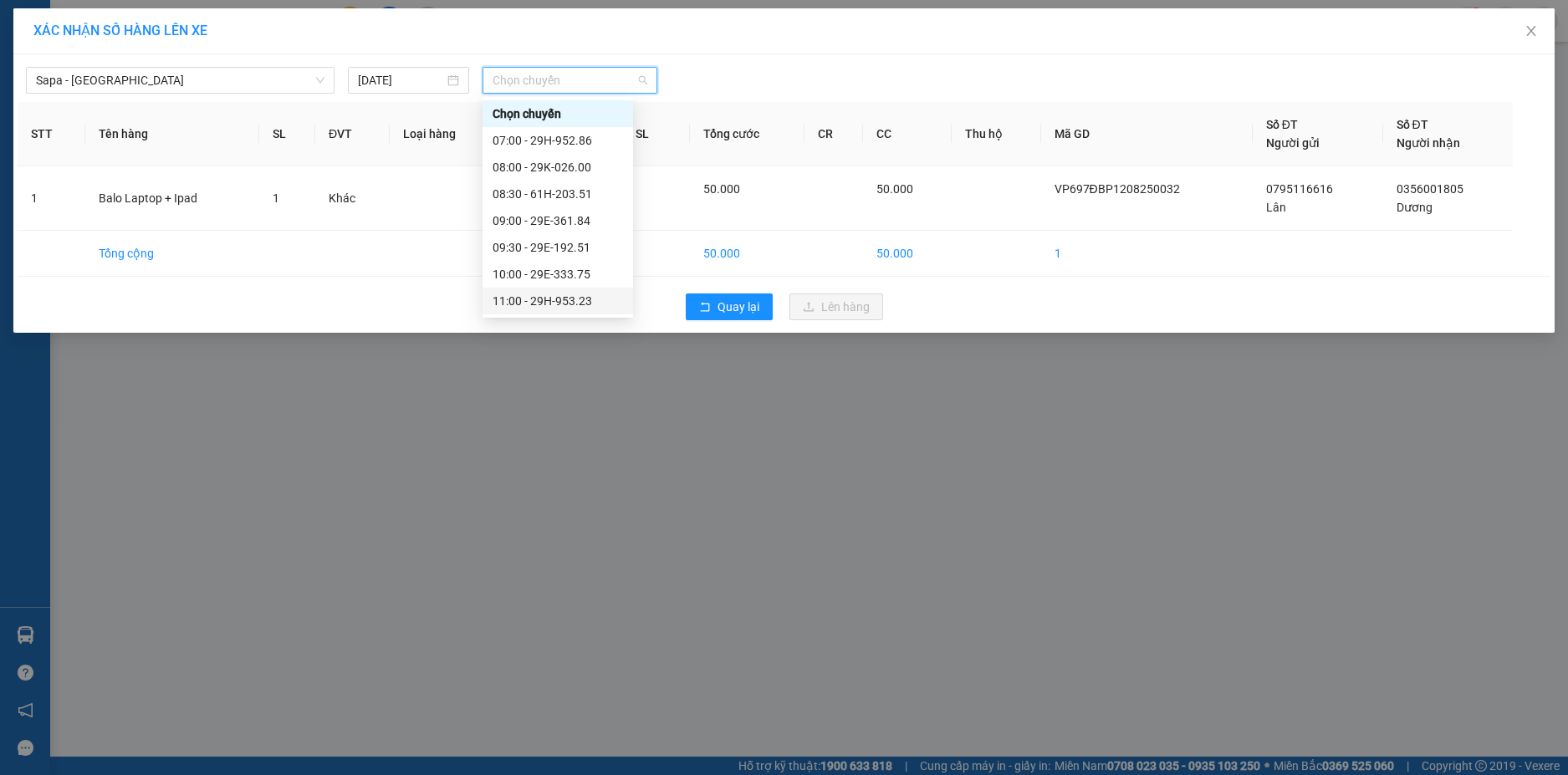
click at [546, 292] on div "11:00 - 29H-953.23" at bounding box center [558, 301] width 131 height 19
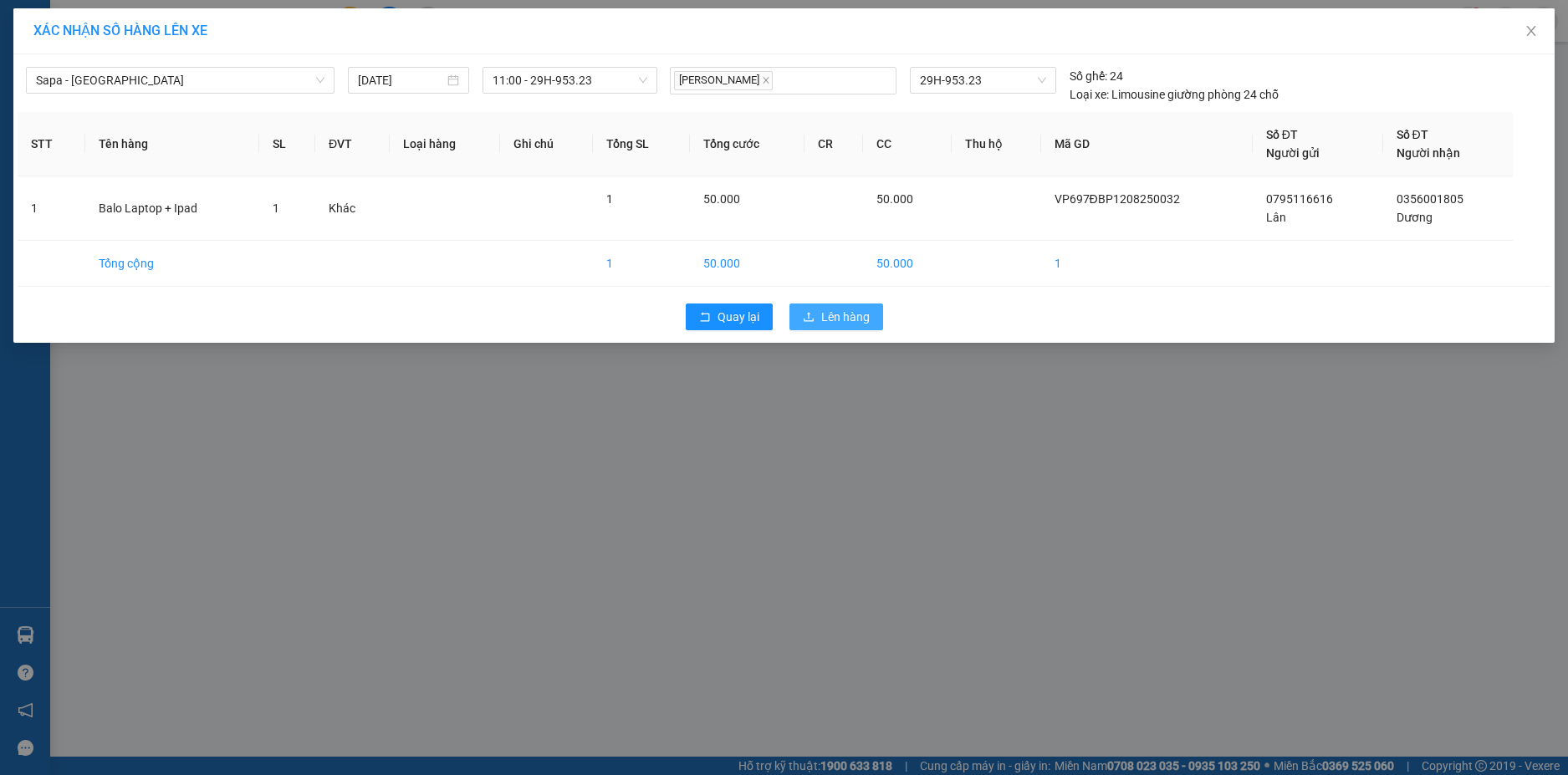
click at [810, 313] on icon "upload" at bounding box center [809, 316] width 11 height 11
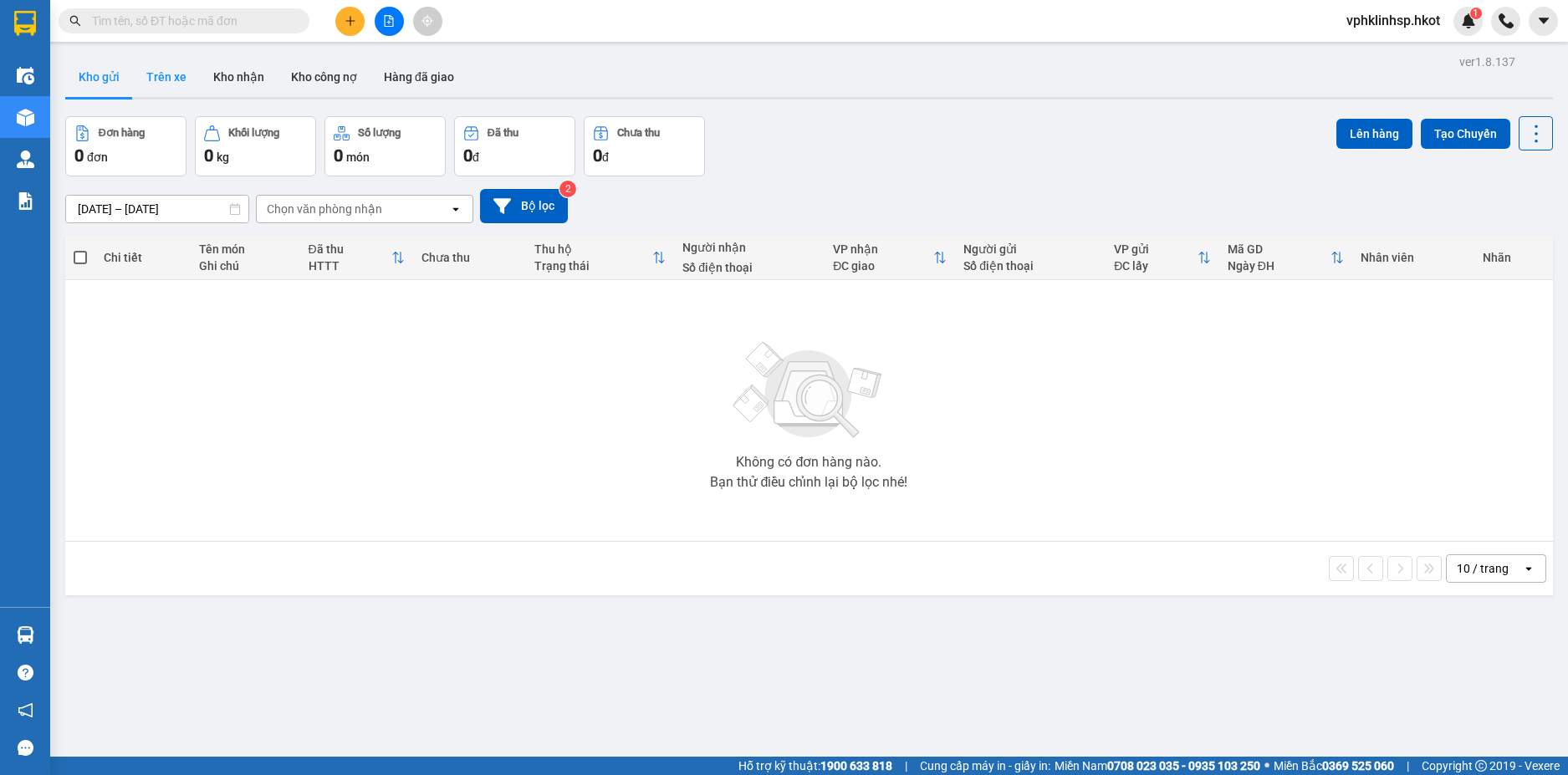
click at [184, 71] on button "Trên xe" at bounding box center [166, 76] width 67 height 40
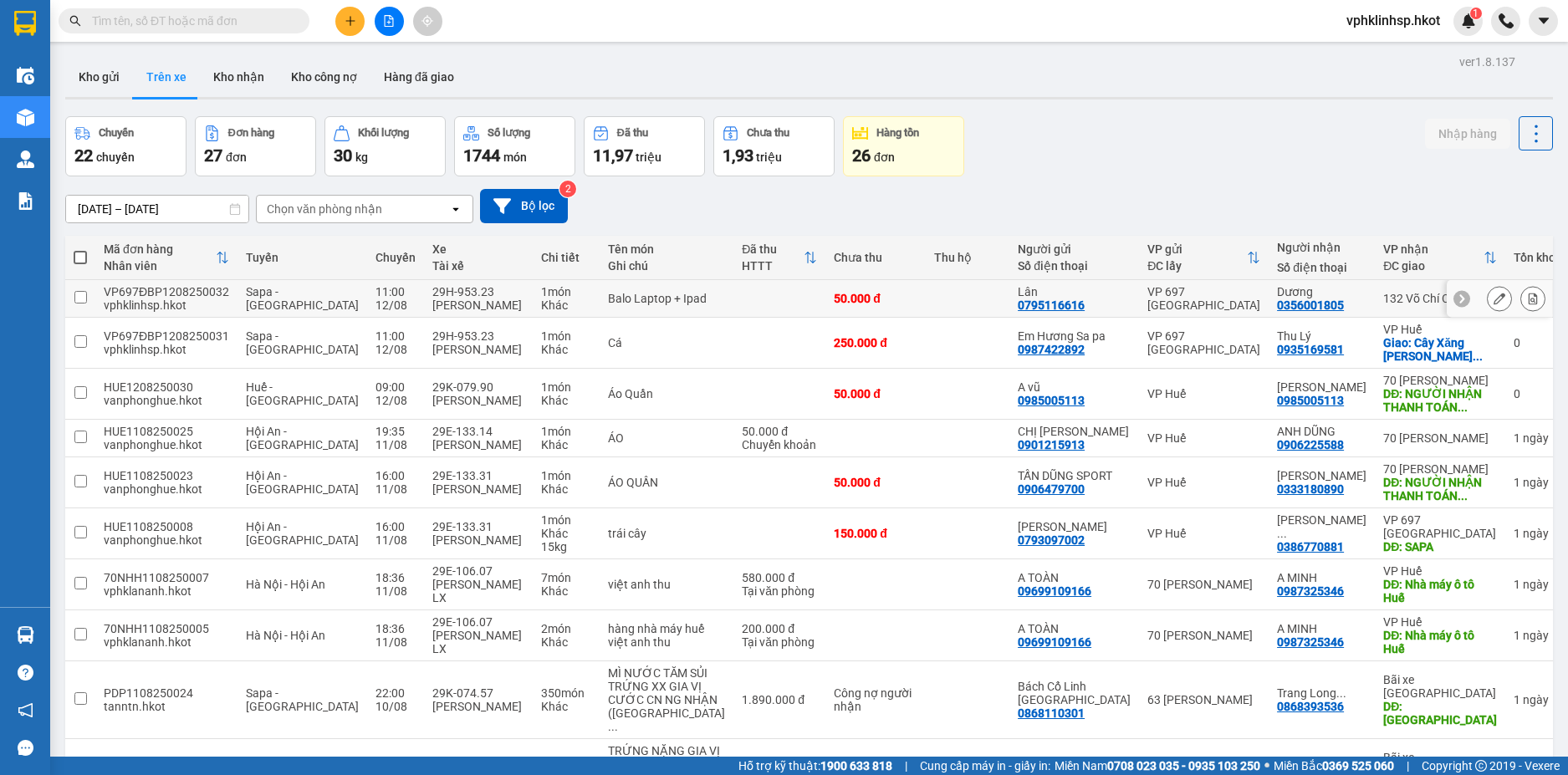
click at [763, 302] on td at bounding box center [780, 299] width 92 height 38
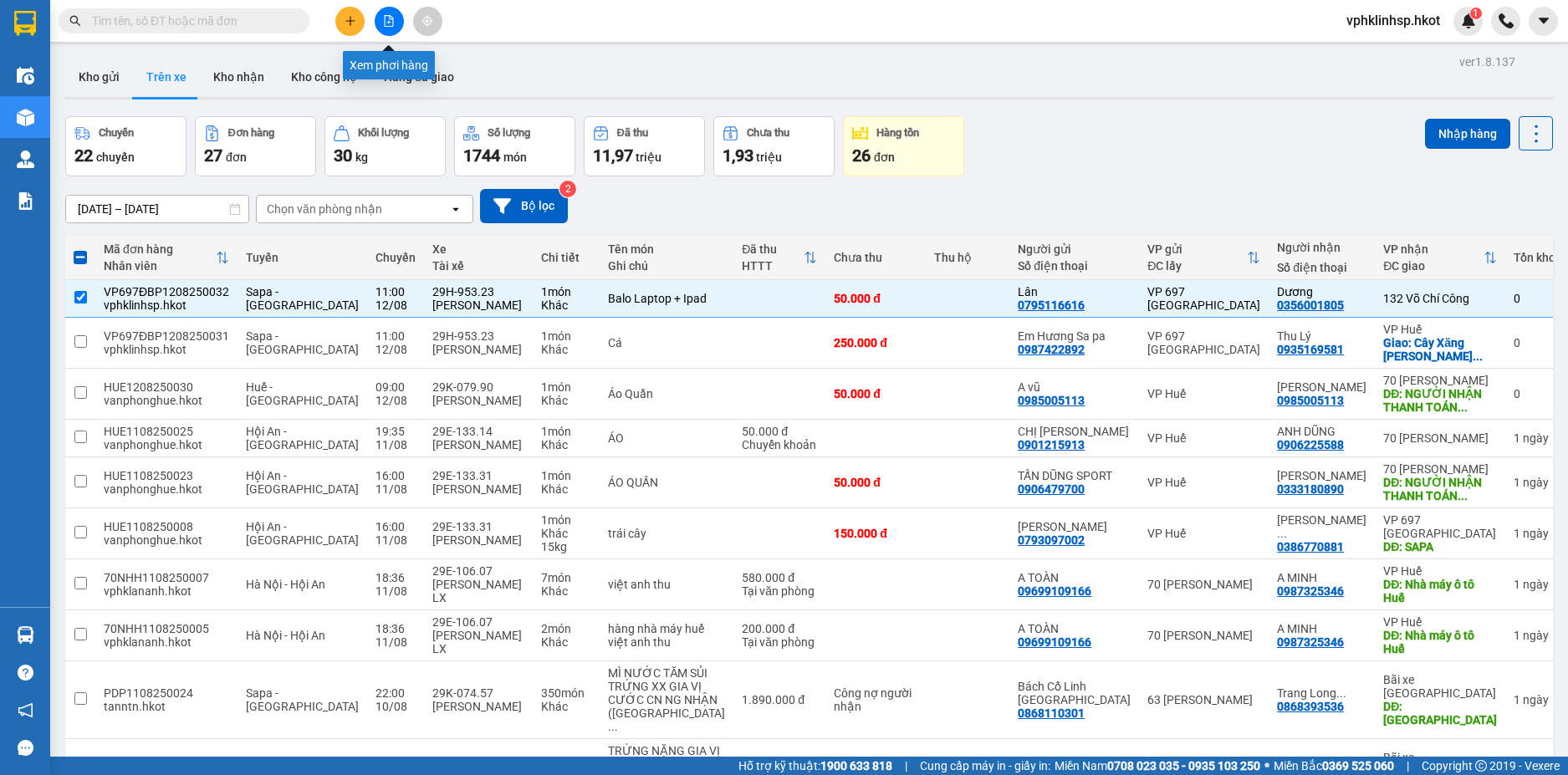
click at [381, 25] on button at bounding box center [389, 21] width 29 height 29
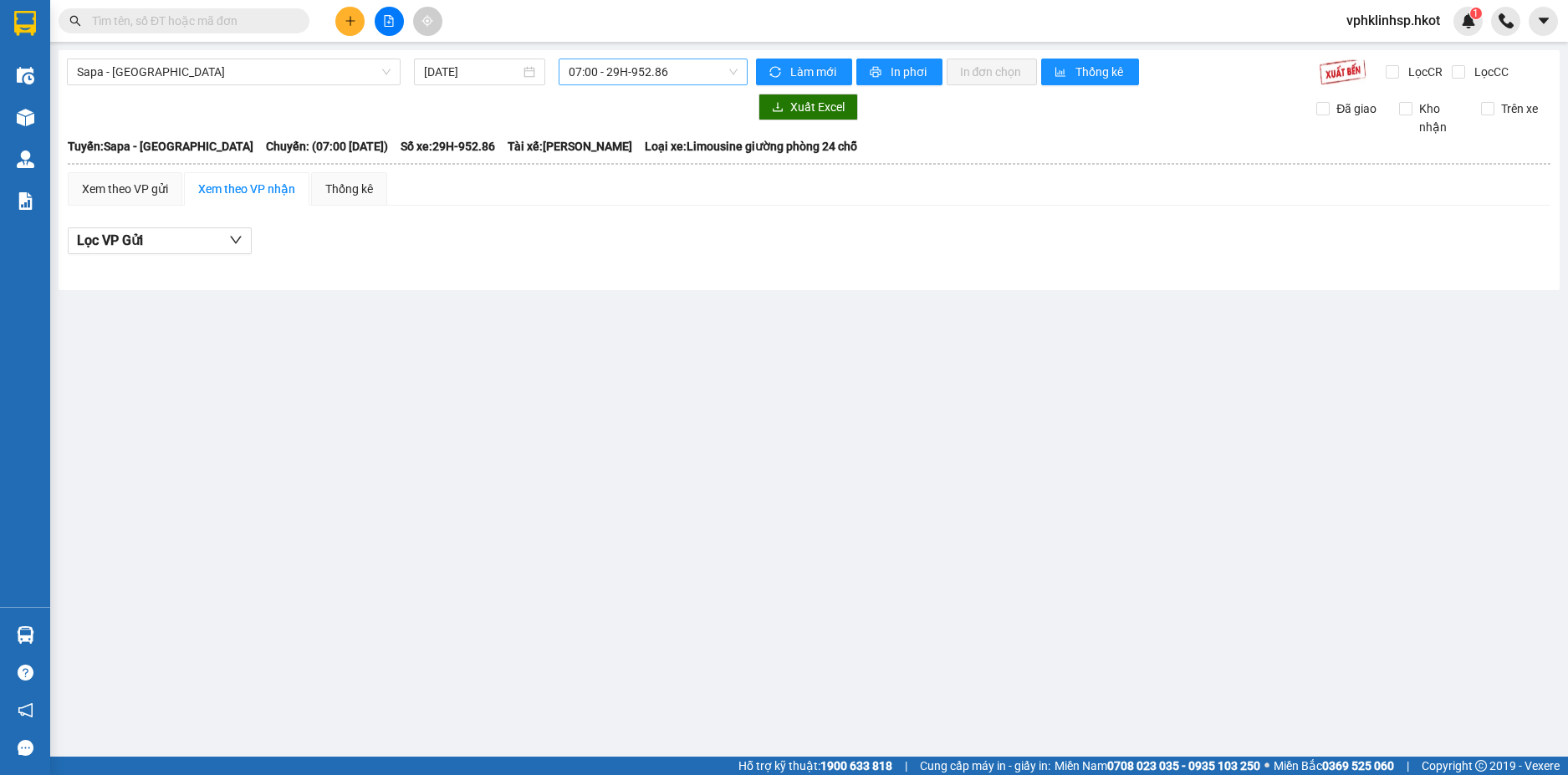
click at [618, 78] on span "07:00 - 29H-952.86" at bounding box center [653, 72] width 169 height 25
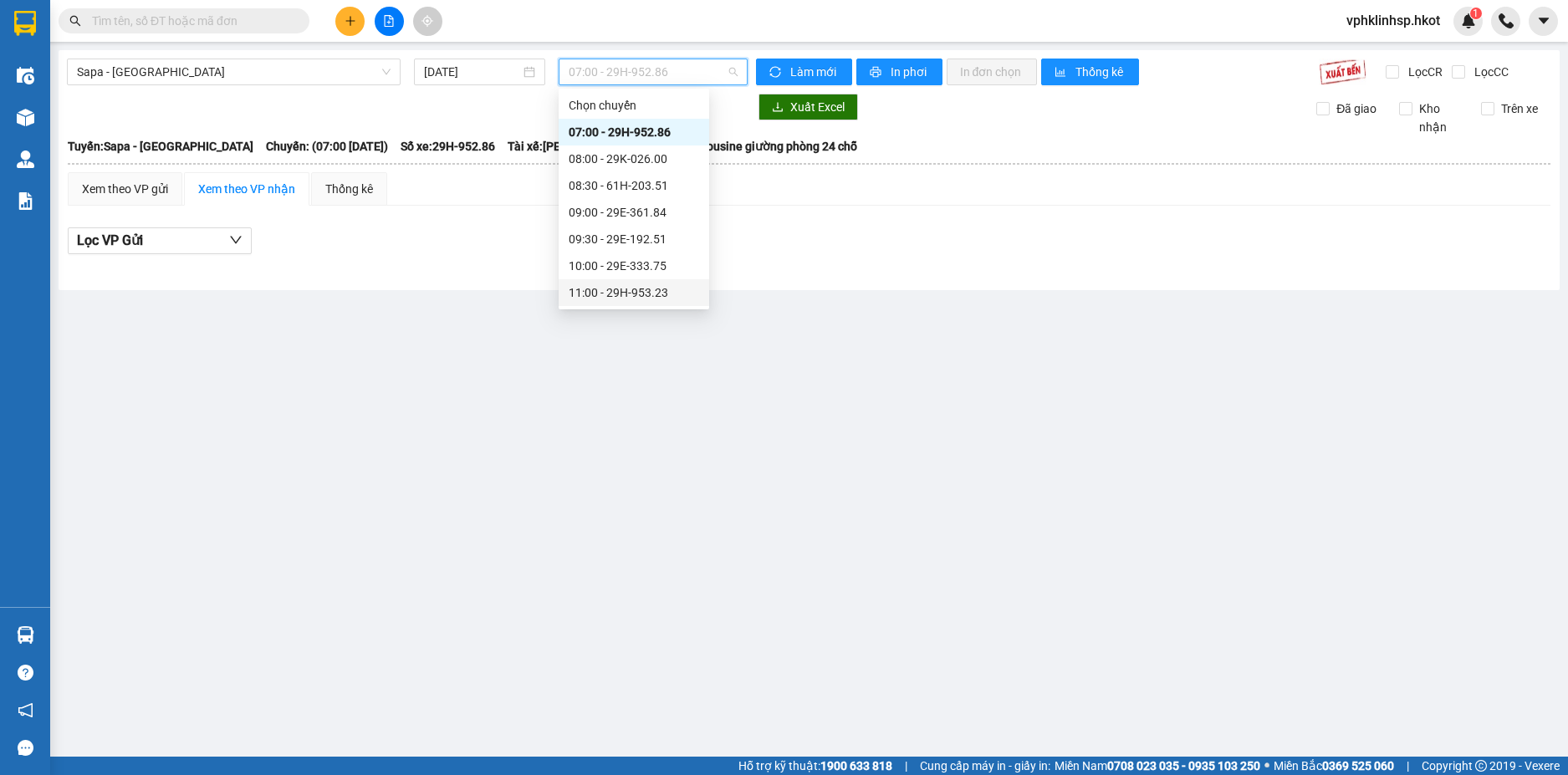
drag, startPoint x: 629, startPoint y: 279, endPoint x: 630, endPoint y: 287, distance: 8.1
click at [630, 287] on div "Chọn chuyến 07:00 - 29H-952.86 08:00 - 29K-026.00 08:30 - 61H-203.51 09:00 - 29…" at bounding box center [634, 427] width 151 height 670
click at [630, 287] on div "11:00 - 29H-953.23" at bounding box center [634, 293] width 131 height 19
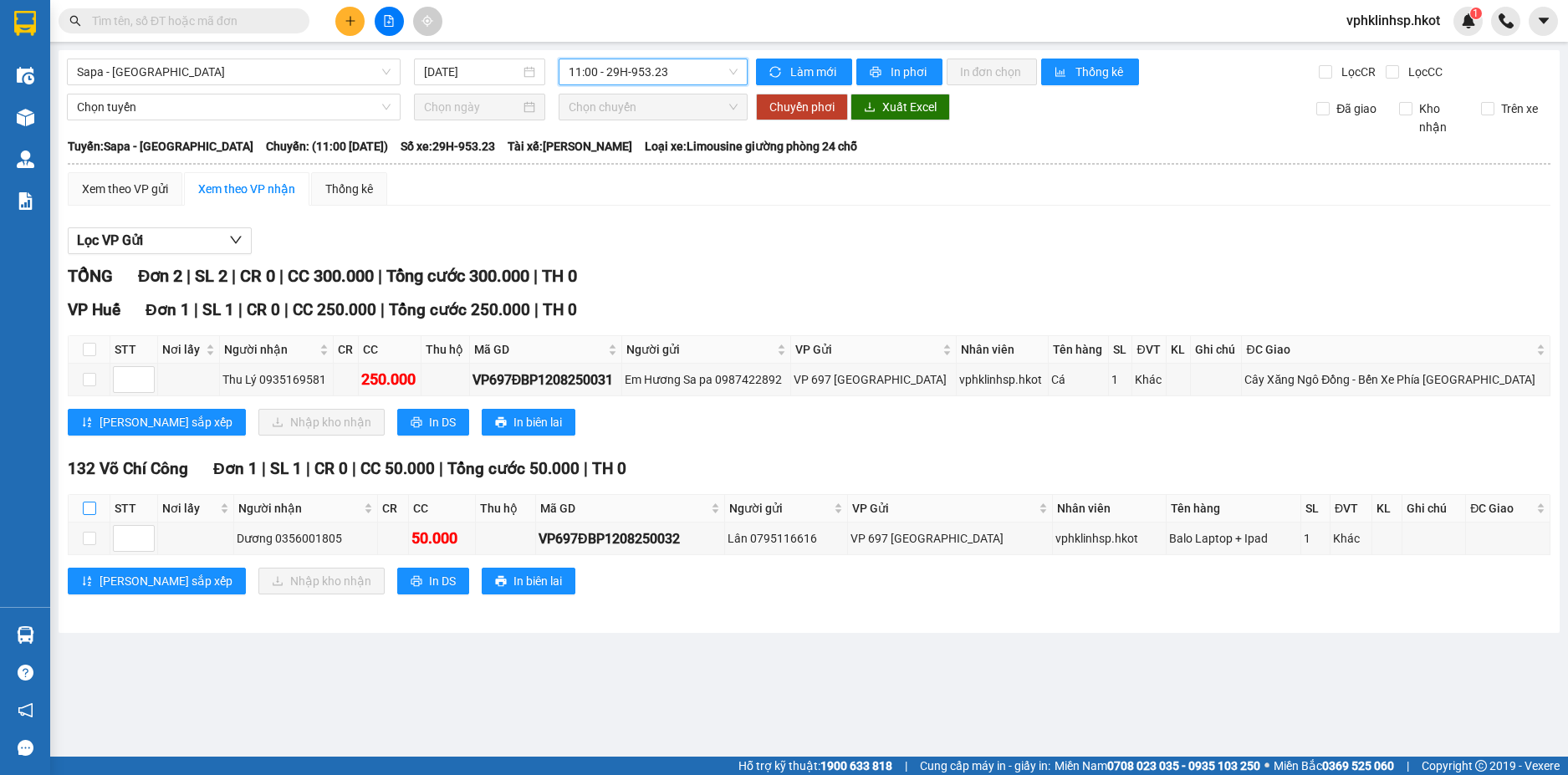
click at [90, 511] on input "checkbox" at bounding box center [89, 509] width 13 height 13
checkbox input "true"
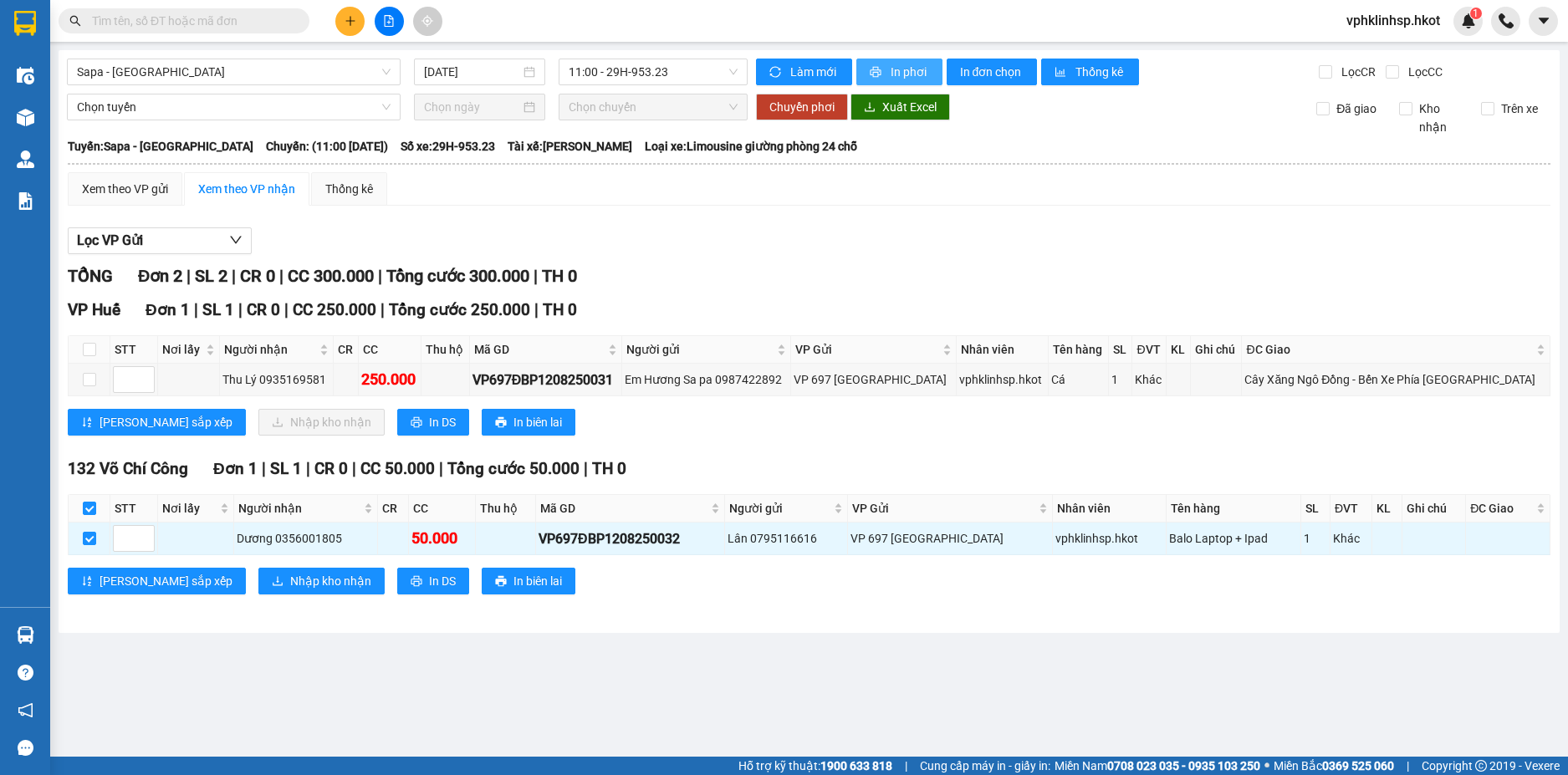
click at [925, 63] on span "In phơi" at bounding box center [910, 73] width 39 height 19
